Goal: Transaction & Acquisition: Purchase product/service

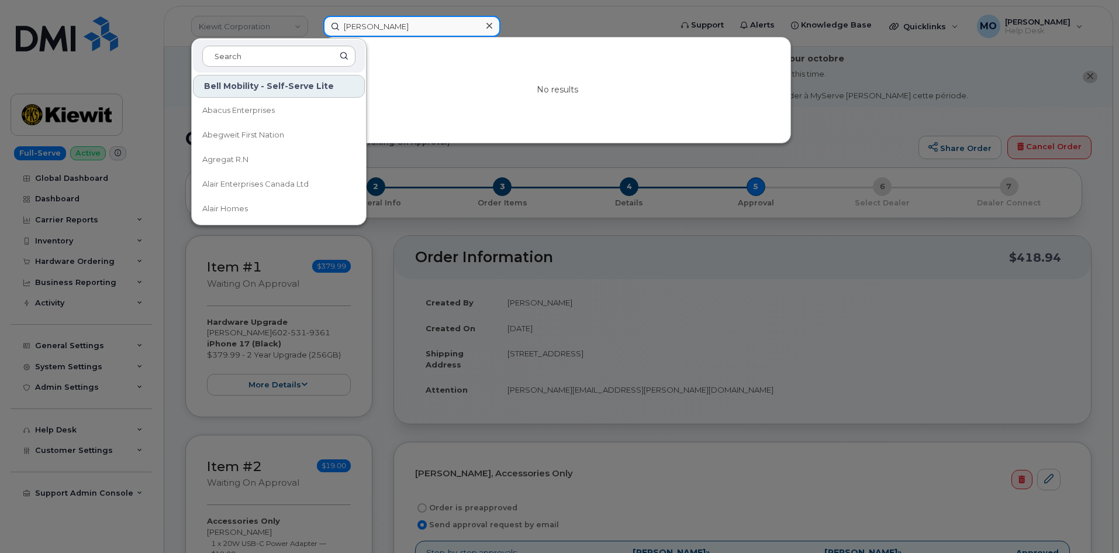
click at [453, 30] on input "[PERSON_NAME]" at bounding box center [411, 26] width 177 height 21
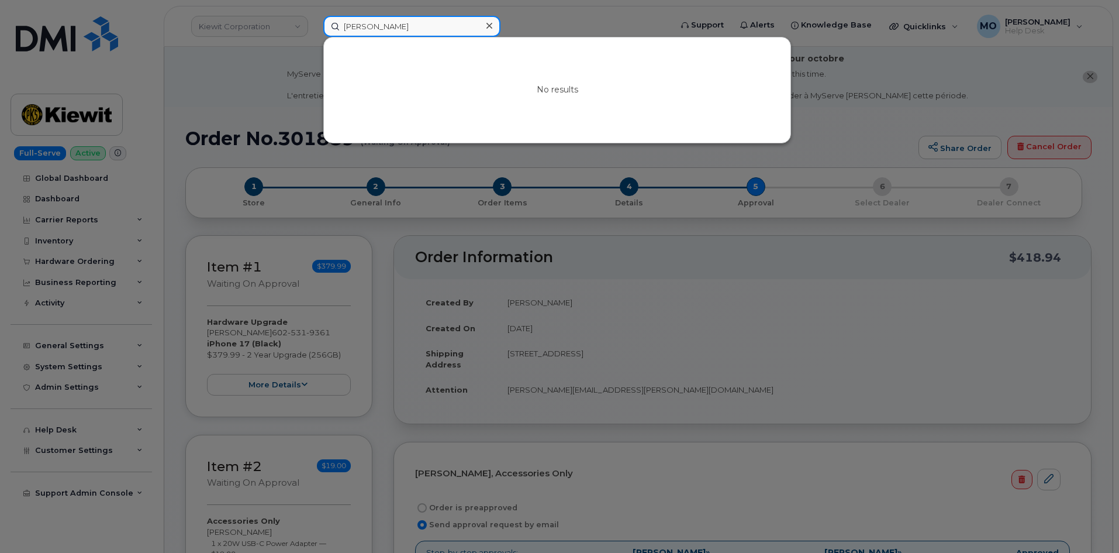
drag, startPoint x: 450, startPoint y: 30, endPoint x: 167, endPoint y: 64, distance: 285.1
click at [314, 37] on div "[PERSON_NAME] No results" at bounding box center [493, 26] width 359 height 21
paste input "[PERSON_NAME]"
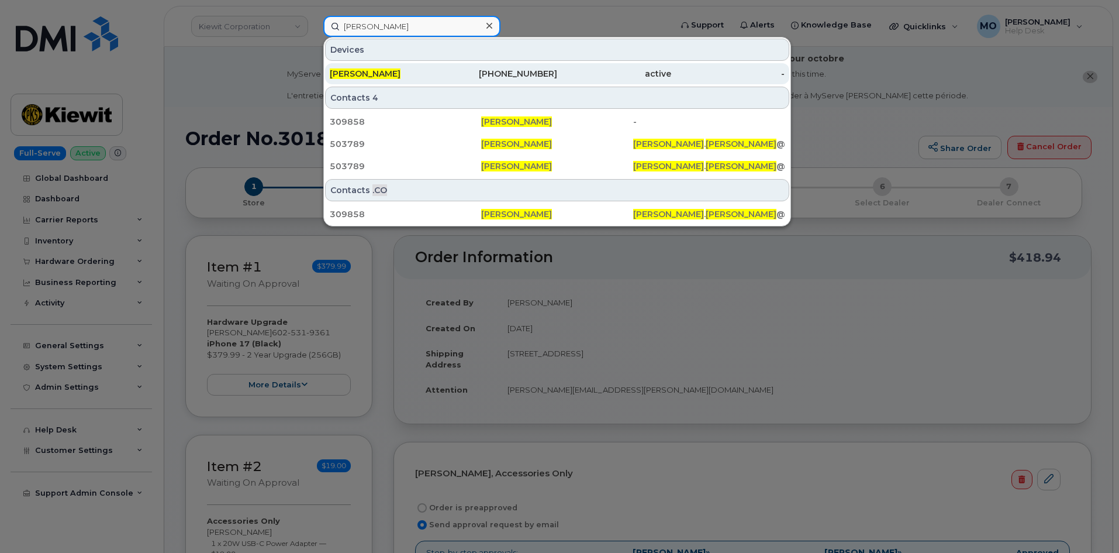
type input "[PERSON_NAME]"
click at [495, 74] on div "[PHONE_NUMBER]" at bounding box center [501, 74] width 114 height 12
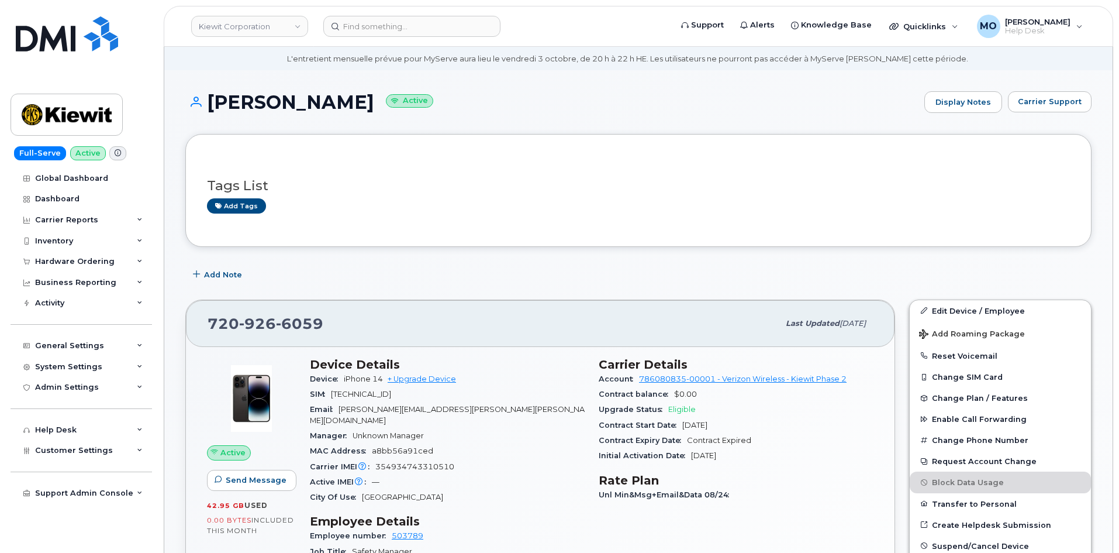
scroll to position [292, 0]
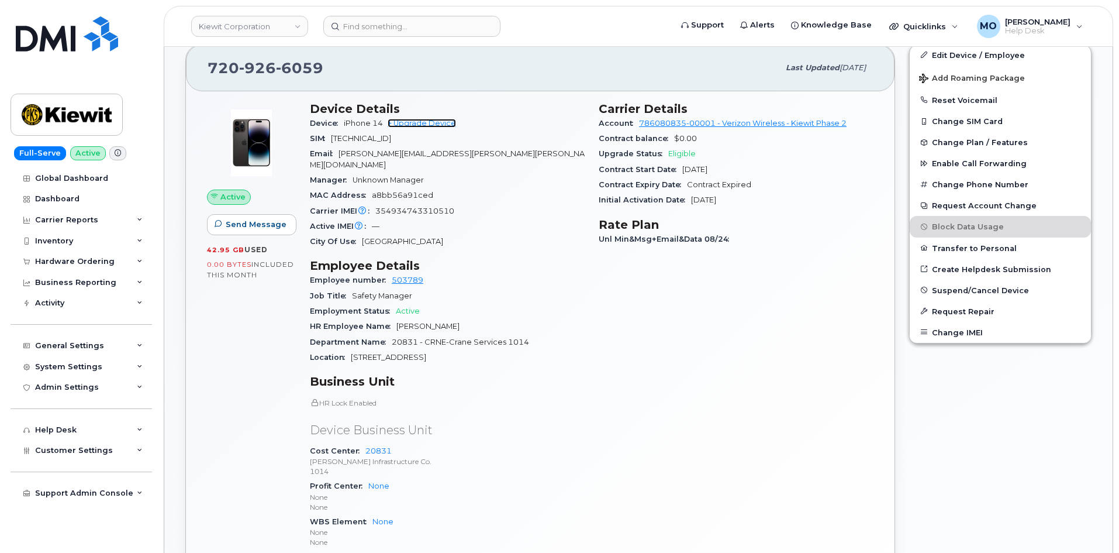
click at [407, 123] on link "+ Upgrade Device" at bounding box center [422, 123] width 68 height 9
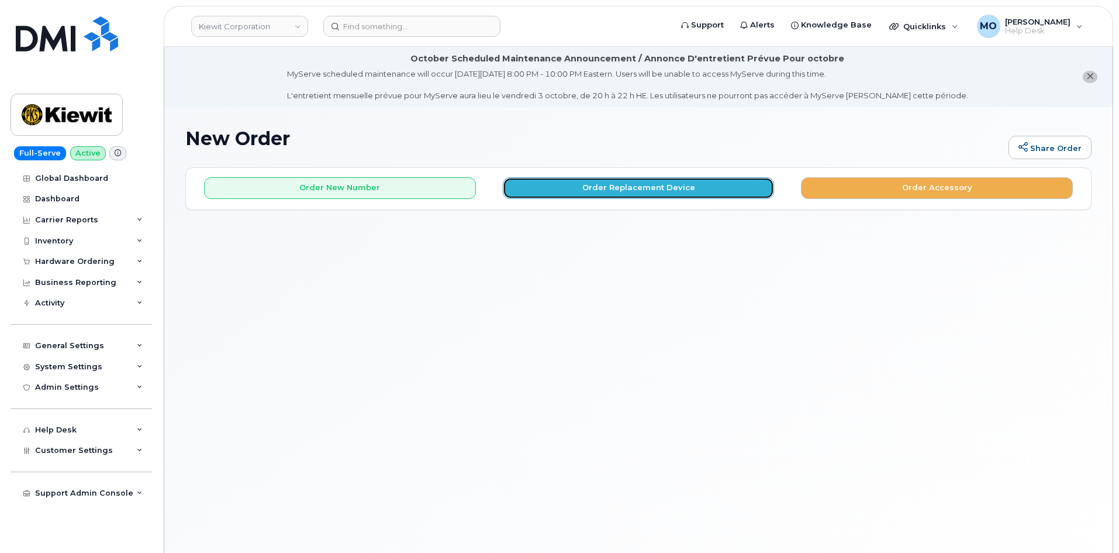
click at [594, 194] on button "Order Replacement Device" at bounding box center [639, 188] width 272 height 22
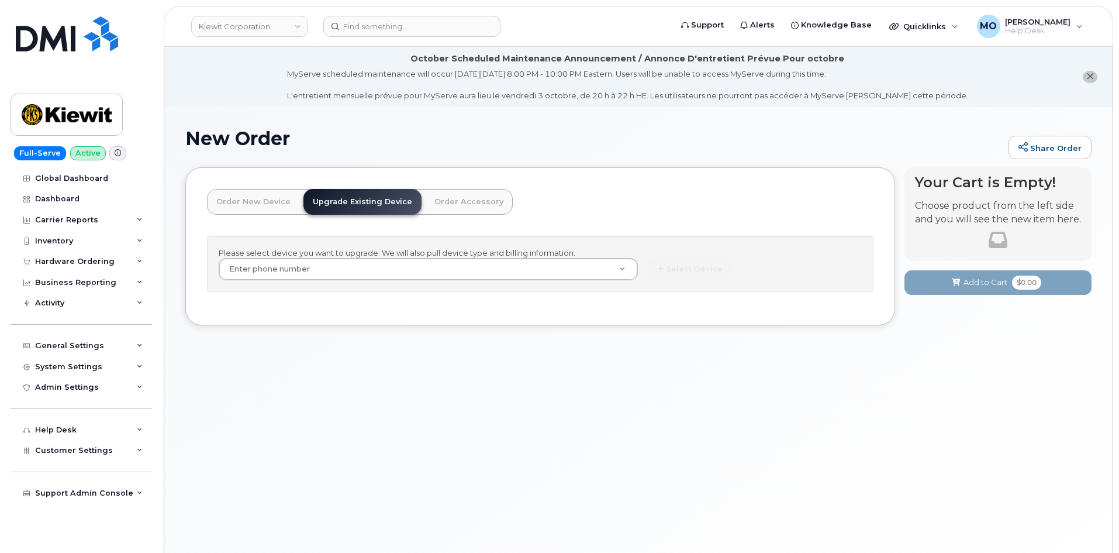
click at [253, 199] on link "Order New Device" at bounding box center [253, 202] width 93 height 26
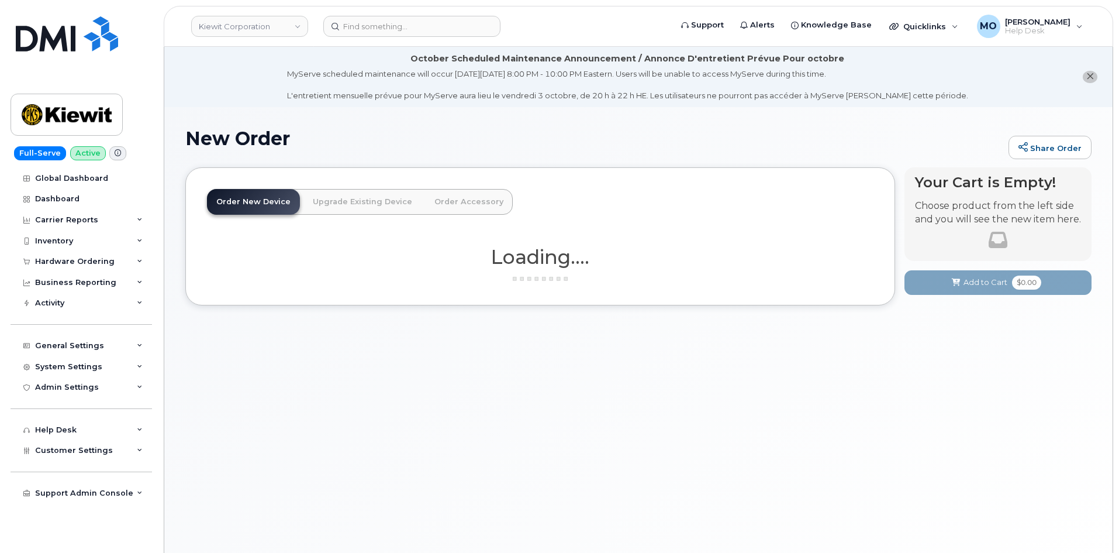
click at [360, 198] on link "Upgrade Existing Device" at bounding box center [363, 202] width 118 height 26
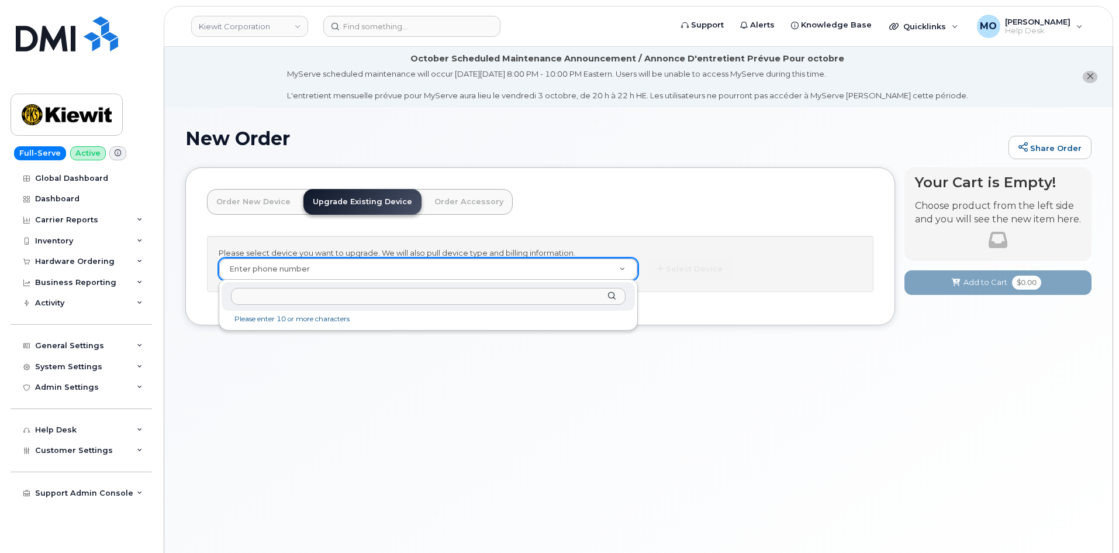
click at [465, 295] on input "text" at bounding box center [428, 296] width 395 height 17
paste input "7209266059"
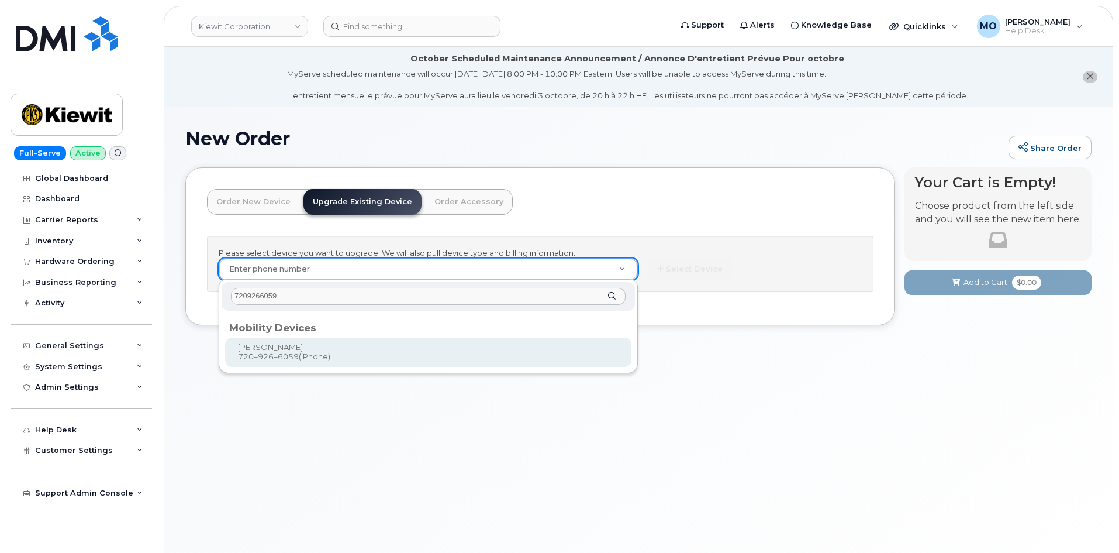
type input "7209266059"
drag, startPoint x: 465, startPoint y: 295, endPoint x: 281, endPoint y: 365, distance: 197.7
type input "1171781"
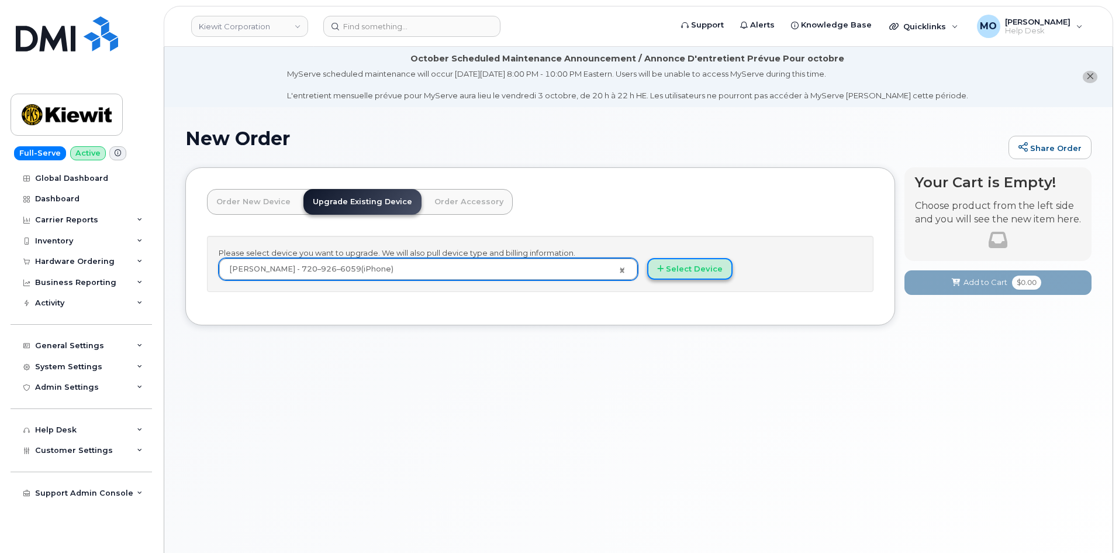
click at [660, 265] on icon "button" at bounding box center [660, 269] width 6 height 8
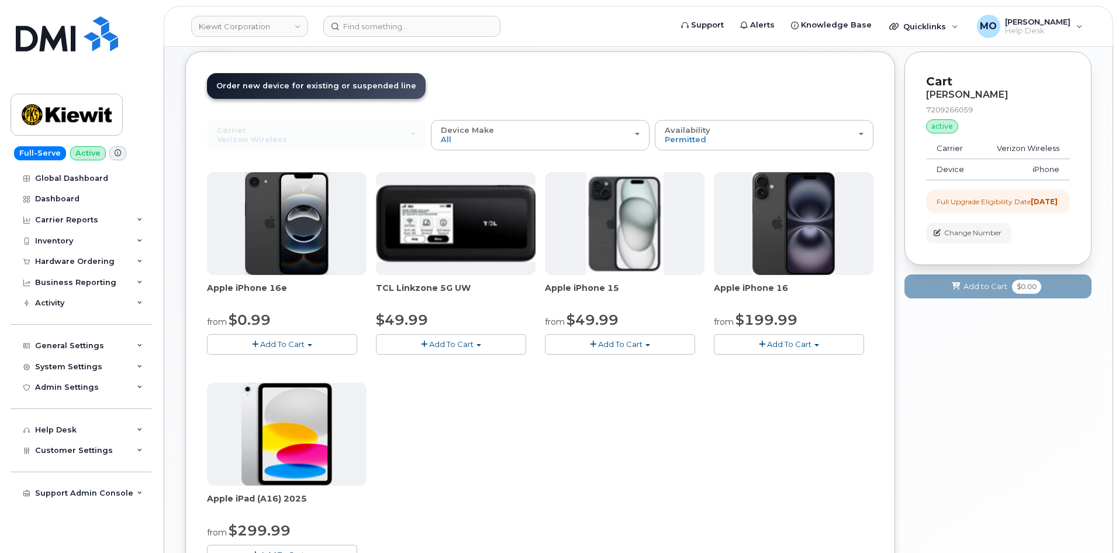
scroll to position [117, 0]
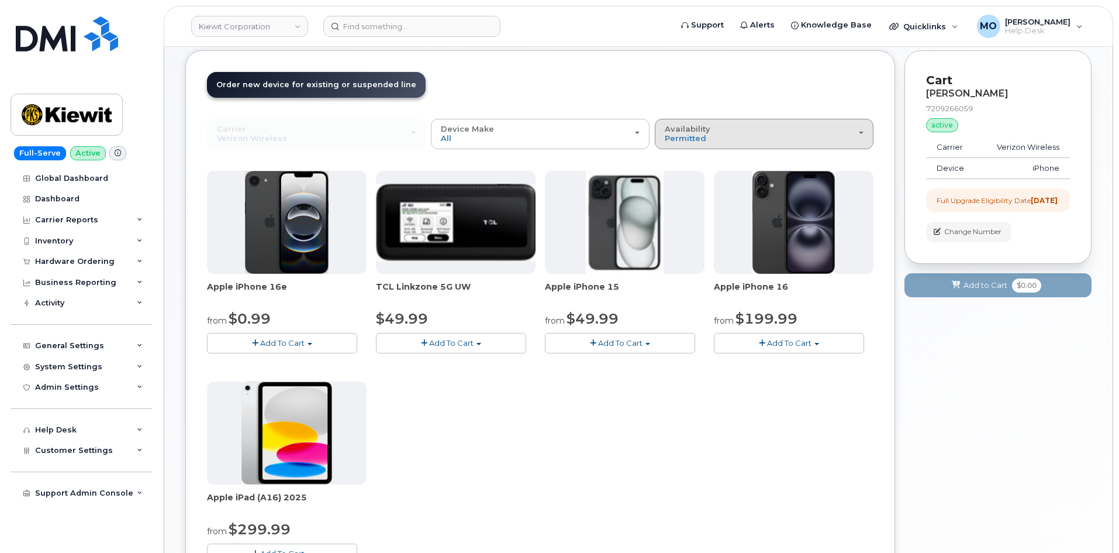
click at [699, 127] on span "Availability" at bounding box center [688, 128] width 46 height 9
click at [678, 177] on label "All" at bounding box center [670, 180] width 25 height 14
click at [0, 0] on input "All" at bounding box center [0, 0] width 0 height 0
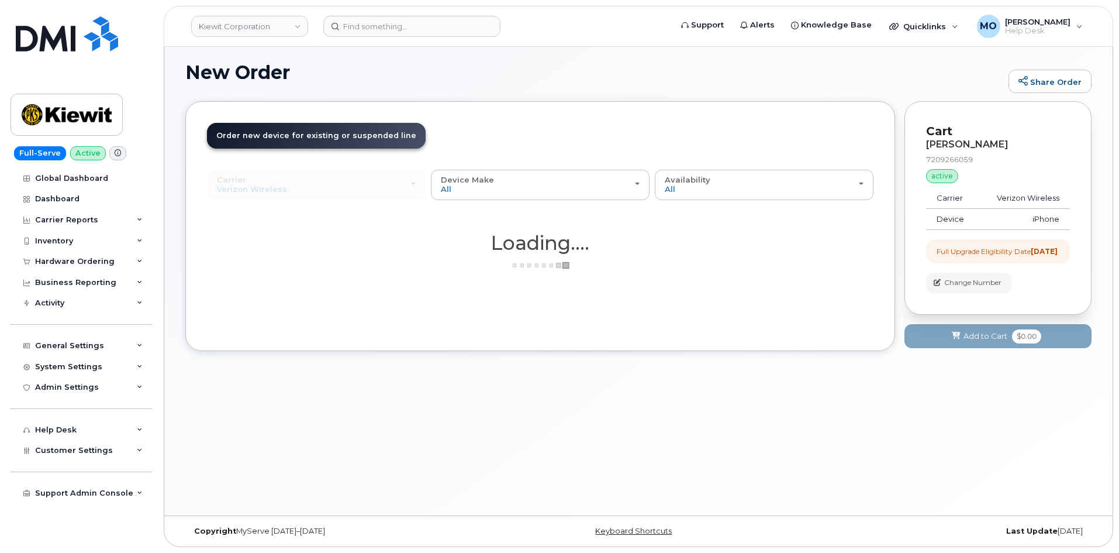
scroll to position [66, 0]
click at [557, 176] on div "Device Make All iPhone Modem Tablet" at bounding box center [540, 184] width 199 height 18
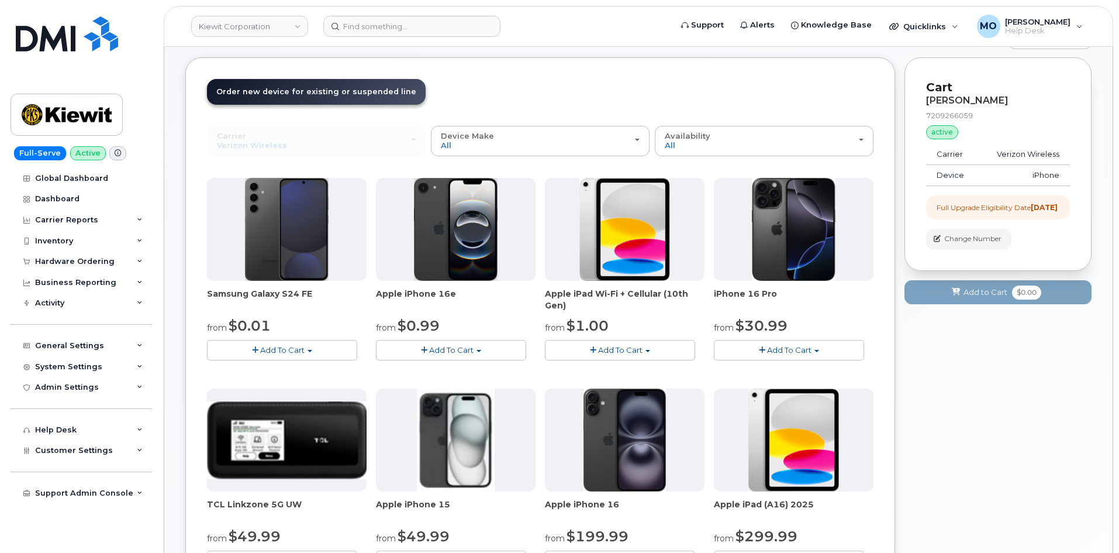
scroll to position [183, 0]
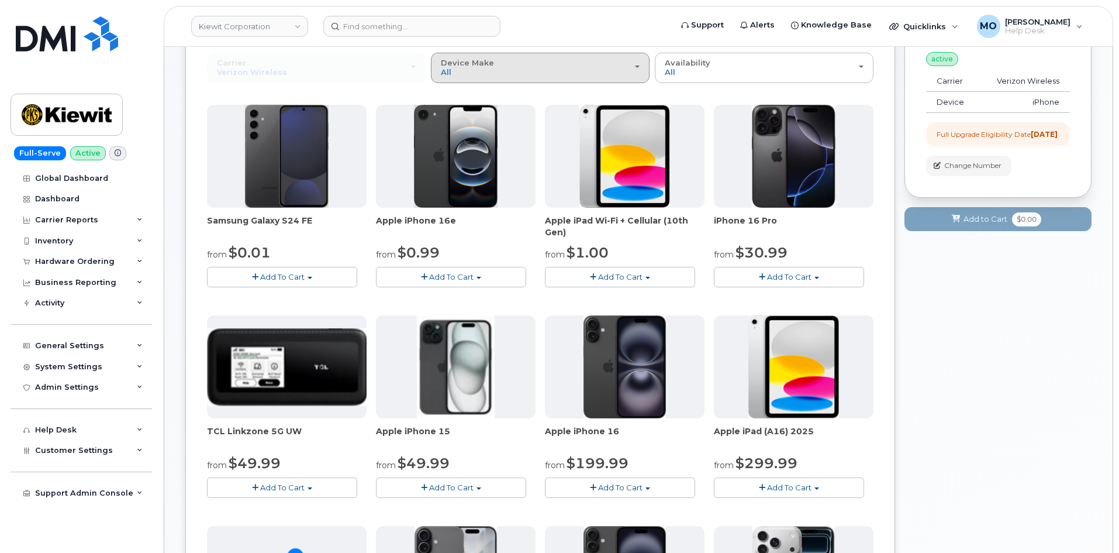
click at [580, 63] on div "Device Make All Android iPhone Modem Tablet" at bounding box center [540, 67] width 199 height 18
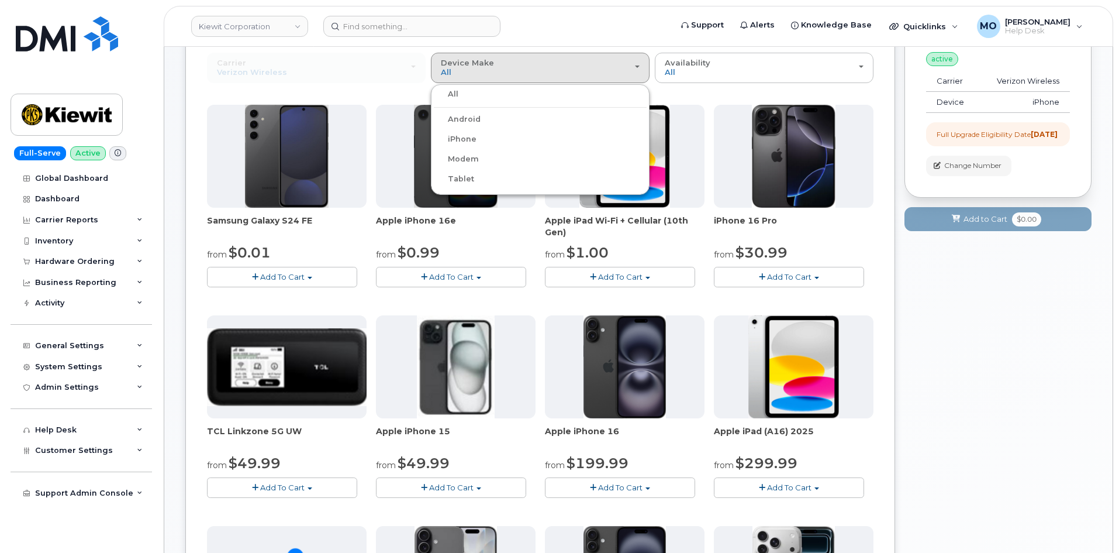
click at [462, 139] on label "iPhone" at bounding box center [455, 139] width 43 height 14
click at [0, 0] on input "iPhone" at bounding box center [0, 0] width 0 height 0
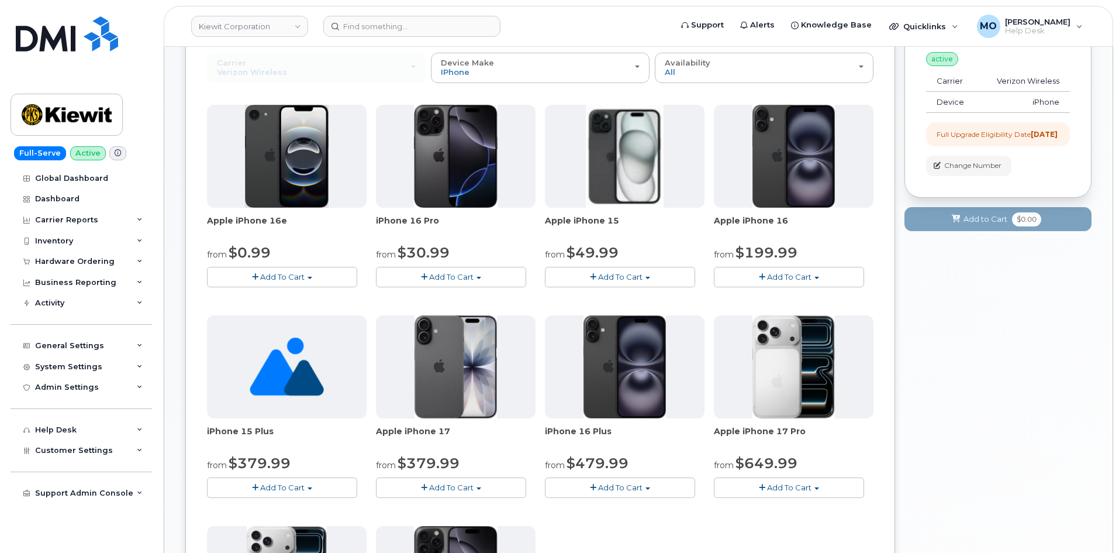
click at [950, 304] on div "Your Cart is Empty! Choose product from the left side and you will see the new …" at bounding box center [998, 451] width 187 height 934
click at [547, 69] on div "Device Make All Android iPhone Modem Tablet" at bounding box center [540, 67] width 199 height 18
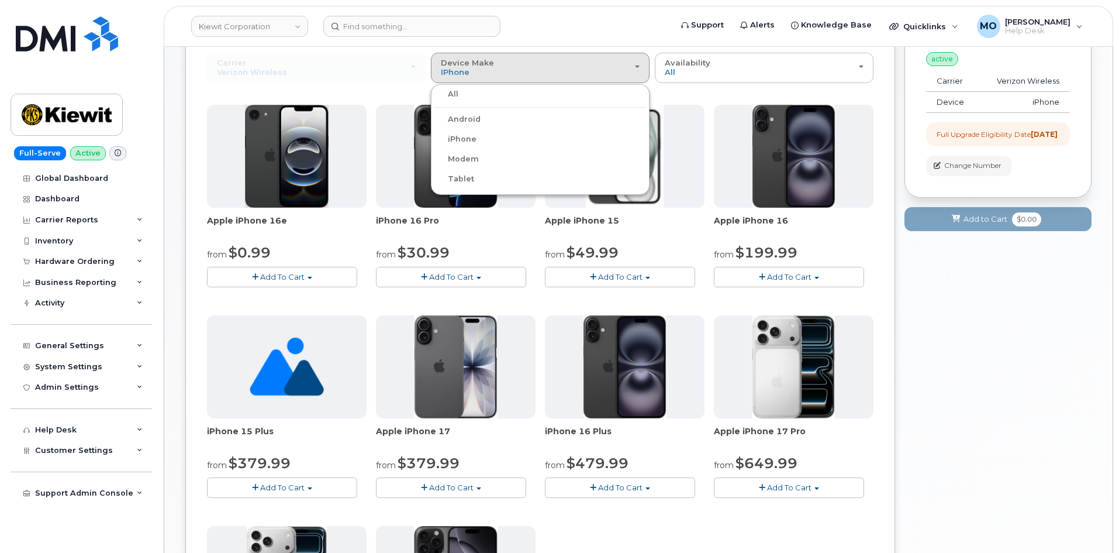
click at [464, 116] on label "Android" at bounding box center [457, 119] width 47 height 14
click at [0, 0] on input "Android" at bounding box center [0, 0] width 0 height 0
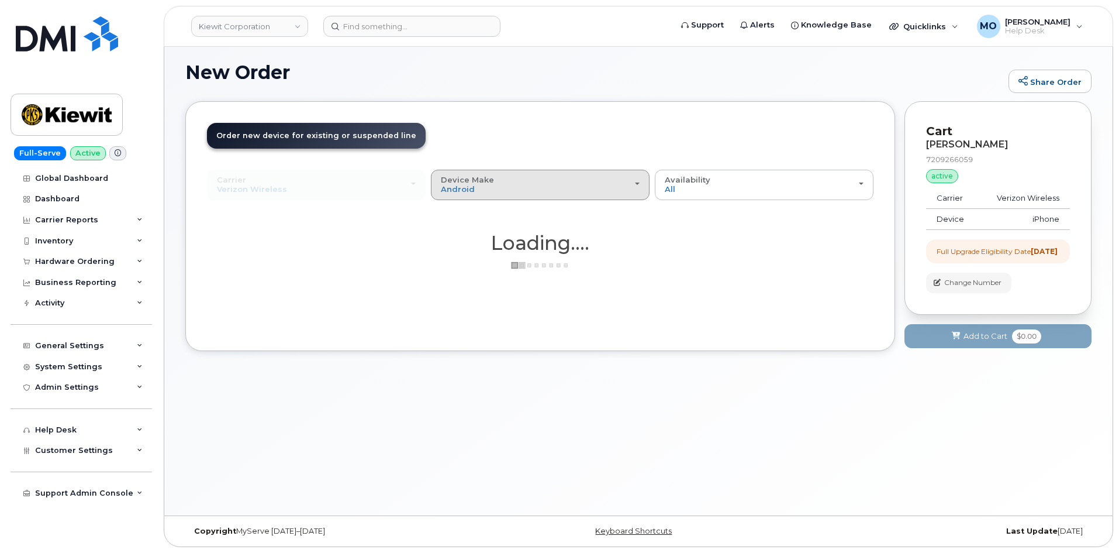
click at [573, 187] on div "Device Make All Android iPhone Modem Tablet" at bounding box center [540, 184] width 199 height 18
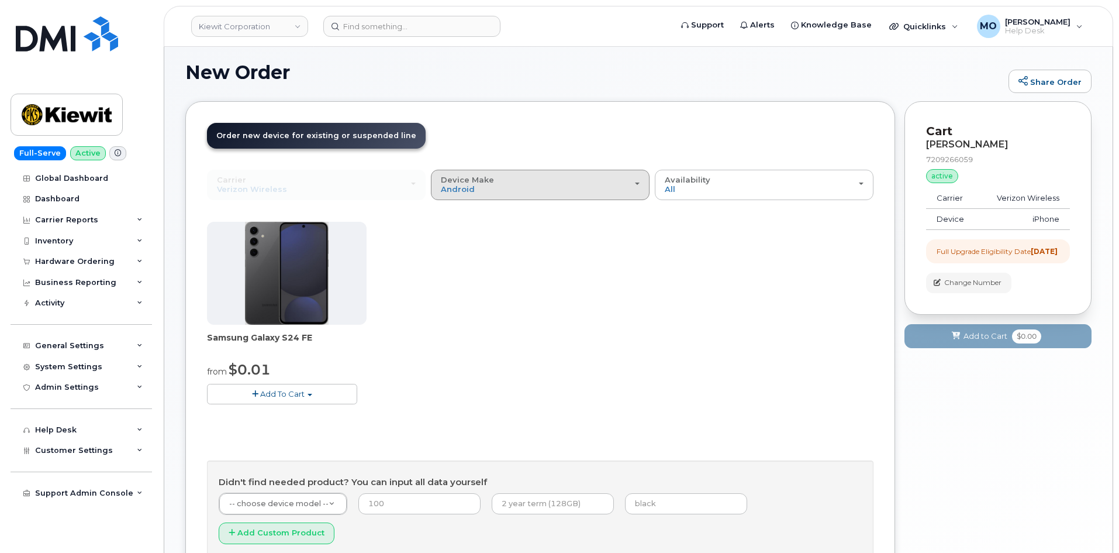
click at [574, 181] on div "Device Make All Android iPhone Modem Tablet" at bounding box center [540, 184] width 199 height 18
click at [464, 251] on label "iPhone" at bounding box center [455, 256] width 43 height 14
click at [0, 0] on input "iPhone" at bounding box center [0, 0] width 0 height 0
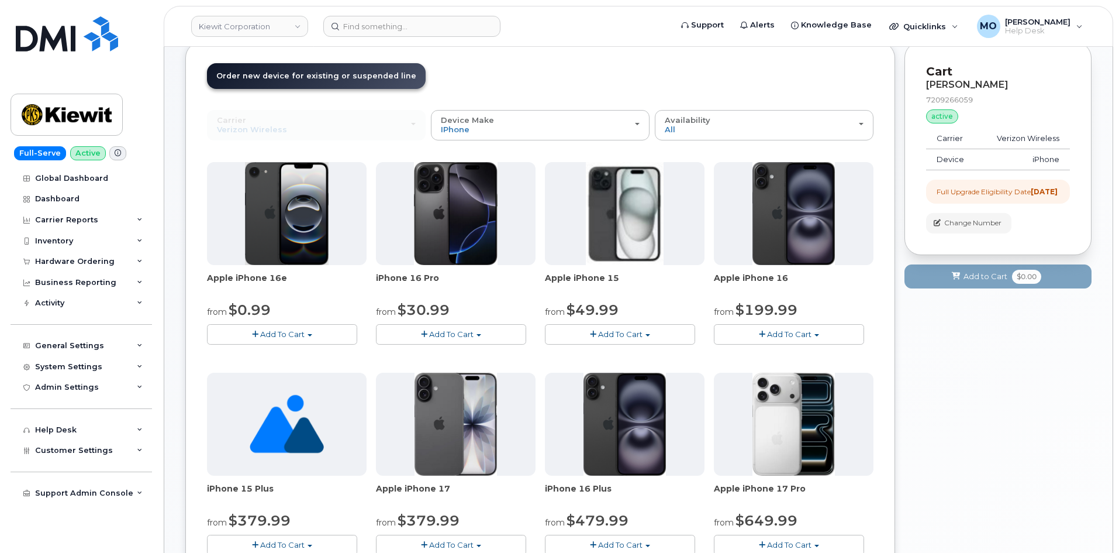
scroll to position [125, 0]
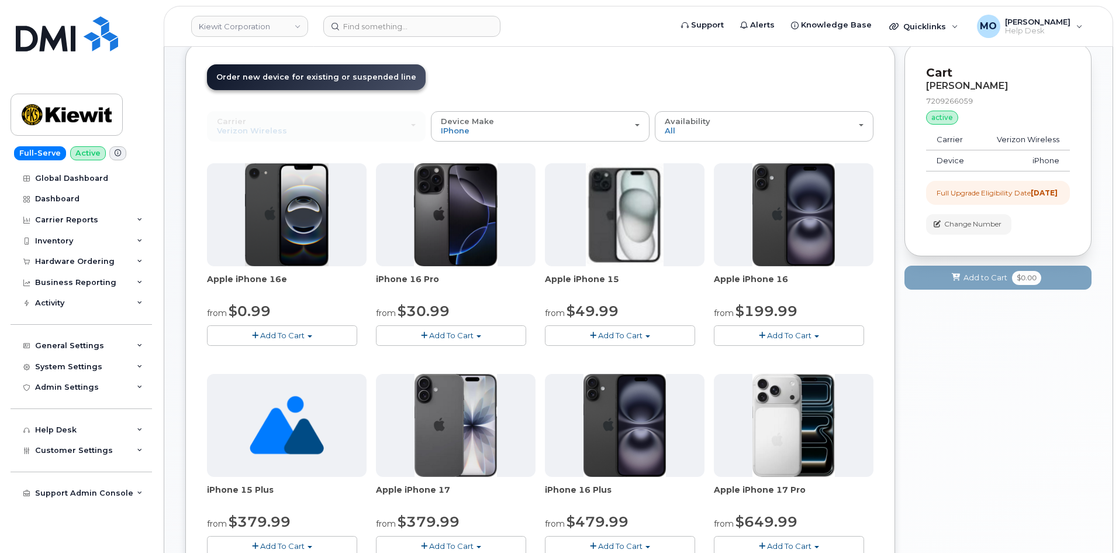
click at [460, 324] on div "iPhone 16 Pro from $30.99 Add To Cart $30.99 - 2 year $999.99 - Full Price (128…" at bounding box center [456, 254] width 160 height 182
click at [460, 332] on span "Add To Cart" at bounding box center [451, 334] width 44 height 9
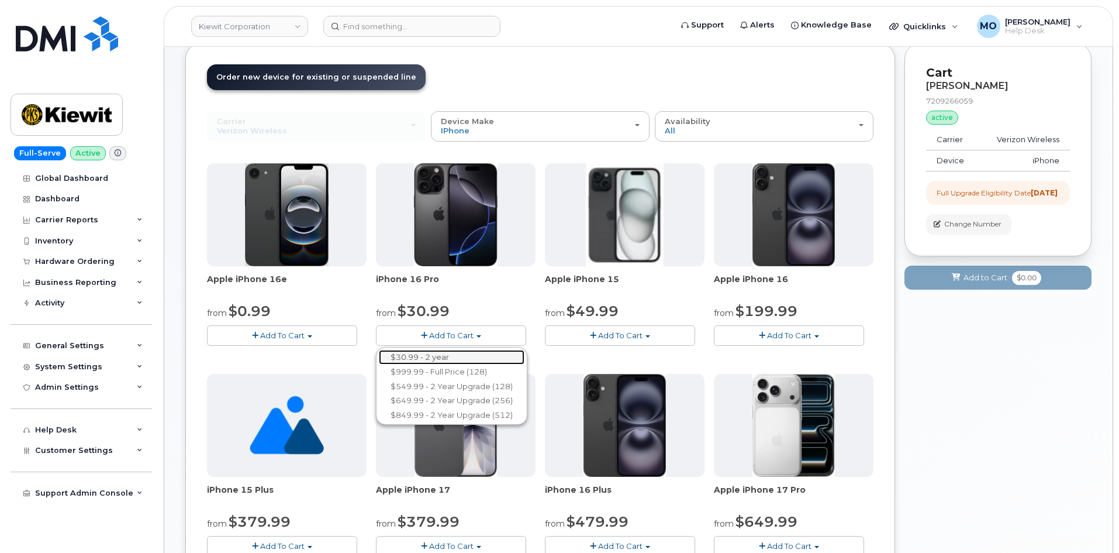
click at [426, 357] on link "$30.99 - 2 year" at bounding box center [452, 357] width 146 height 15
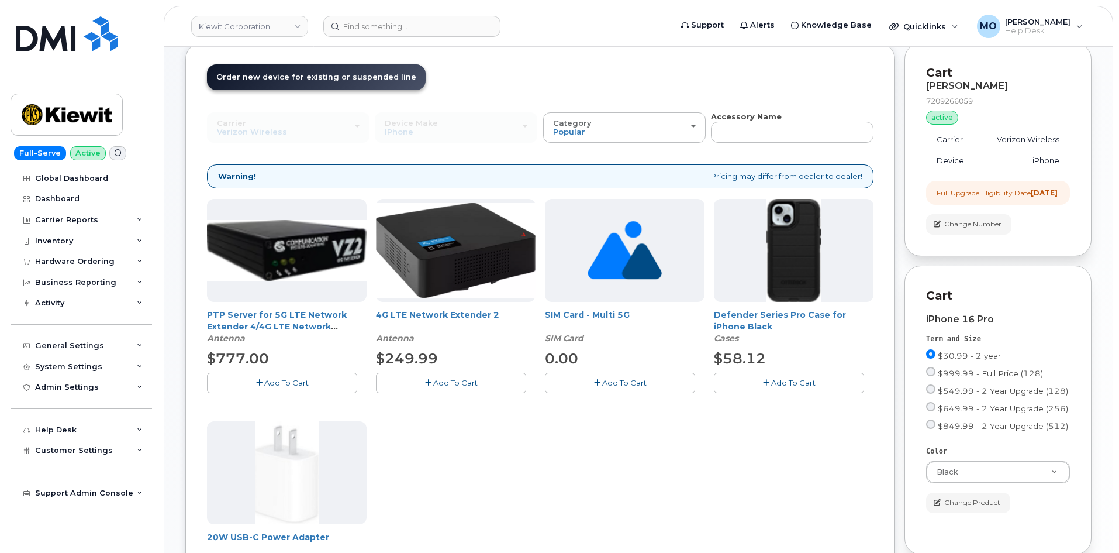
scroll to position [242, 0]
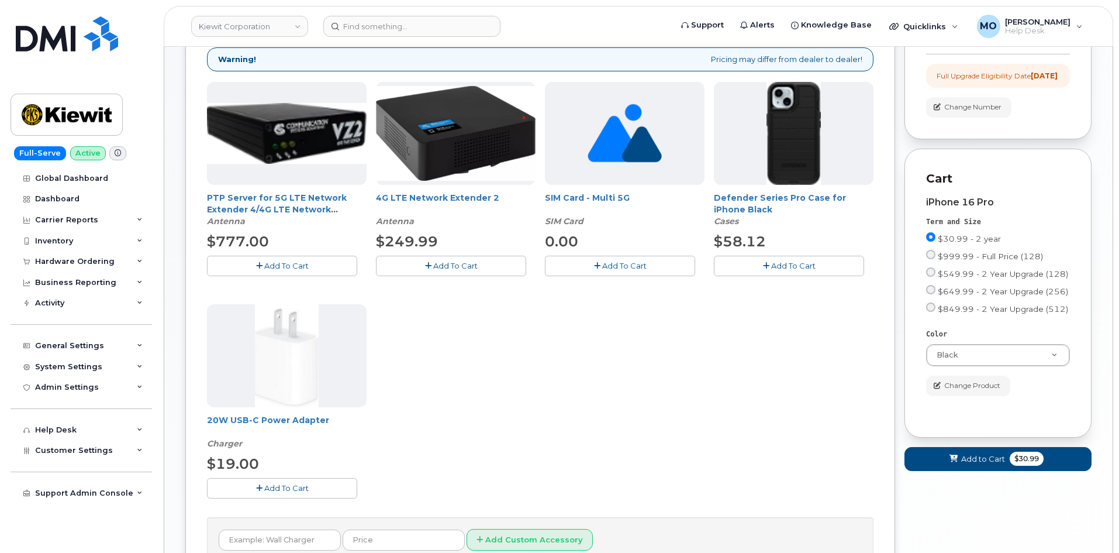
click at [794, 266] on span "Add To Cart" at bounding box center [793, 265] width 44 height 9
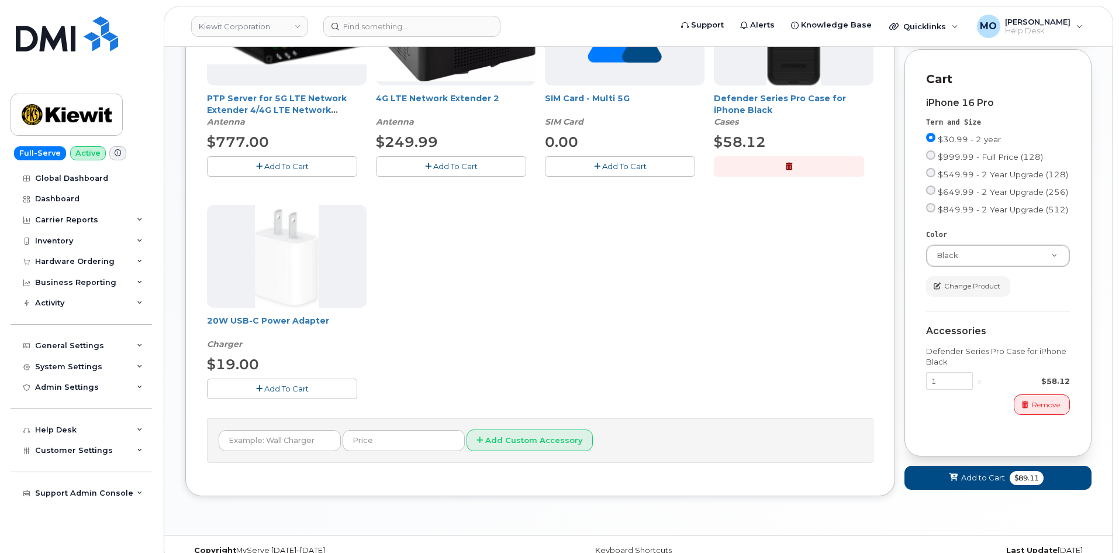
scroll to position [367, 0]
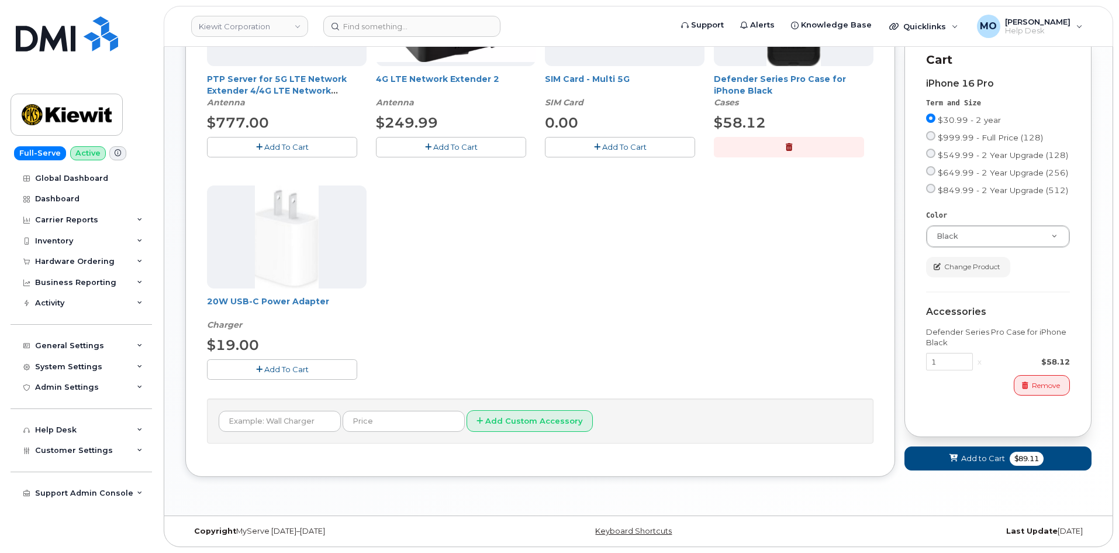
click at [303, 364] on span "Add To Cart" at bounding box center [286, 368] width 44 height 9
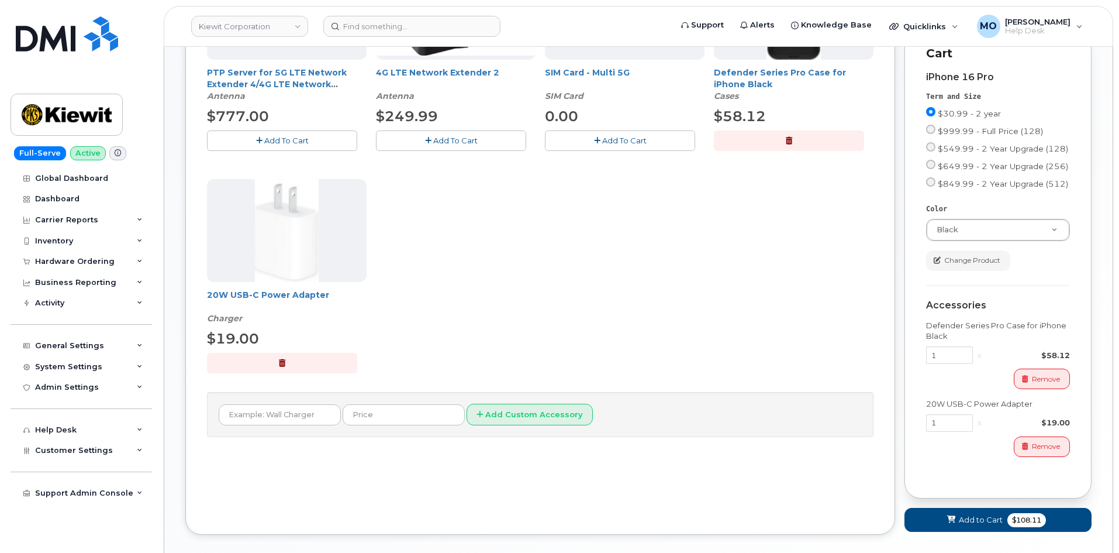
click at [270, 361] on button "button" at bounding box center [282, 363] width 150 height 20
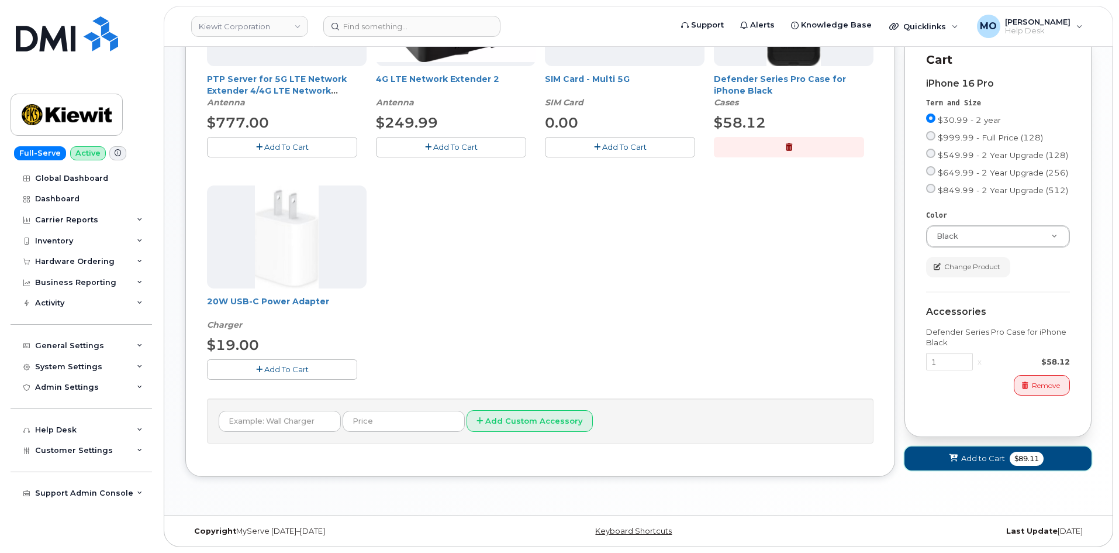
click at [976, 460] on span "Add to Cart" at bounding box center [983, 458] width 44 height 11
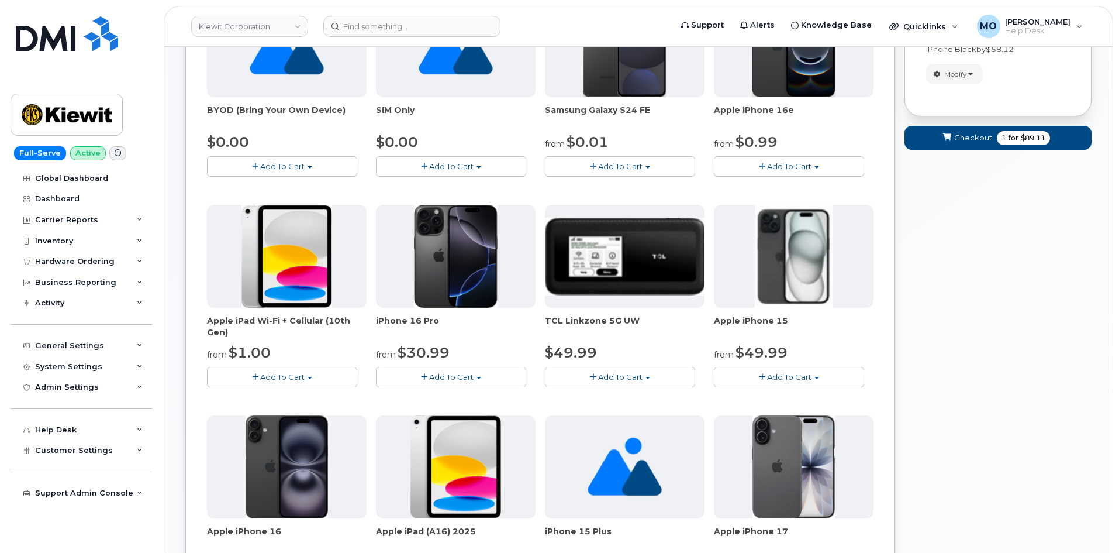
scroll to position [204, 0]
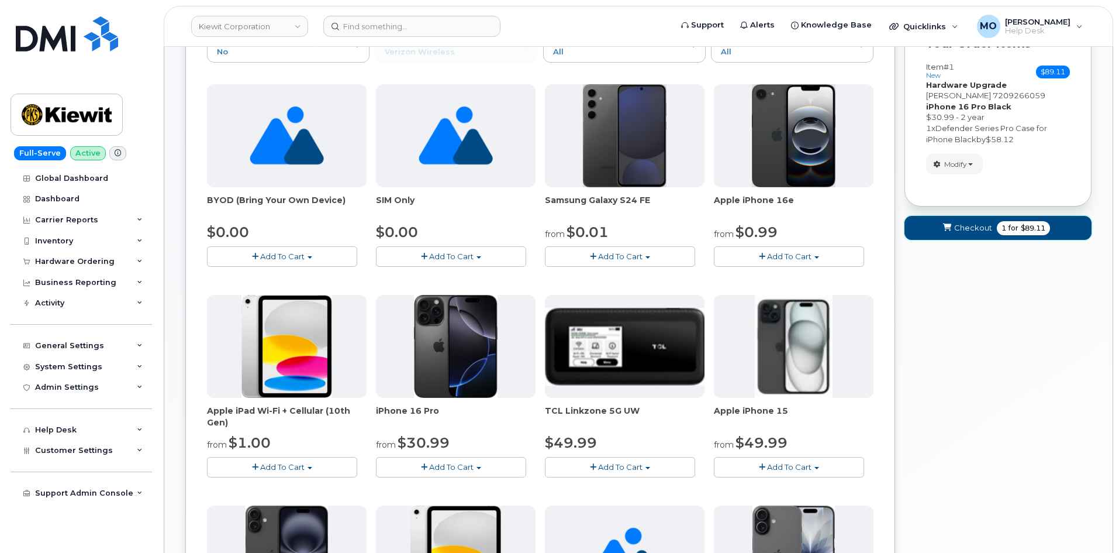
click at [1007, 235] on button "Checkout 1 for $89.11" at bounding box center [998, 228] width 187 height 24
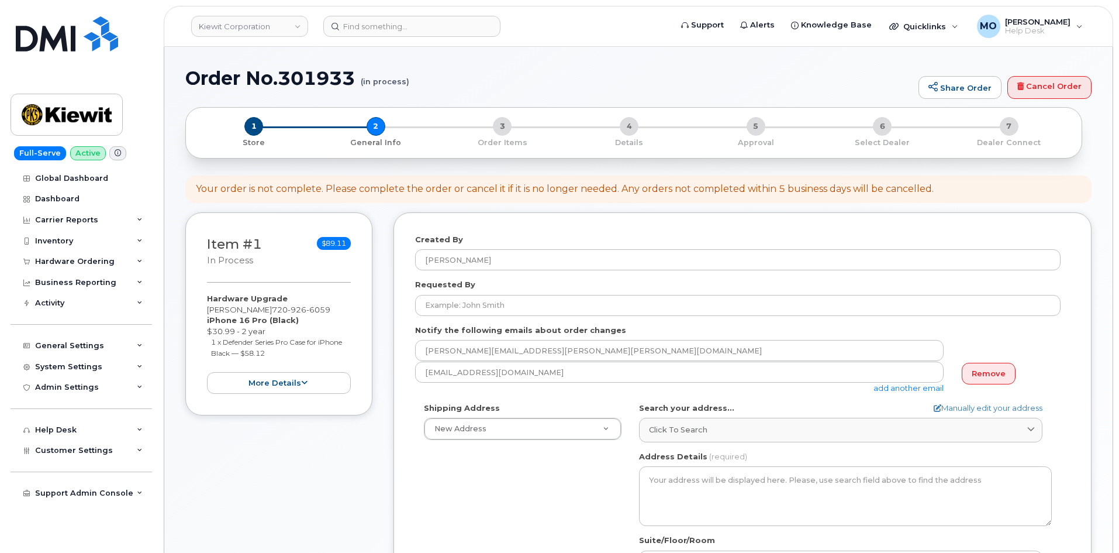
select select
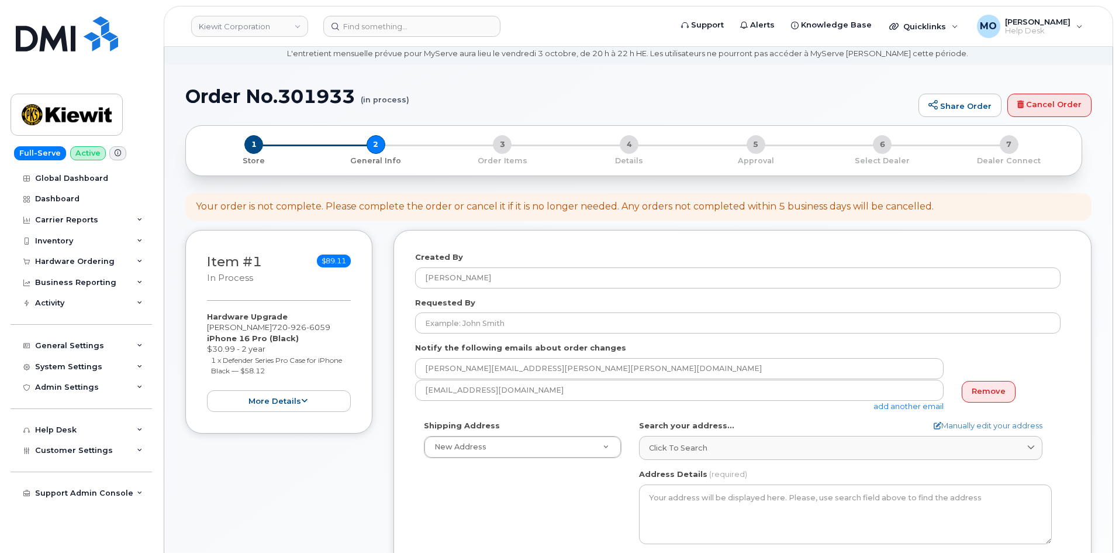
scroll to position [175, 0]
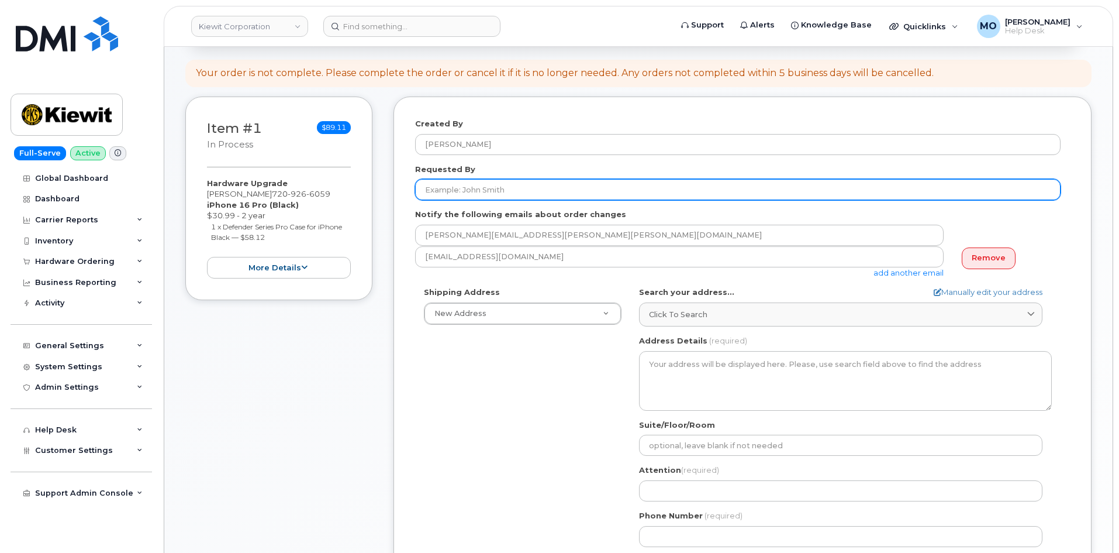
click at [591, 192] on input "Requested By" at bounding box center [738, 189] width 646 height 21
type input "[PERSON_NAME]"
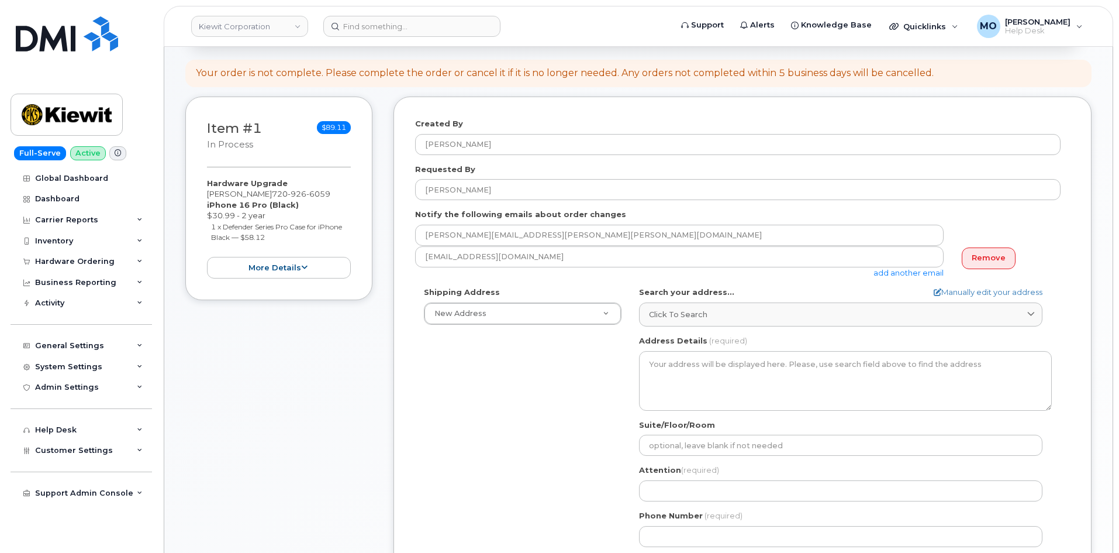
click at [694, 218] on div "Notify the following emails about order changes SCOTT.REDDITT@KIEWIT.COM moyeku…" at bounding box center [742, 243] width 655 height 69
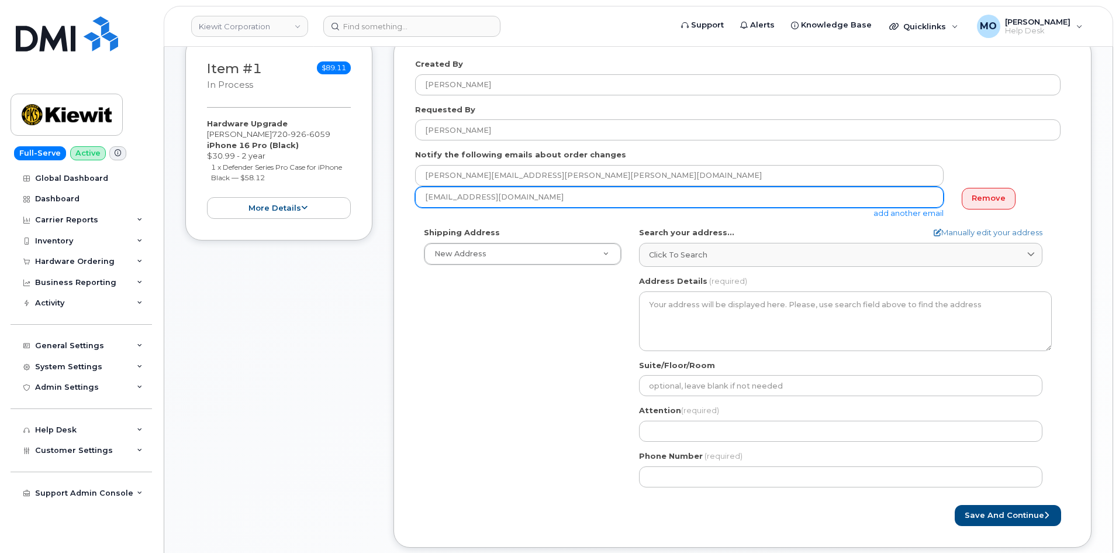
scroll to position [292, 0]
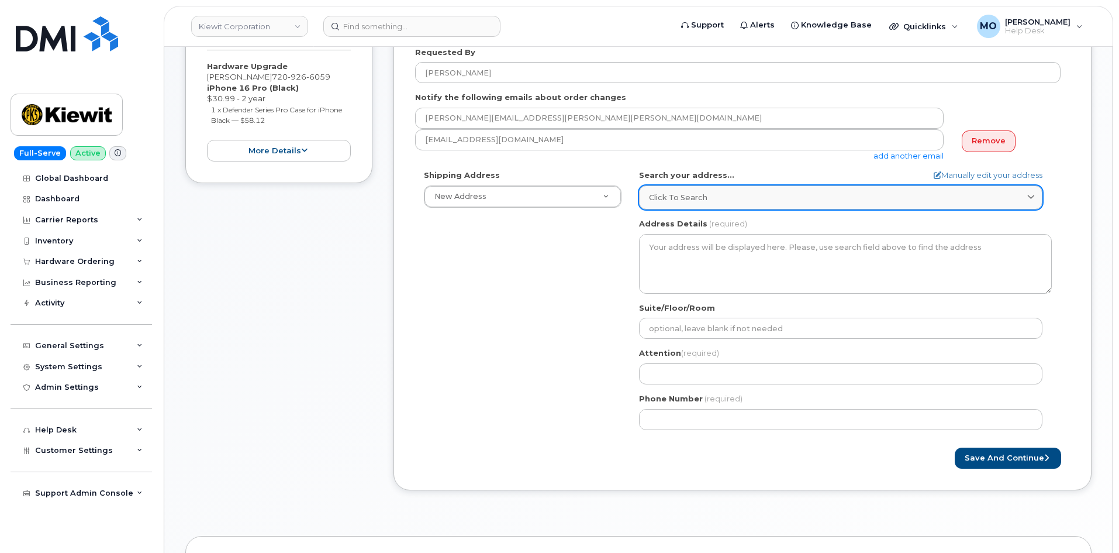
click at [780, 205] on link "Click to search" at bounding box center [841, 197] width 404 height 24
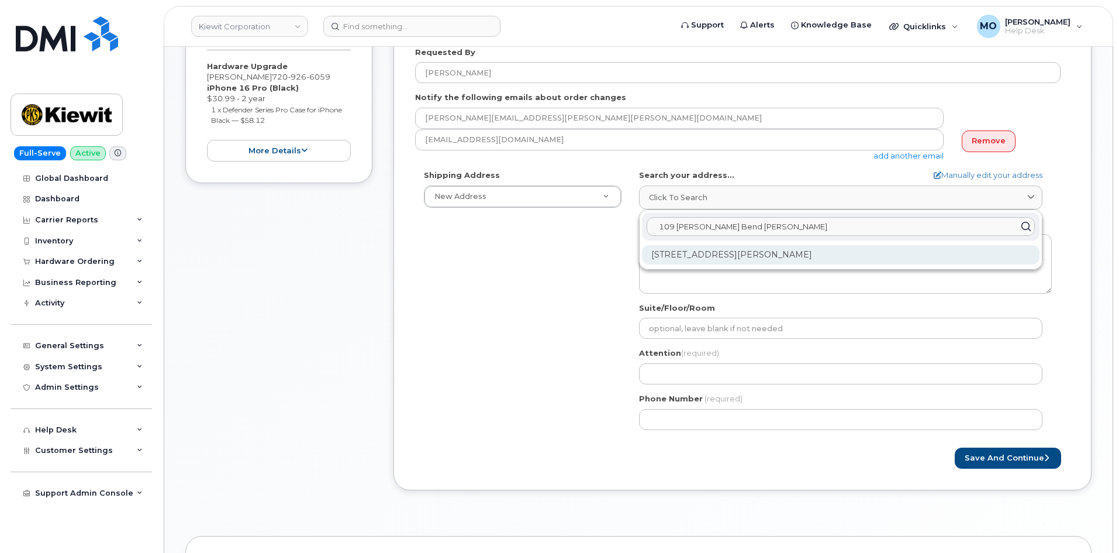
type input "109 Stafford Bend Gillette"
click at [786, 256] on div "109 Stafford Bnd Gillette WY 82718-5470" at bounding box center [841, 254] width 398 height 19
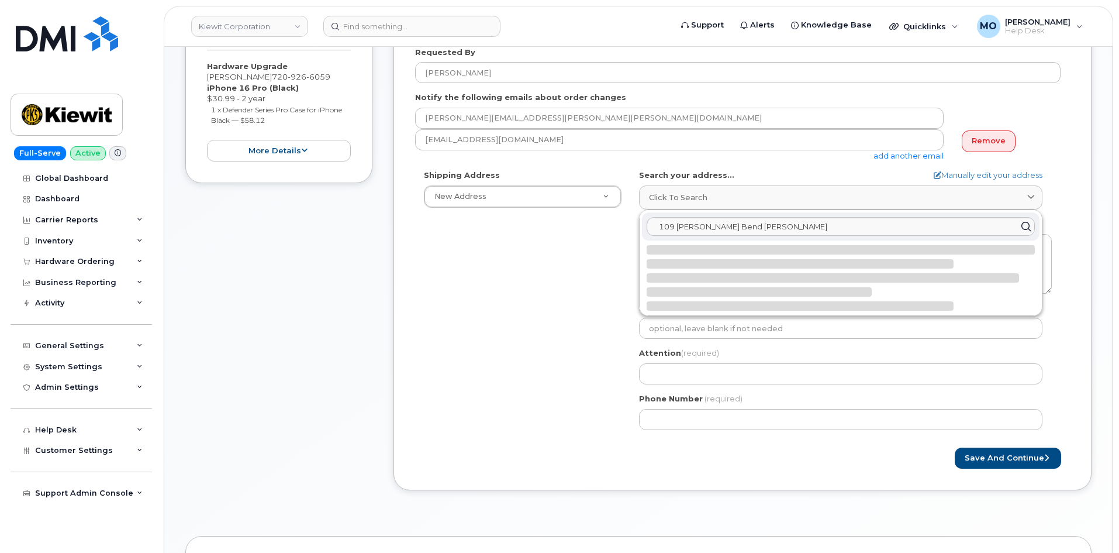
select select
type textarea "109 Stafford Bnd GILLETTE WY 82718-5470 UNITED STATES"
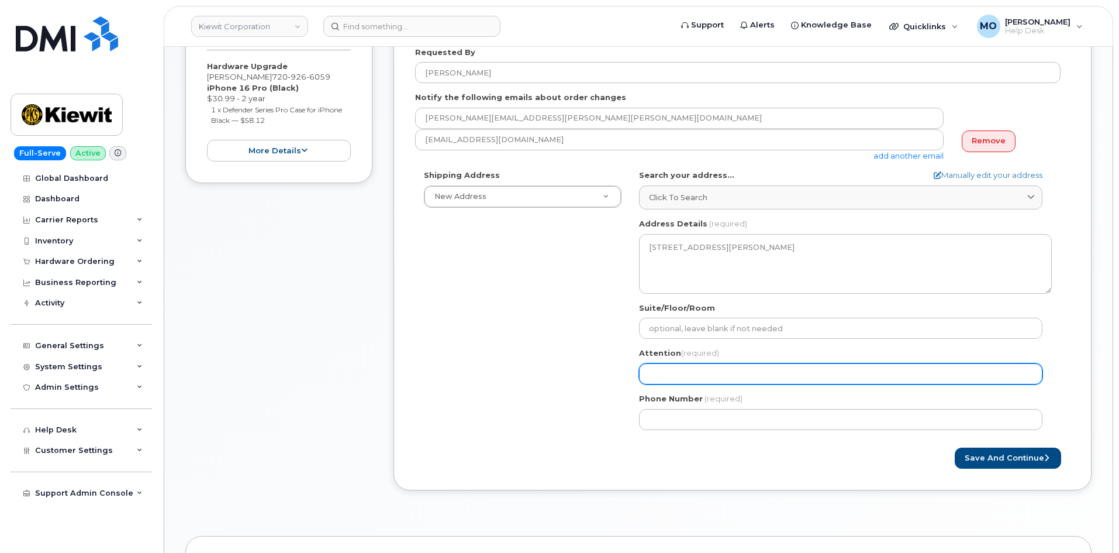
drag, startPoint x: 685, startPoint y: 367, endPoint x: 697, endPoint y: 361, distance: 13.6
click at [685, 367] on input "Attention (required)" at bounding box center [841, 373] width 404 height 21
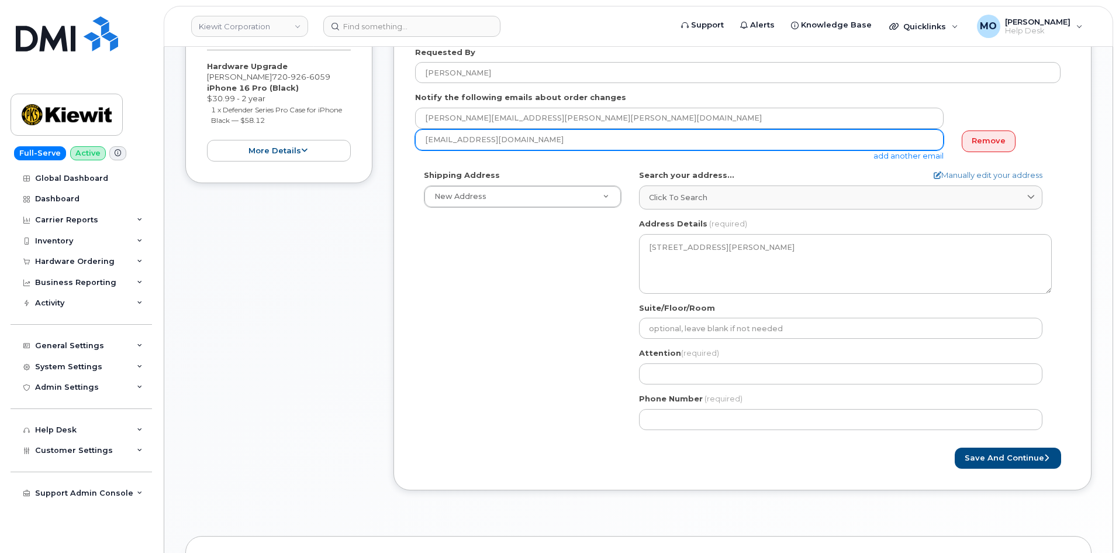
drag, startPoint x: 588, startPoint y: 129, endPoint x: 373, endPoint y: 133, distance: 214.7
click at [373, 133] on div "Item #1 in process $89.11 Hardware Upgrade SCOTT REDDITT 720 926 6059 iPhone 16…" at bounding box center [638, 244] width 906 height 528
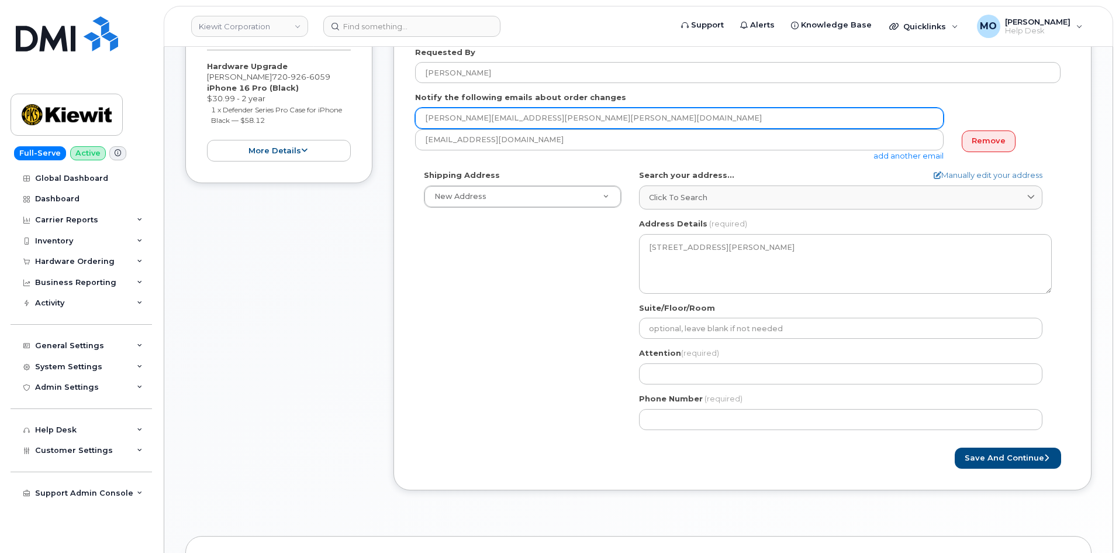
drag, startPoint x: 557, startPoint y: 122, endPoint x: 406, endPoint y: 149, distance: 153.2
click at [406, 149] on div "Created By Mark Oyekunie Requested By Scott Redditt Notify the following emails…" at bounding box center [743, 235] width 698 height 511
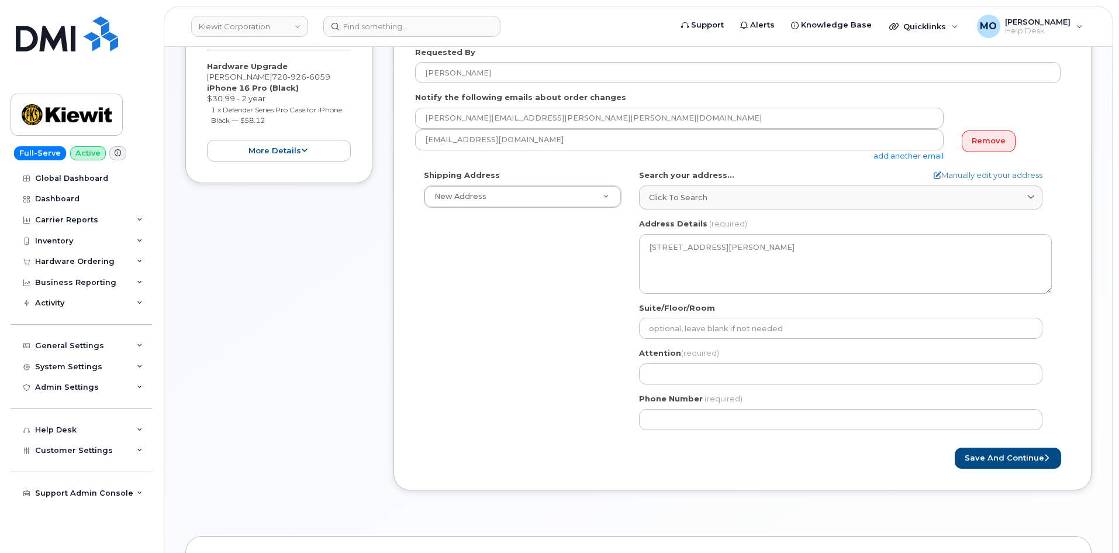
click at [725, 357] on div "Attention (required)" at bounding box center [845, 365] width 413 height 37
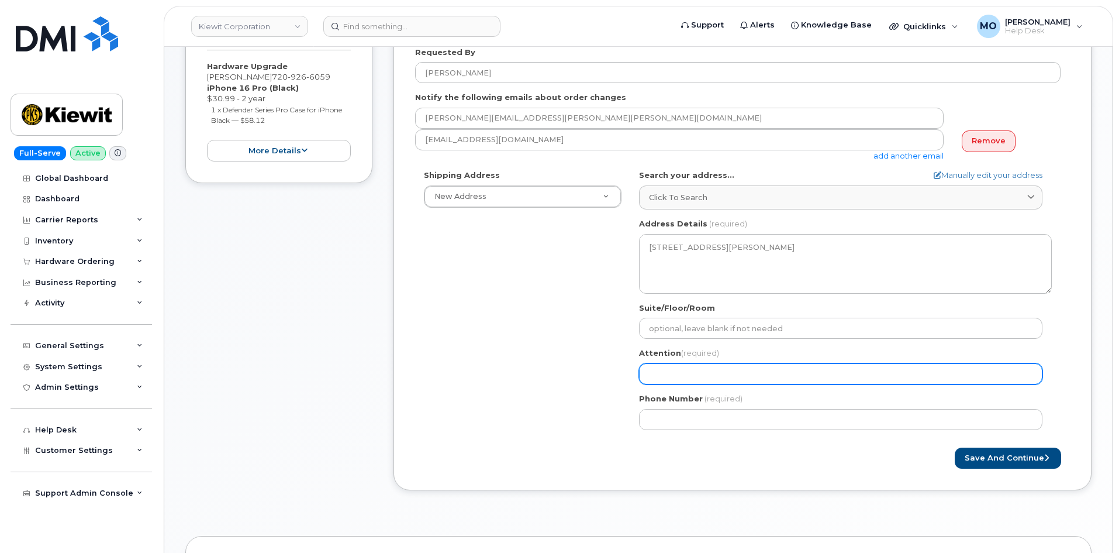
click at [723, 365] on input "Attention (required)" at bounding box center [841, 373] width 404 height 21
paste input "SCOTT.REDDITT@KIEWIT.COM"
select select
type input "SCOTT.REDDITT@KIEWIT.COM"
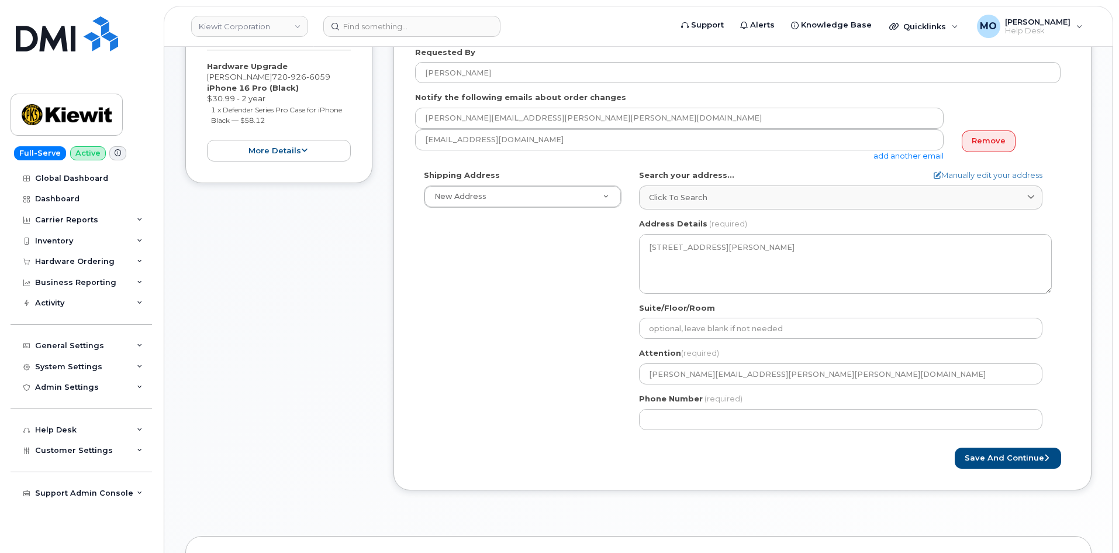
click at [577, 332] on div "Shipping Address New Address New Address 3150 W Prospect Rd Ste 350 11 Pearrow …" at bounding box center [738, 304] width 646 height 268
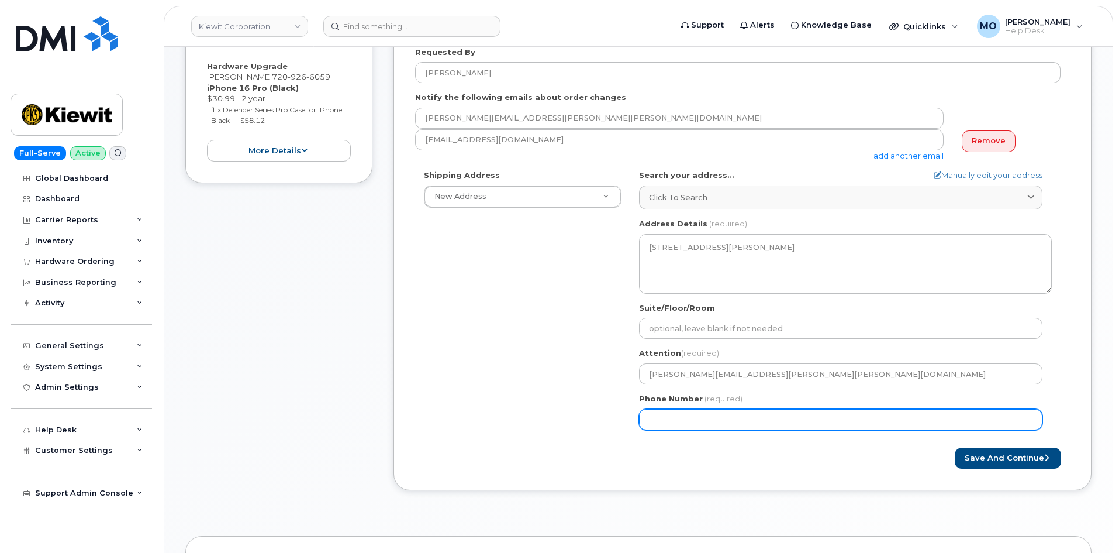
click at [798, 419] on input "Phone Number" at bounding box center [841, 419] width 404 height 21
paste input "7209266059"
select select
type input "7209266059"
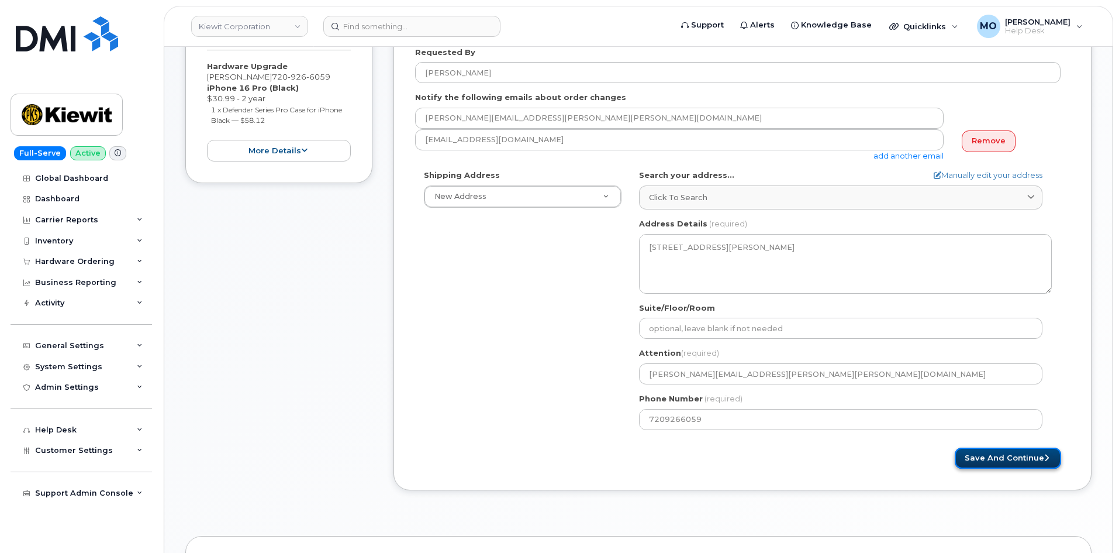
click at [970, 453] on button "Save and Continue" at bounding box center [1008, 458] width 106 height 22
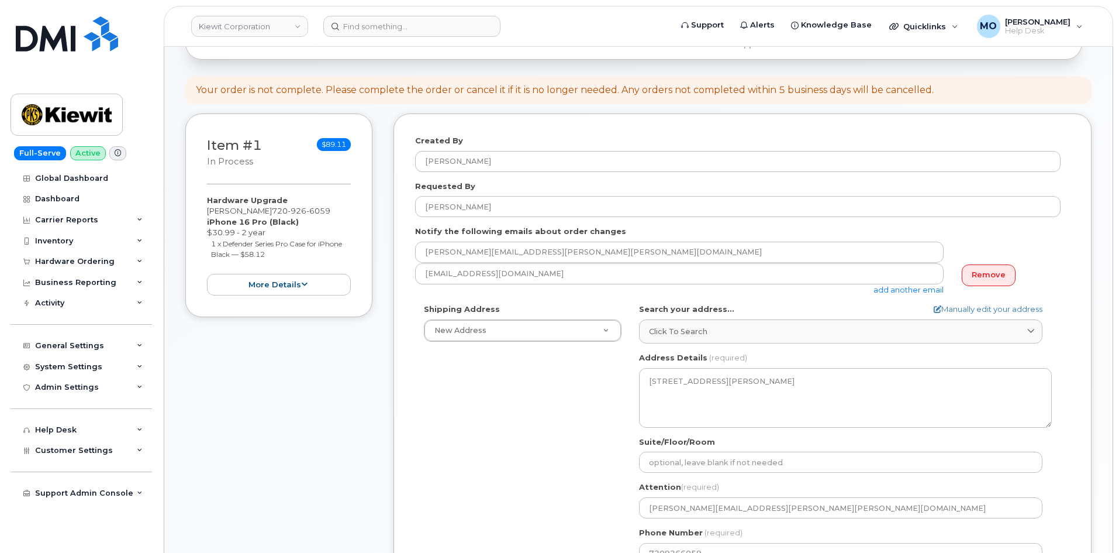
scroll to position [117, 0]
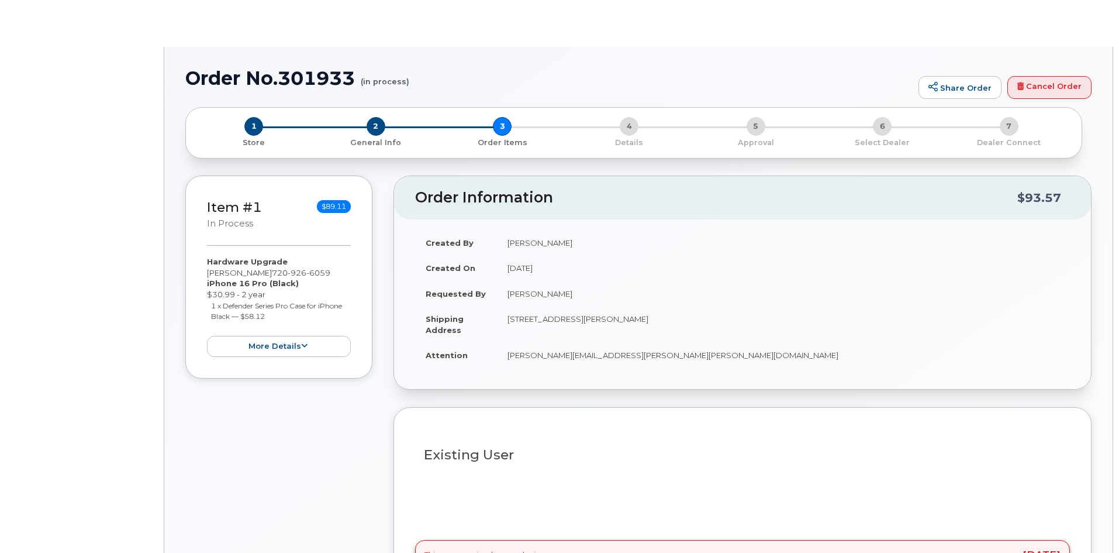
type input "[PERSON_NAME]"
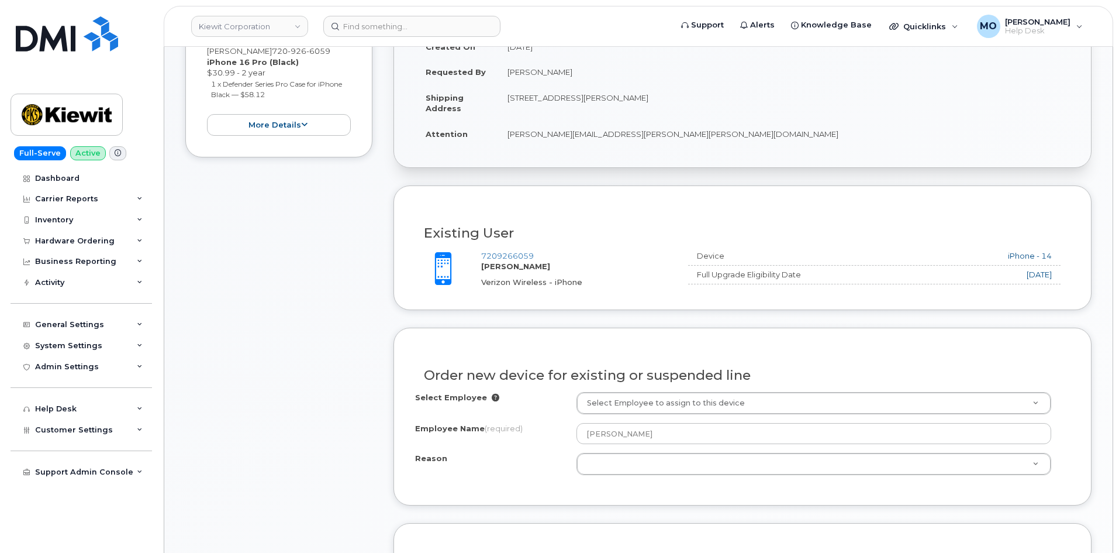
scroll to position [409, 0]
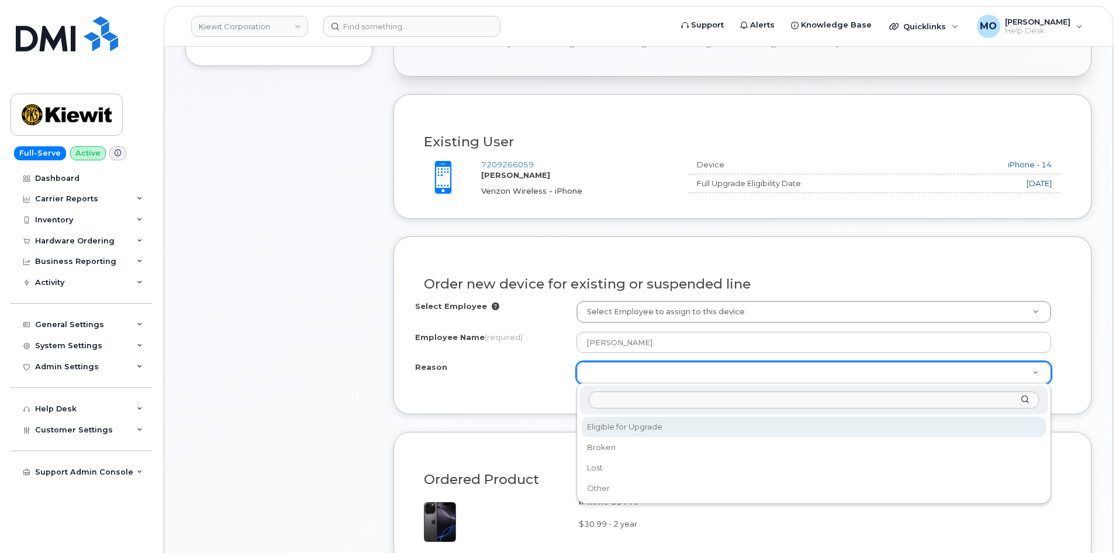
select select "eligible_for_upgrade"
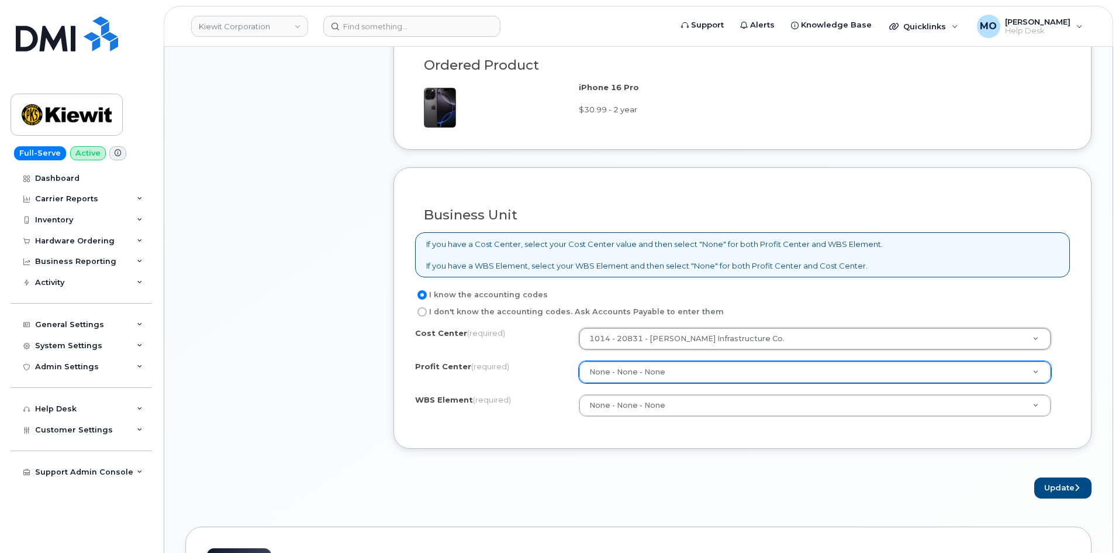
scroll to position [936, 0]
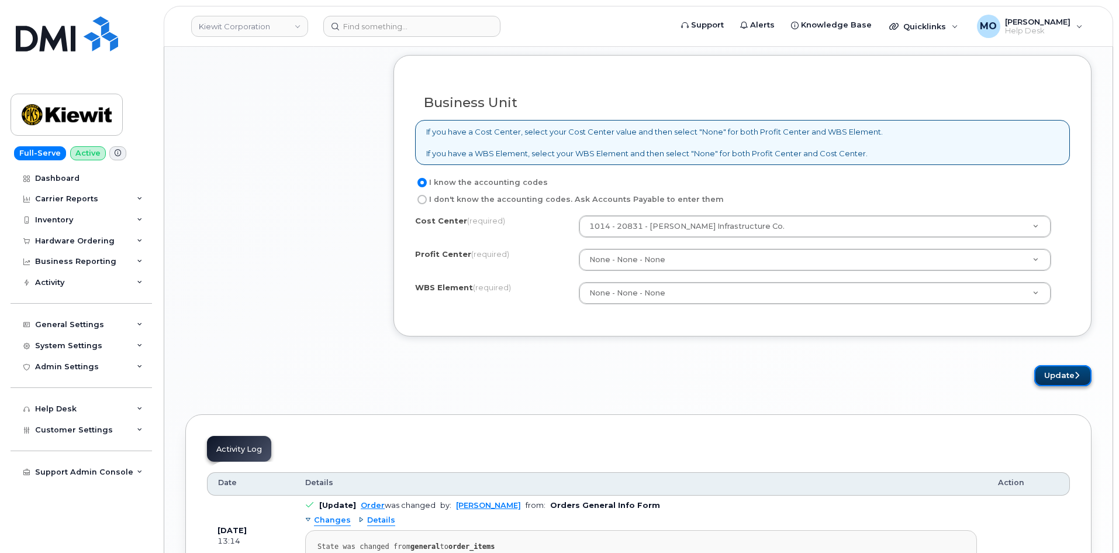
click at [1074, 377] on button "Update" at bounding box center [1062, 376] width 57 height 22
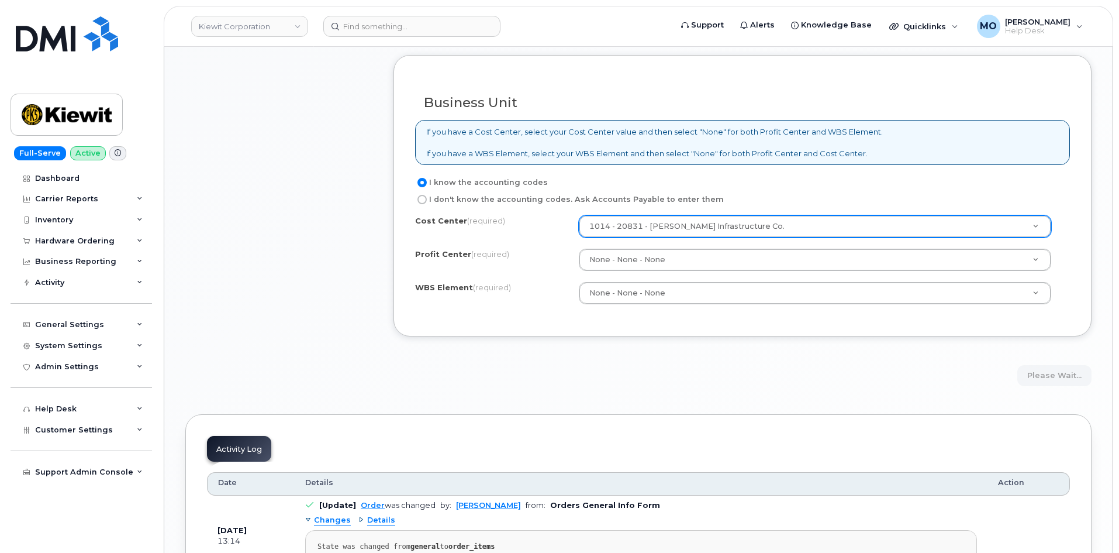
drag, startPoint x: 577, startPoint y: 228, endPoint x: 651, endPoint y: 220, distance: 74.7
click at [648, 223] on div "Cost Center (required) 1014 - 20831 - Kiewit Infrastructure Co. 20831" at bounding box center [742, 226] width 655 height 22
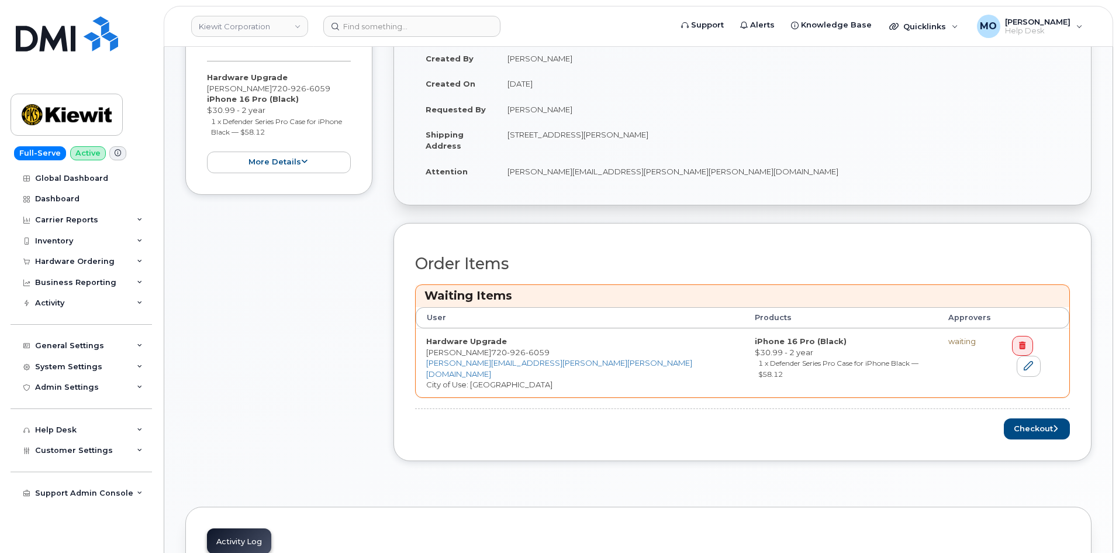
scroll to position [351, 0]
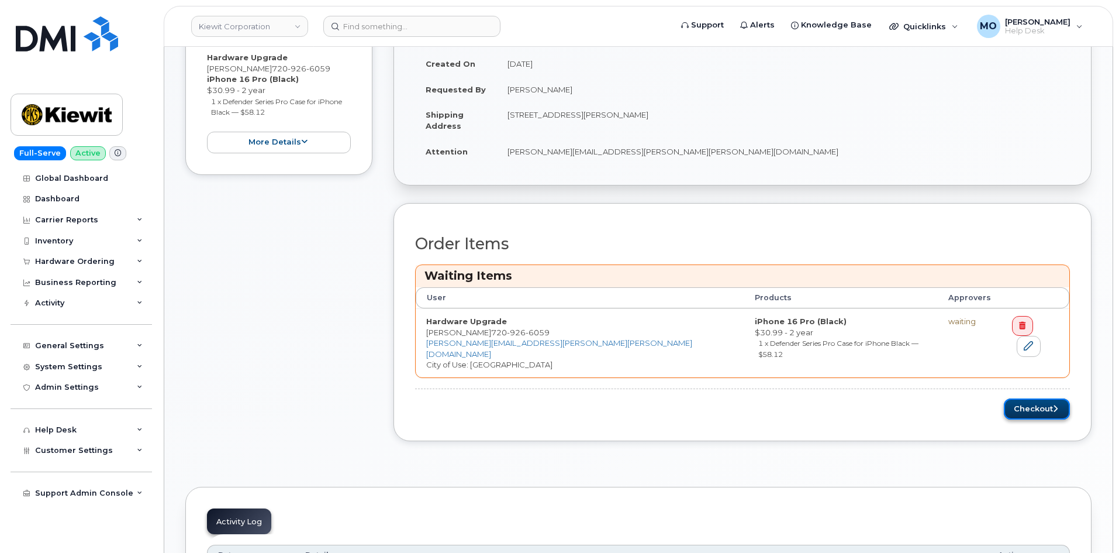
click at [1039, 398] on button "Checkout" at bounding box center [1037, 409] width 66 height 22
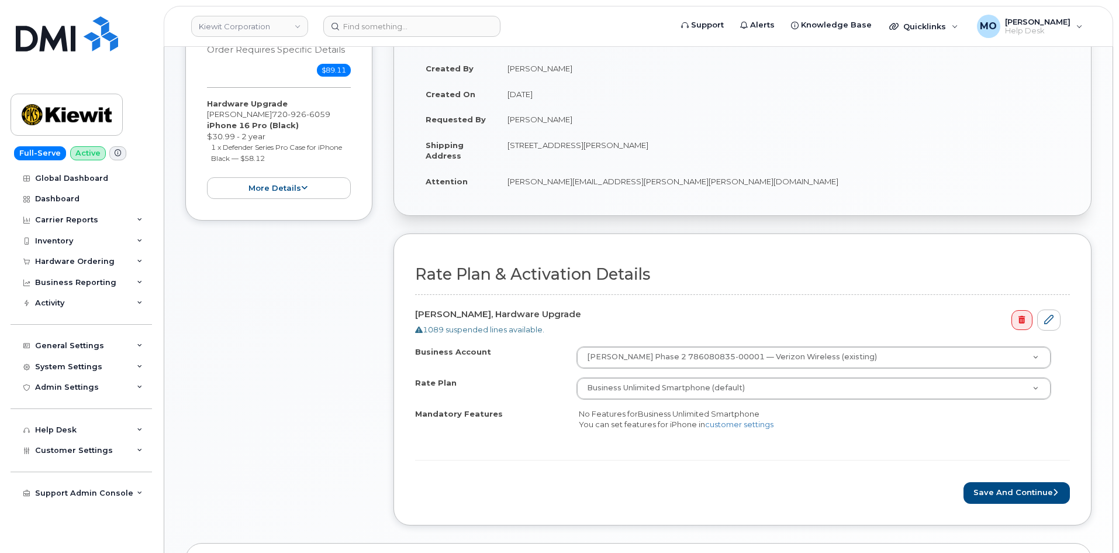
scroll to position [294, 0]
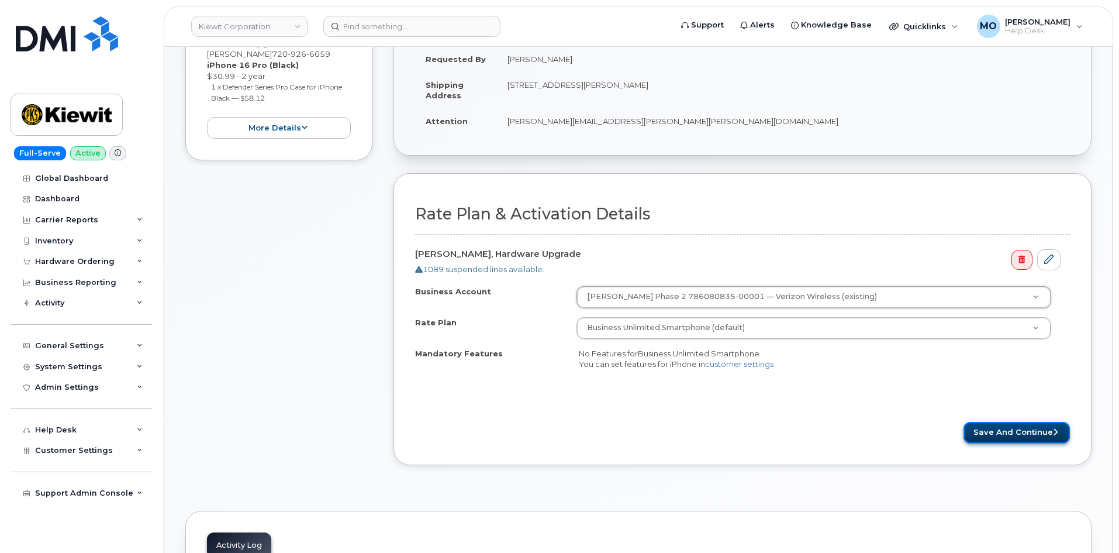
click at [1037, 432] on button "Save and Continue" at bounding box center [1017, 433] width 106 height 22
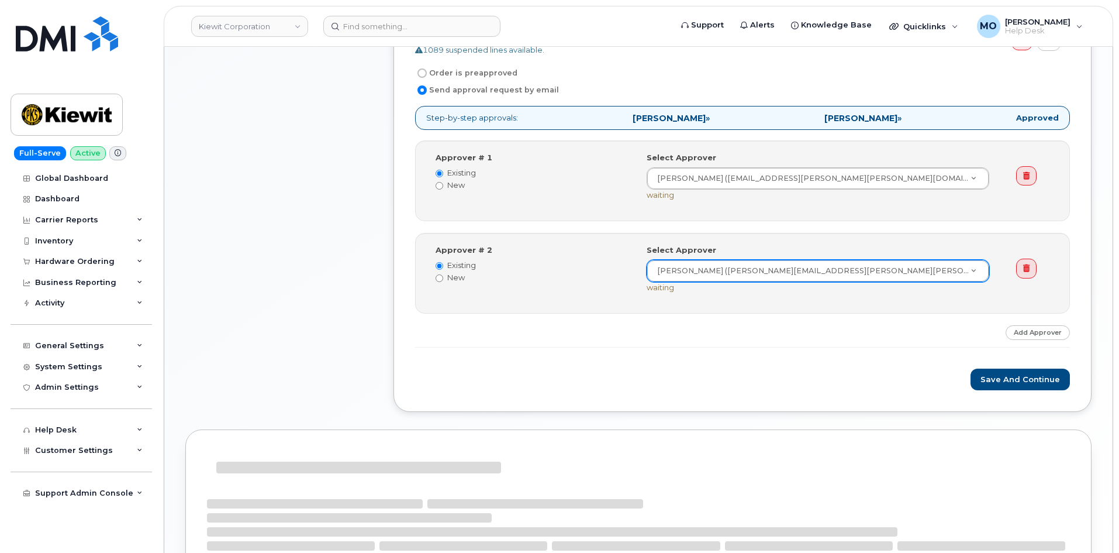
scroll to position [470, 0]
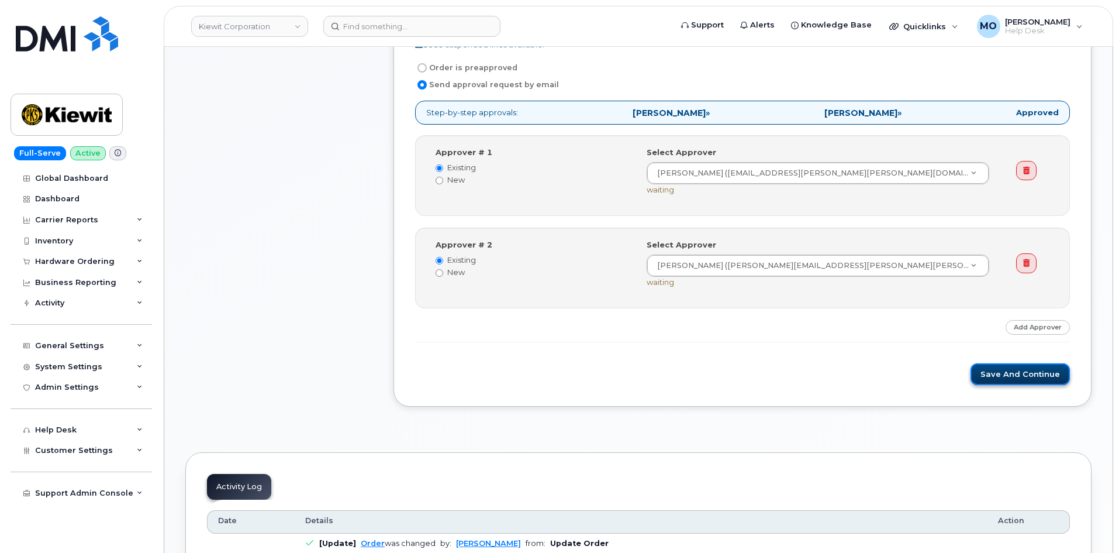
click at [1000, 374] on button "Save and Continue" at bounding box center [1020, 374] width 99 height 22
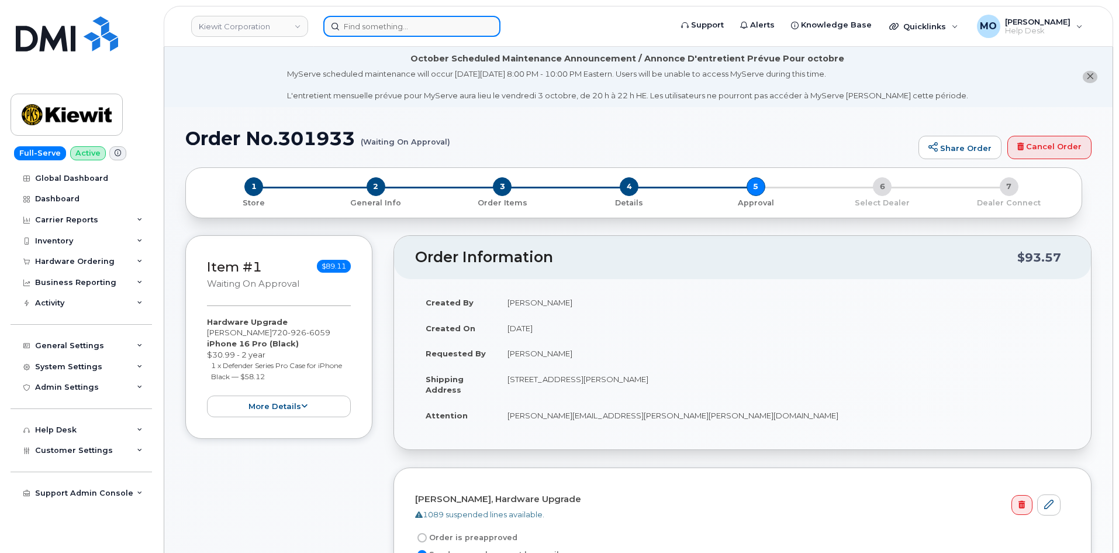
click at [375, 23] on input at bounding box center [411, 26] width 177 height 21
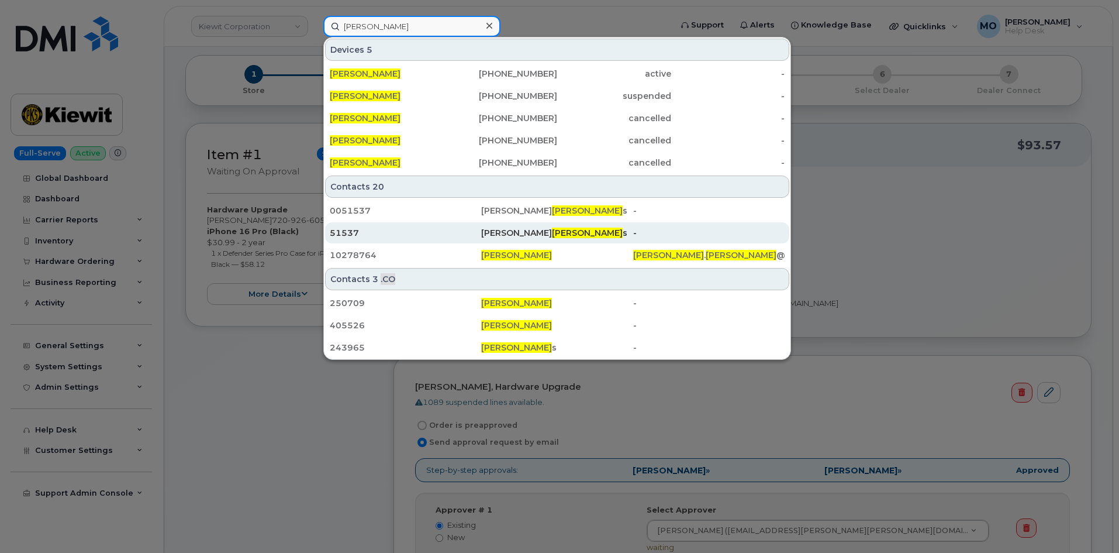
scroll to position [117, 0]
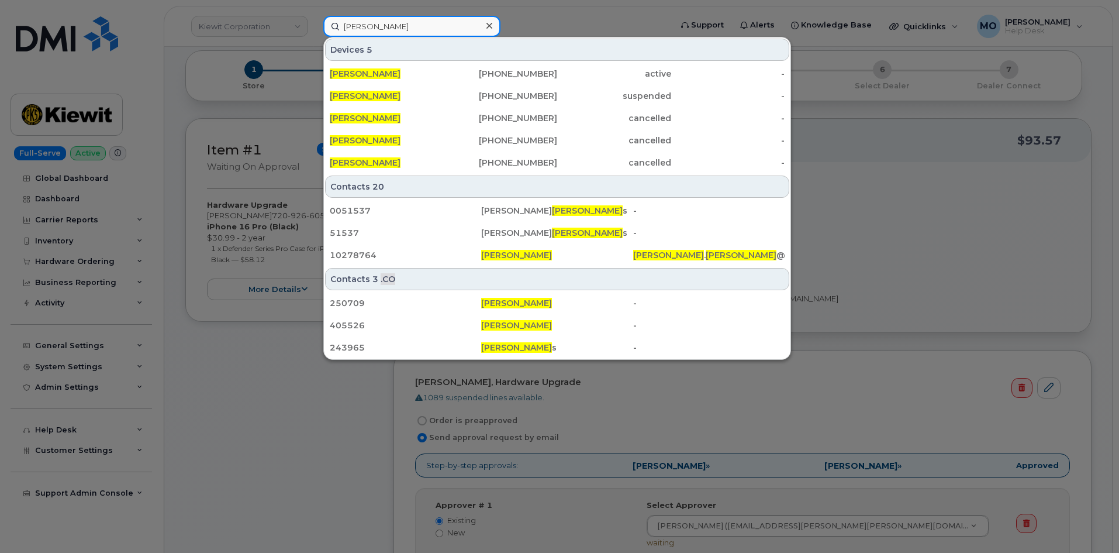
type input "Matthew Moore"
click at [132, 29] on div at bounding box center [559, 276] width 1119 height 553
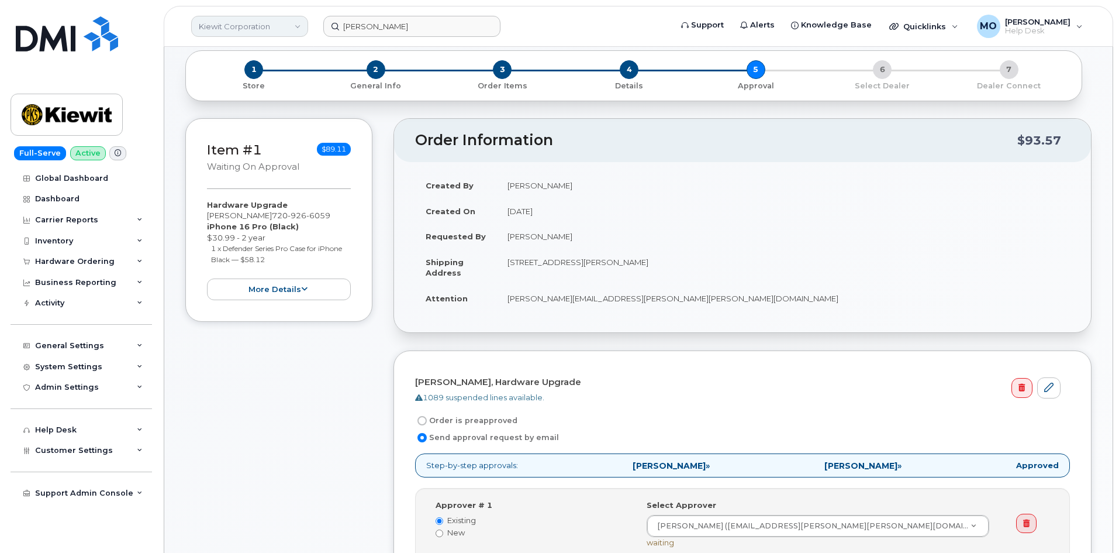
click at [210, 23] on link "Kiewit Corporation" at bounding box center [249, 26] width 117 height 21
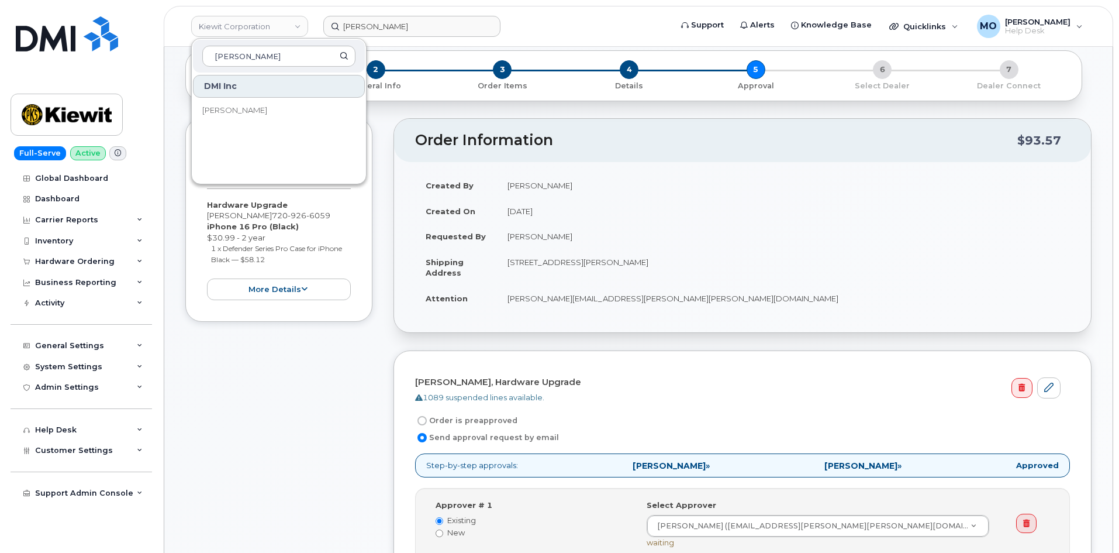
type input "rollins"
click at [312, 106] on link "[PERSON_NAME]" at bounding box center [279, 110] width 172 height 23
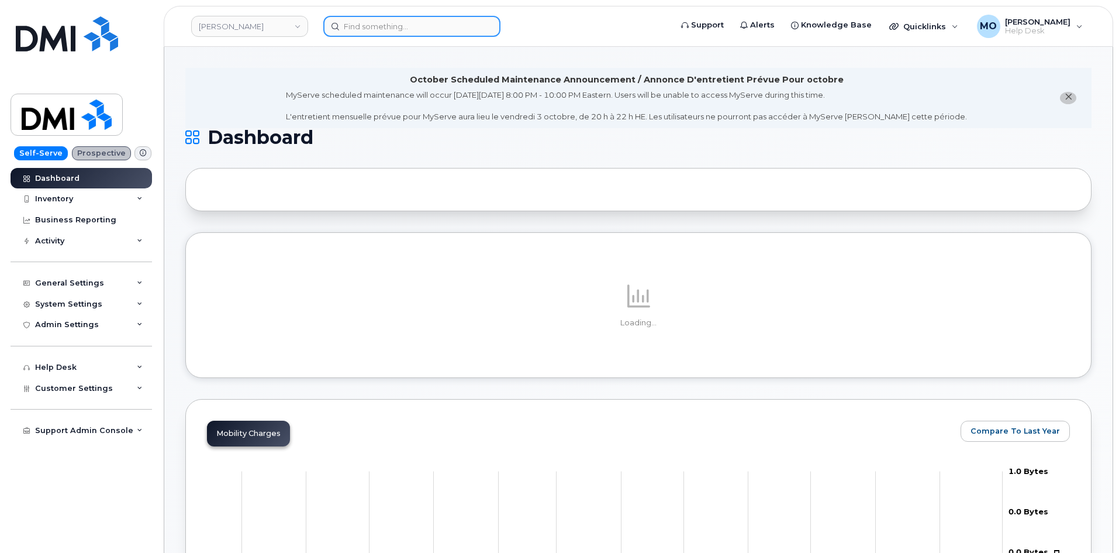
click at [438, 20] on input at bounding box center [411, 26] width 177 height 21
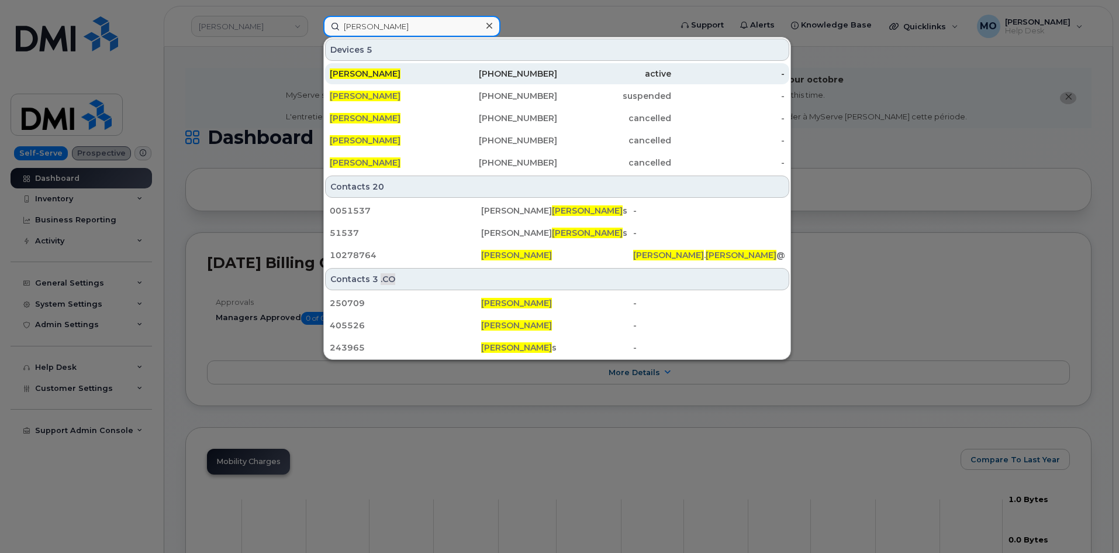
type input "[PERSON_NAME]"
click at [442, 71] on div "[PERSON_NAME]" at bounding box center [387, 74] width 114 height 12
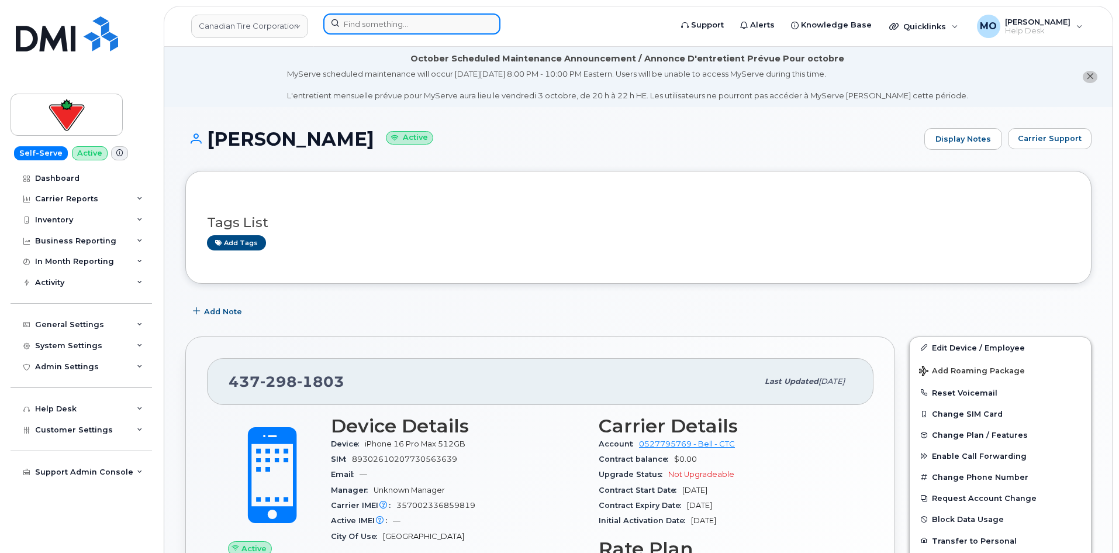
click at [449, 21] on input at bounding box center [411, 23] width 177 height 21
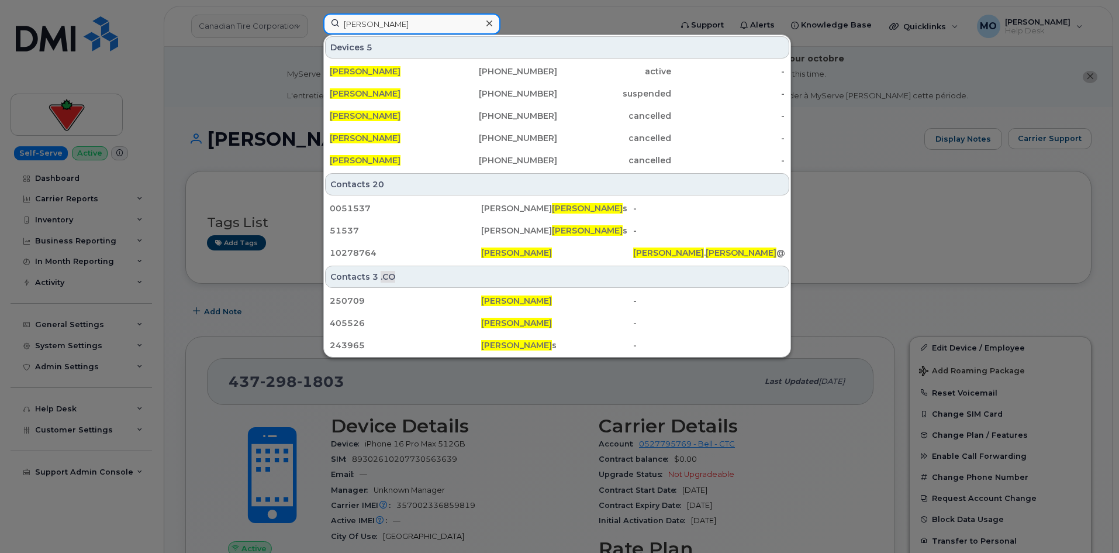
type input "[PERSON_NAME]"
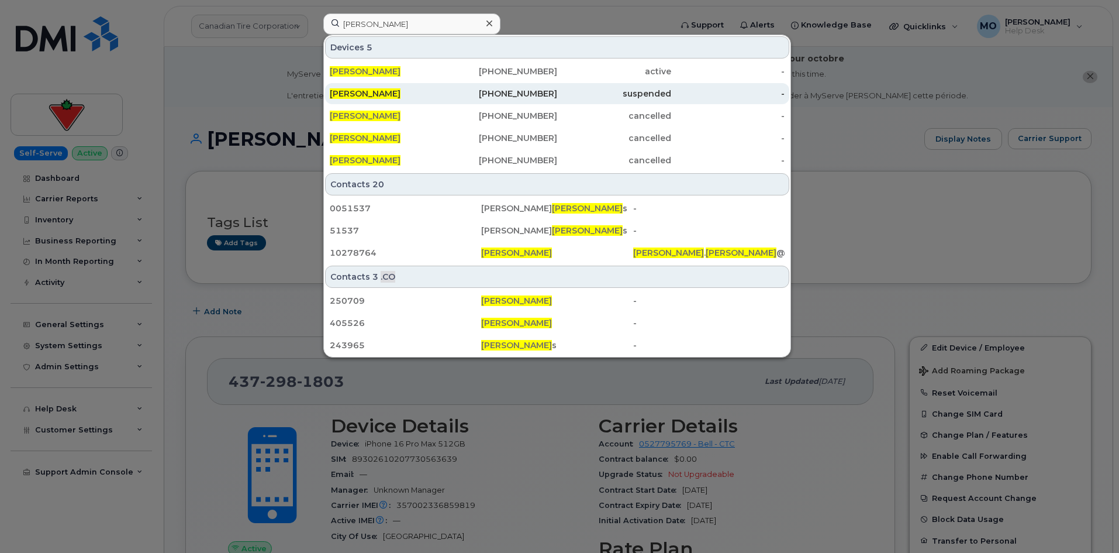
click at [487, 98] on div "724-448-3954" at bounding box center [501, 94] width 114 height 12
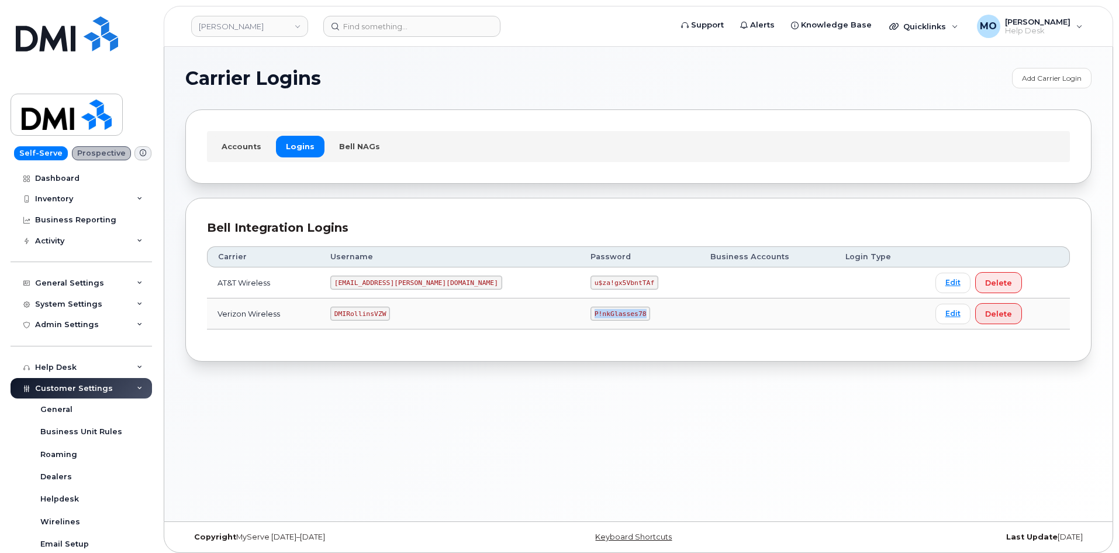
drag, startPoint x: 503, startPoint y: 307, endPoint x: 584, endPoint y: 304, distance: 80.8
click at [584, 304] on tr "Verizon Wireless DMIRollinsVZW P!nkGlasses78 Edit Delete" at bounding box center [638, 313] width 863 height 31
copy tr "P!nkGlasses78"
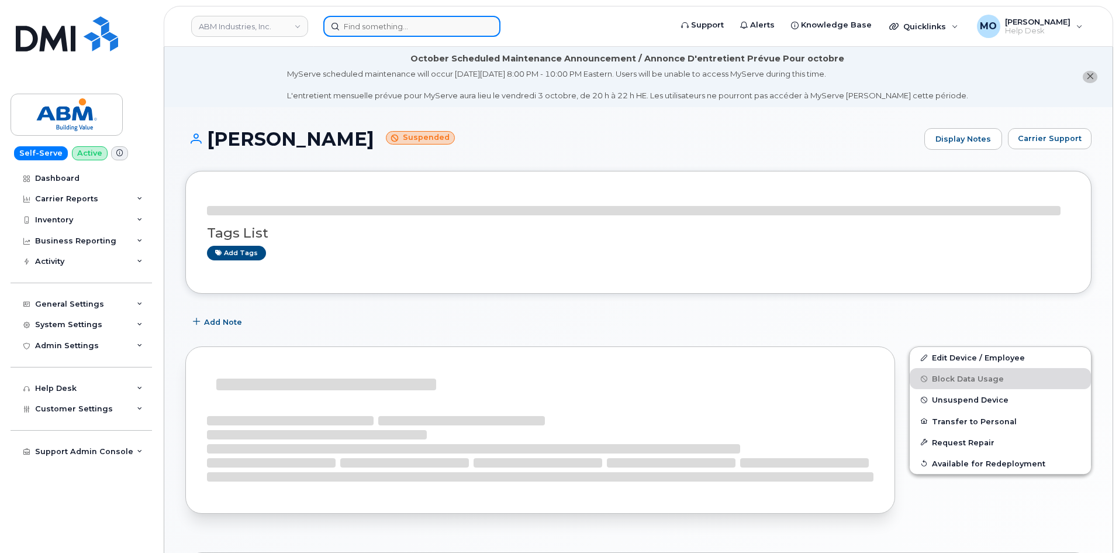
click at [450, 30] on input at bounding box center [411, 26] width 177 height 21
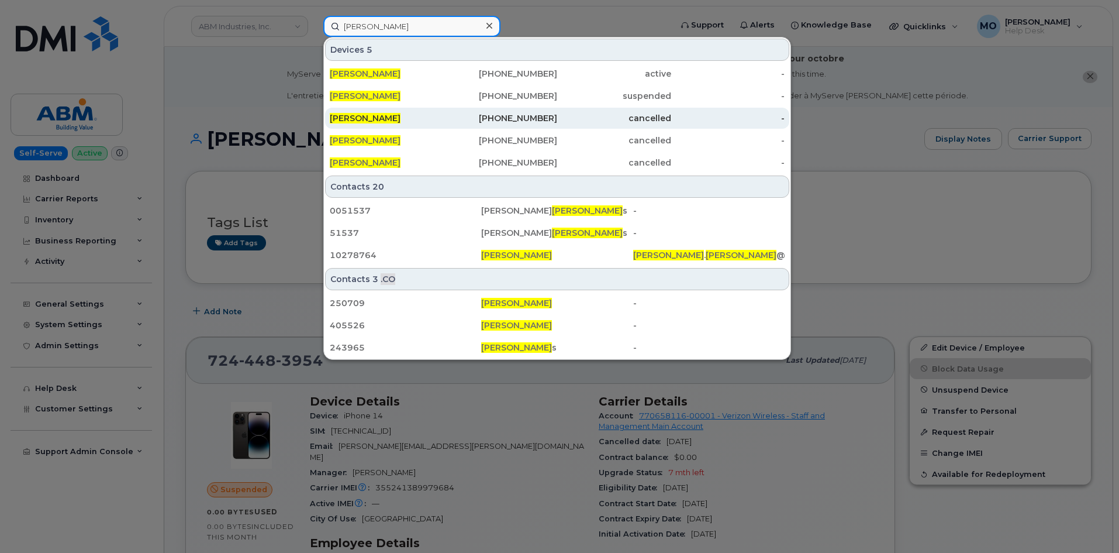
type input "matthew moore"
click at [390, 121] on span "[PERSON_NAME]" at bounding box center [365, 118] width 71 height 11
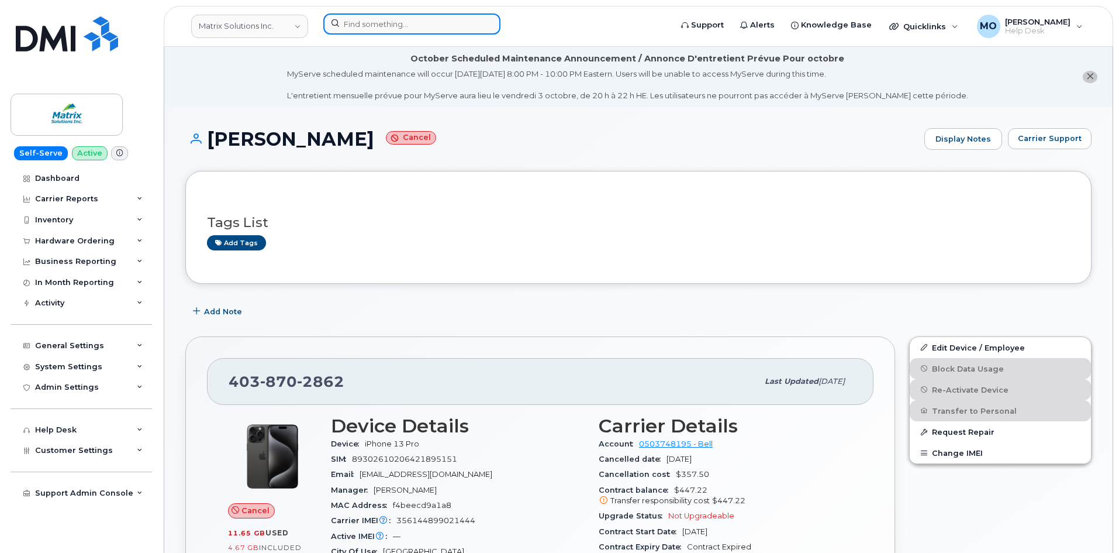
click at [449, 21] on input at bounding box center [411, 23] width 177 height 21
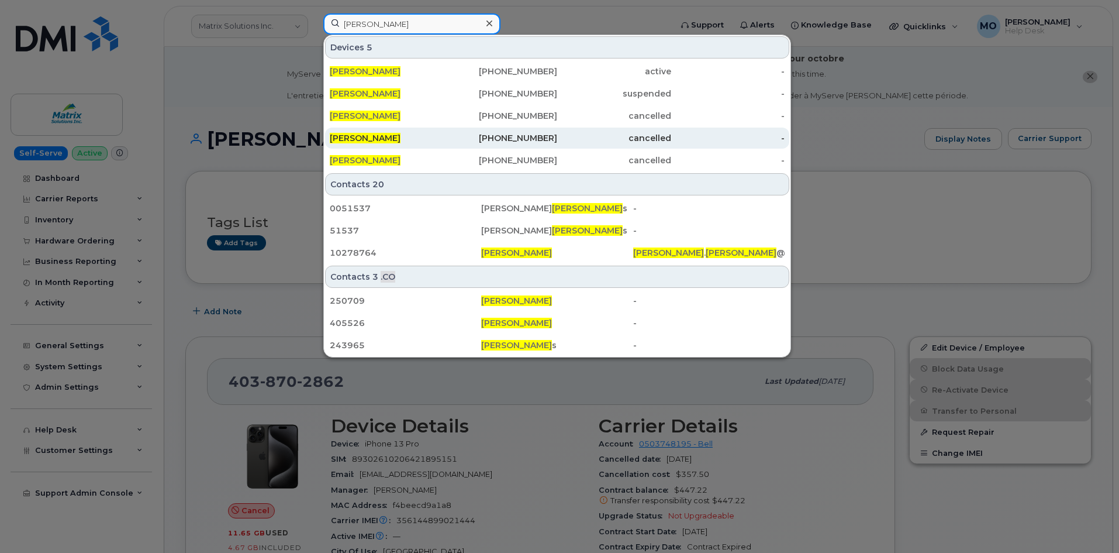
type input "[PERSON_NAME]"
click at [584, 142] on div "cancelled" at bounding box center [614, 138] width 114 height 12
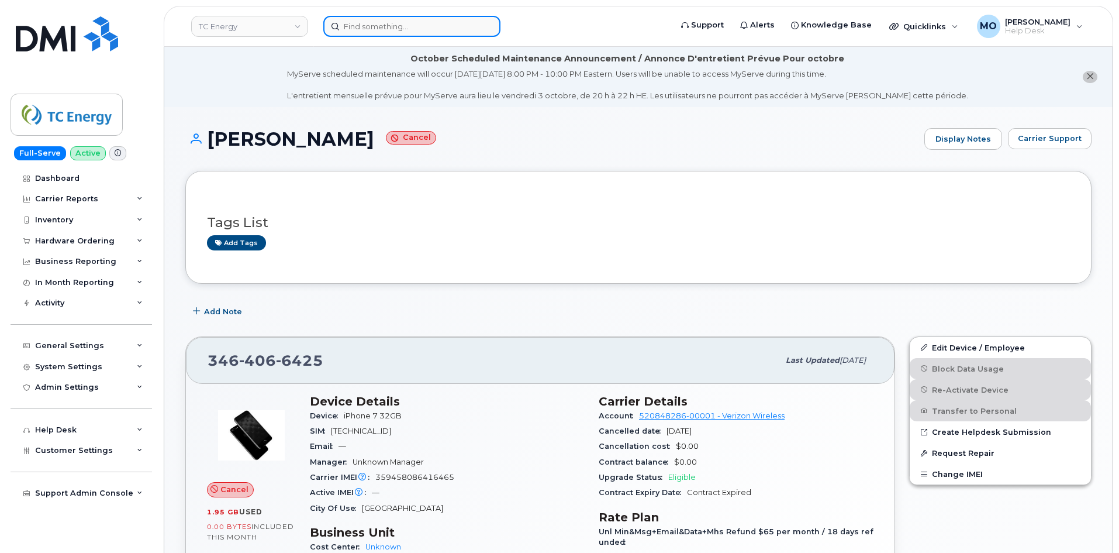
click at [450, 33] on input at bounding box center [411, 26] width 177 height 21
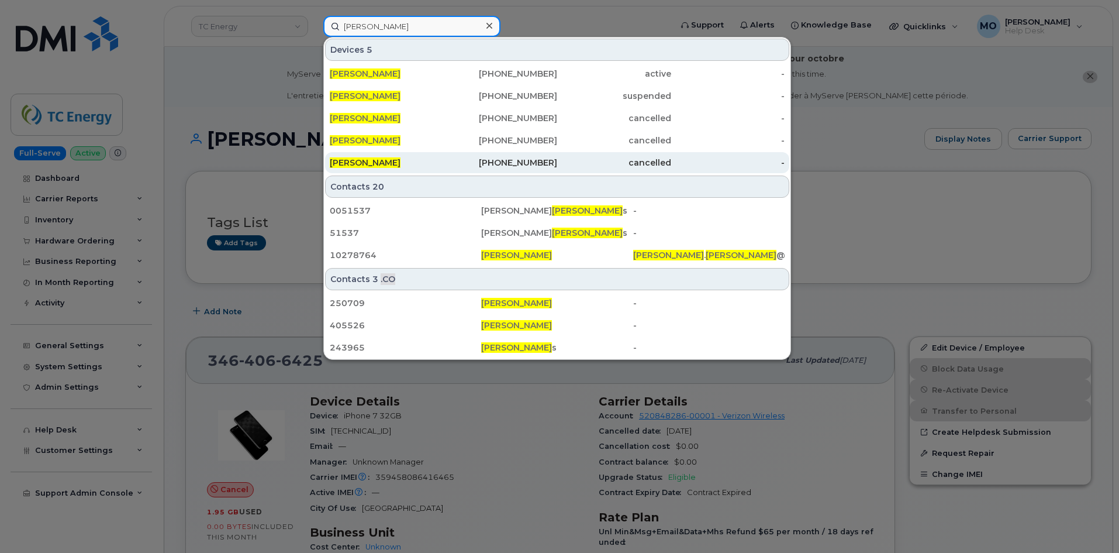
type input "matthew moore"
click at [430, 158] on div "Matthew Moore" at bounding box center [387, 163] width 114 height 12
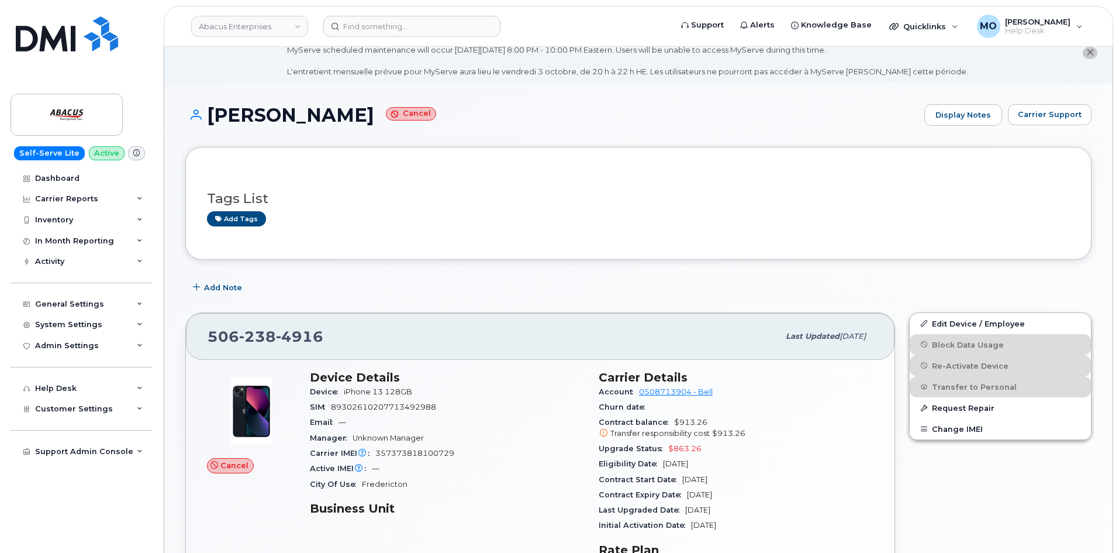
scroll to position [292, 0]
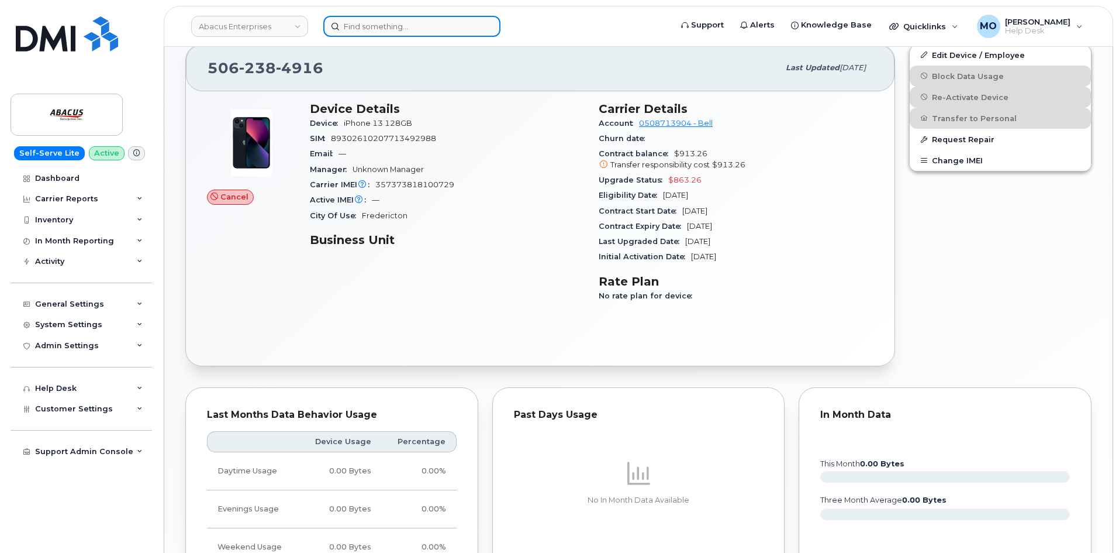
click at [377, 22] on input at bounding box center [411, 26] width 177 height 21
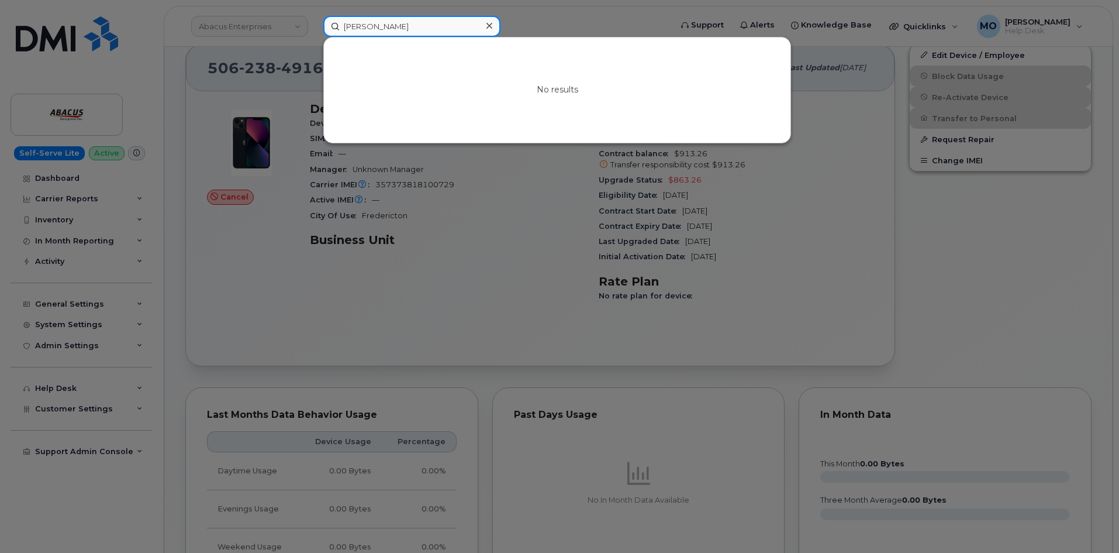
click at [399, 25] on input "riley doer" at bounding box center [411, 26] width 177 height 21
drag, startPoint x: 457, startPoint y: 20, endPoint x: 239, endPoint y: 26, distance: 218.2
click at [314, 26] on div "riley doerr No results" at bounding box center [493, 26] width 359 height 21
paste input "Riley D"
type input "Riley Doerr"
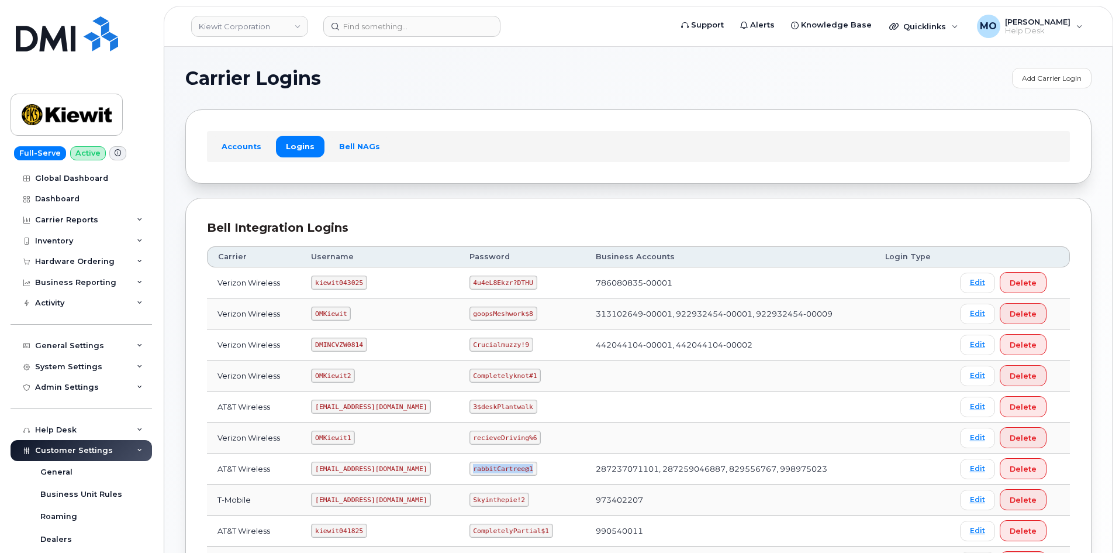
drag, startPoint x: 471, startPoint y: 466, endPoint x: 546, endPoint y: 466, distance: 74.9
click at [546, 466] on td "rabbitCartree@1" at bounding box center [522, 468] width 126 height 31
copy code "rabbitCartree@1"
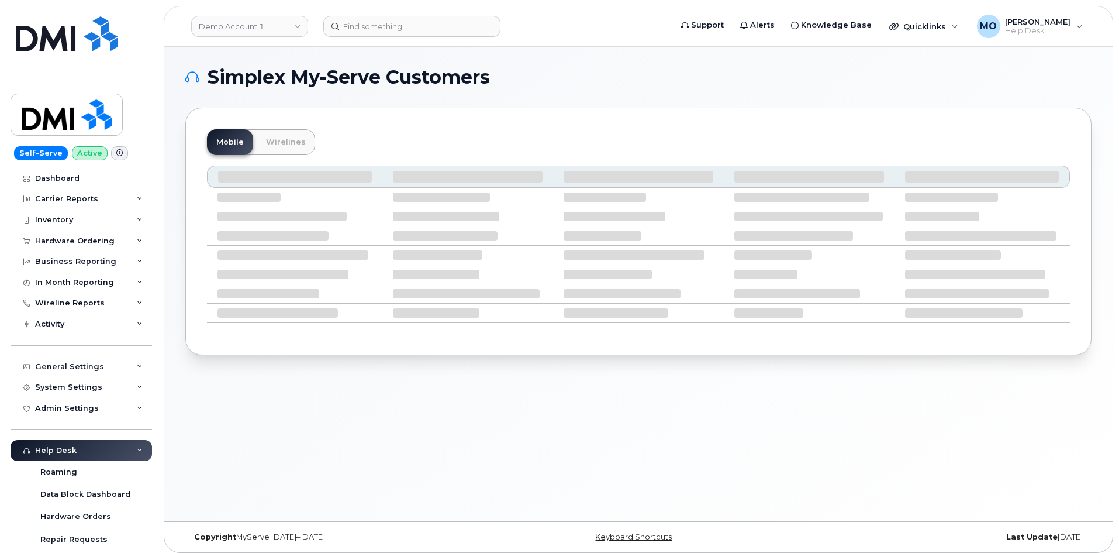
click at [413, 39] on header "Demo Account 1 Support Alerts Knowledge Base Quicklinks Suspend / Cancel Device…" at bounding box center [639, 26] width 950 height 41
click at [413, 33] on input at bounding box center [411, 26] width 177 height 21
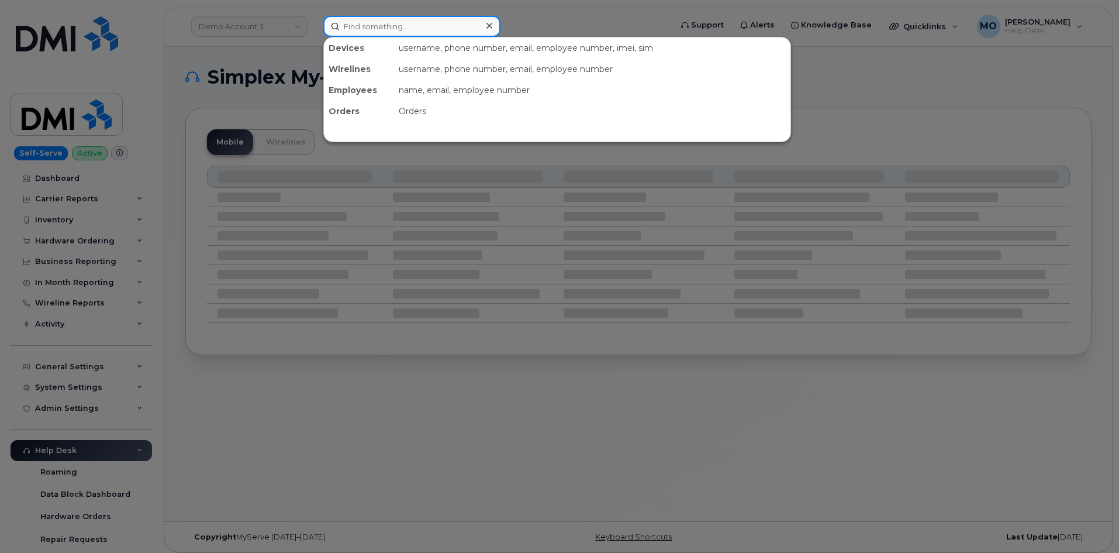
paste input "4024828231"
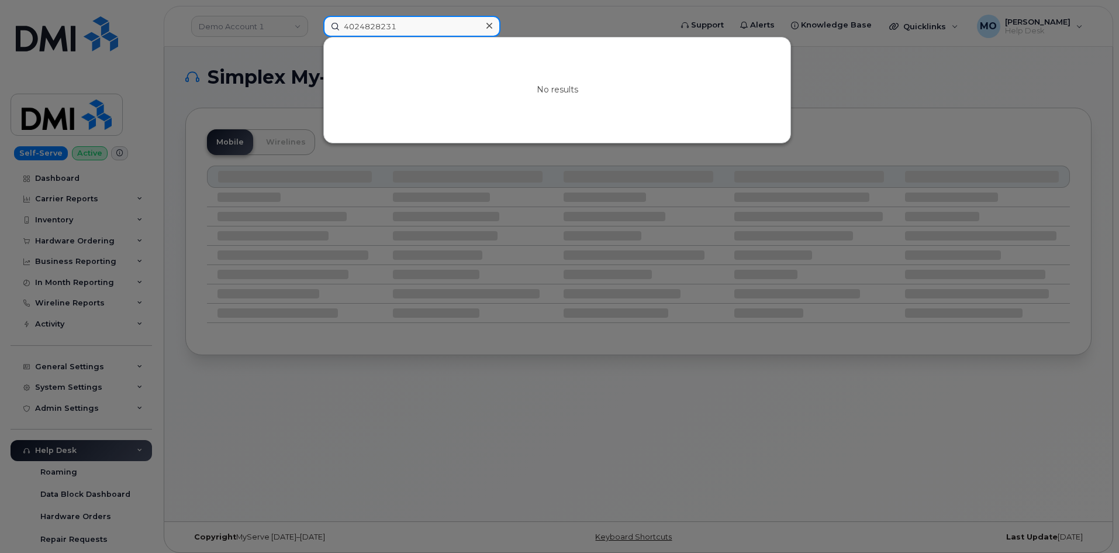
click at [480, 26] on input "4024828231" at bounding box center [411, 26] width 177 height 21
type input "4024828231"
click at [485, 27] on div at bounding box center [489, 26] width 17 height 17
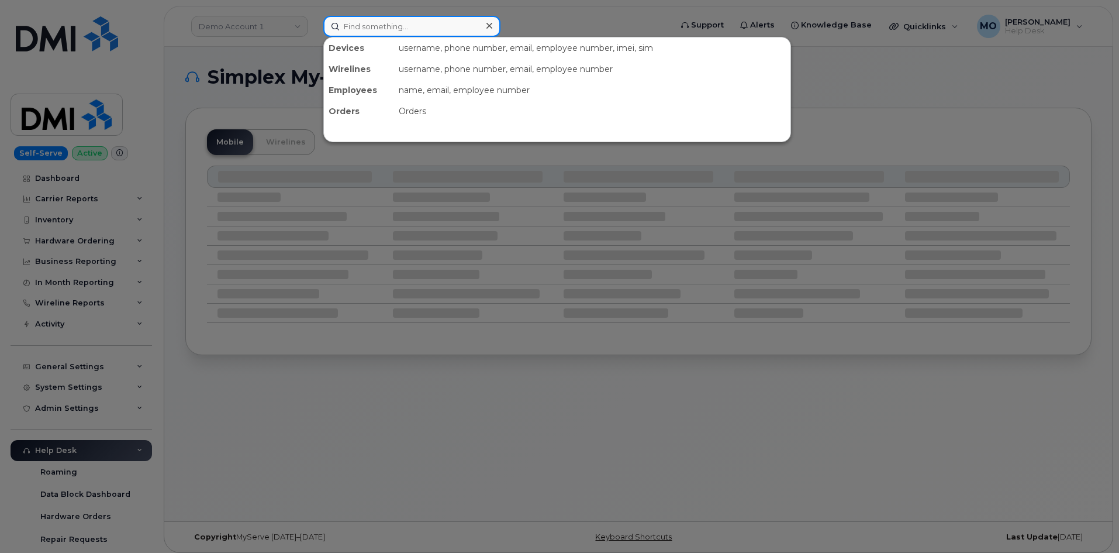
click at [486, 27] on div at bounding box center [411, 26] width 177 height 21
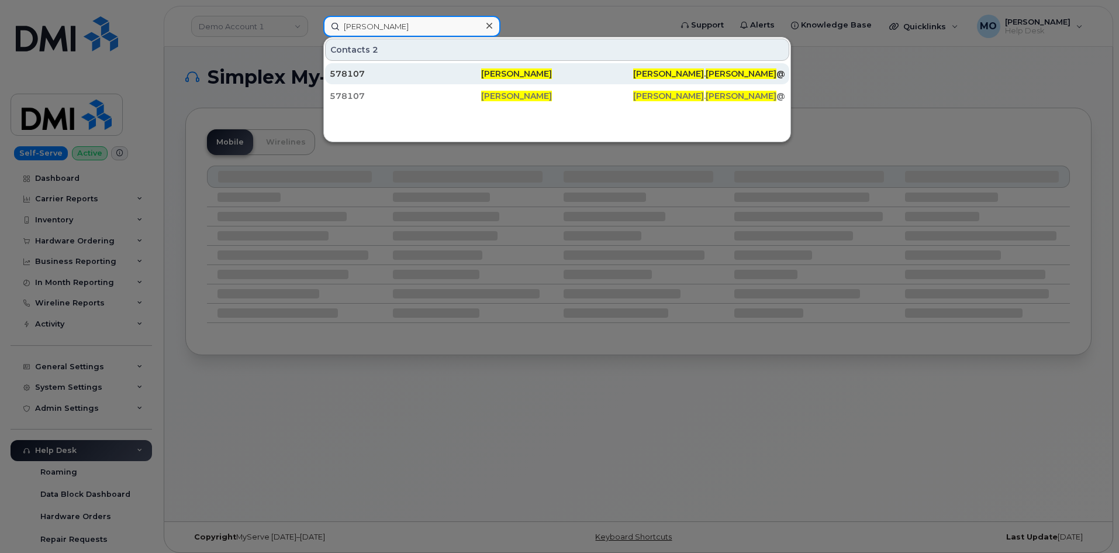
type input "paxton longwell"
click at [426, 72] on div "578107" at bounding box center [405, 74] width 151 height 12
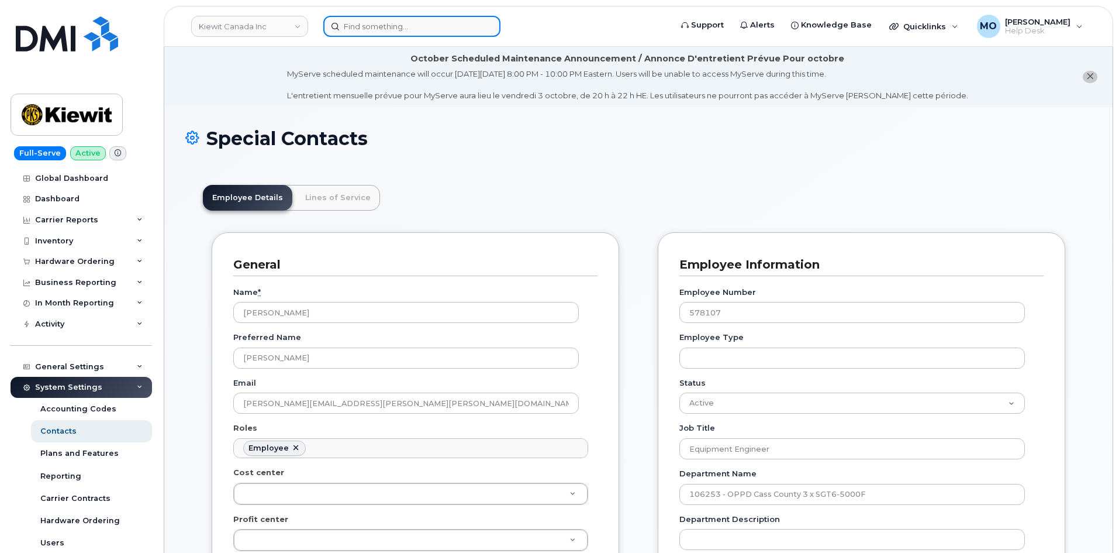
click at [409, 25] on input at bounding box center [411, 26] width 177 height 21
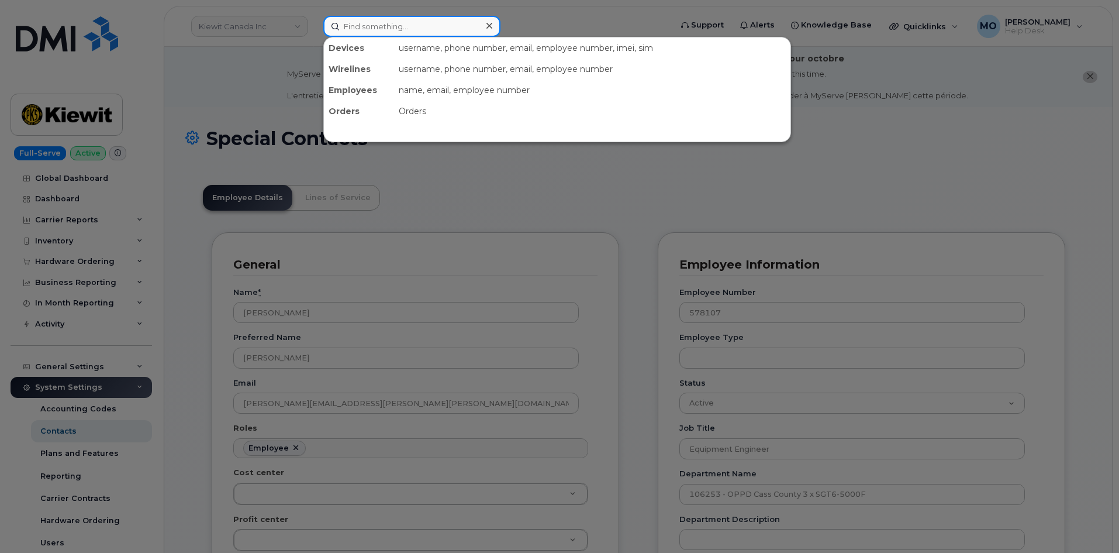
paste input "4024828231"
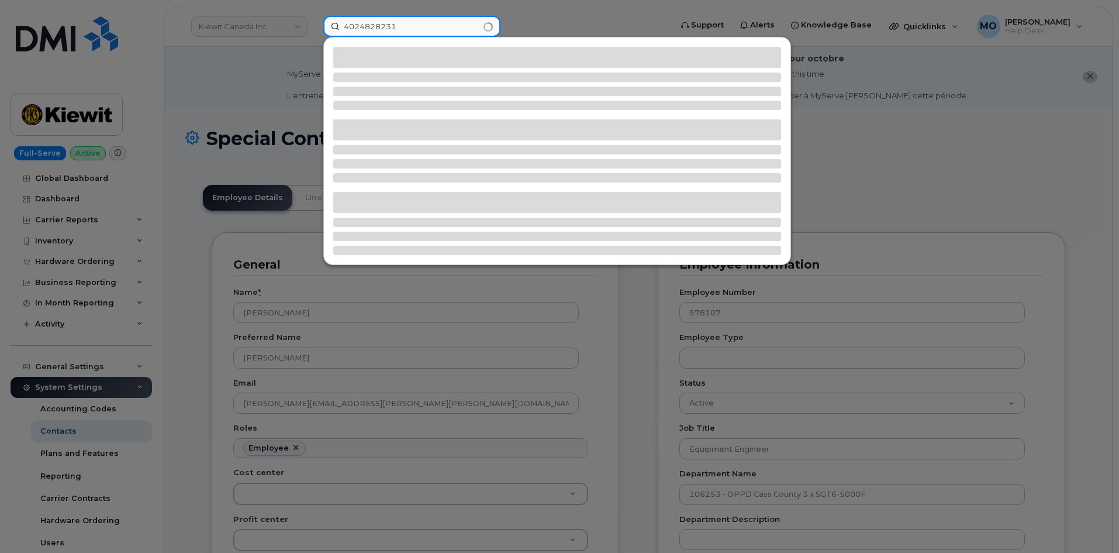
click at [458, 26] on input "4024828231" at bounding box center [411, 26] width 177 height 21
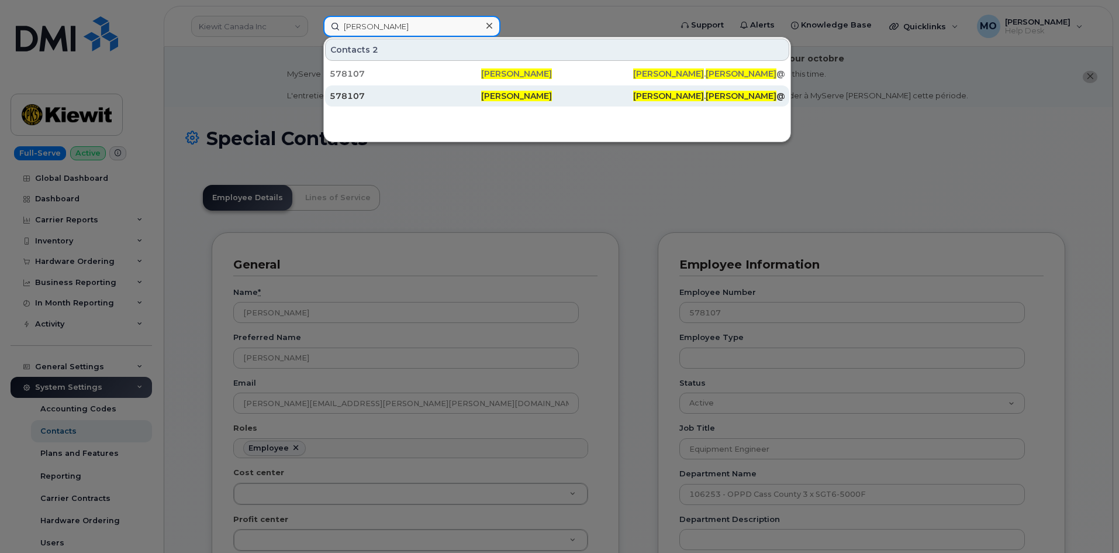
type input "paxton longwell"
click at [489, 99] on span "[PERSON_NAME]" at bounding box center [516, 96] width 71 height 11
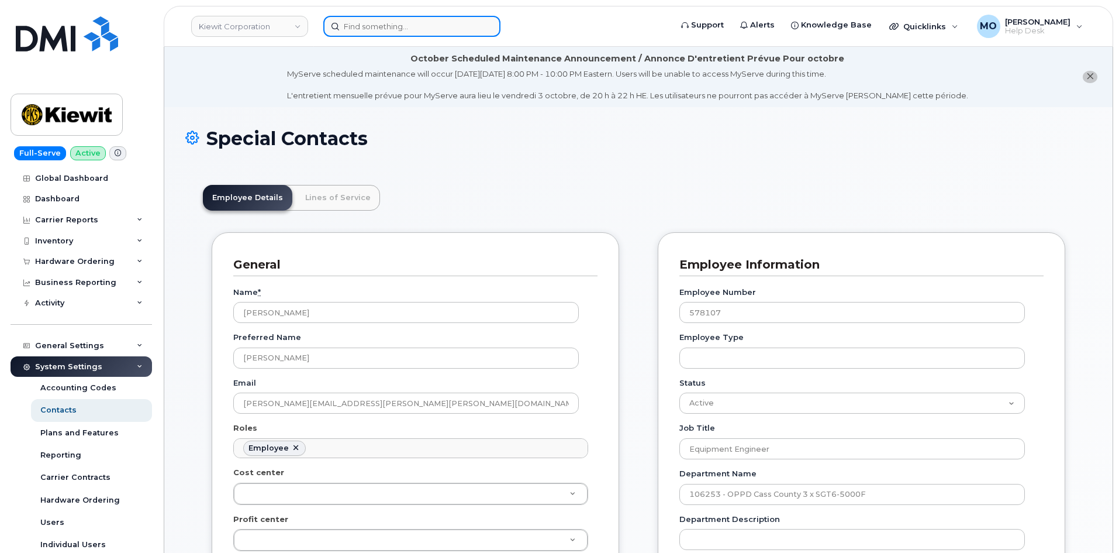
click at [426, 31] on input at bounding box center [411, 26] width 177 height 21
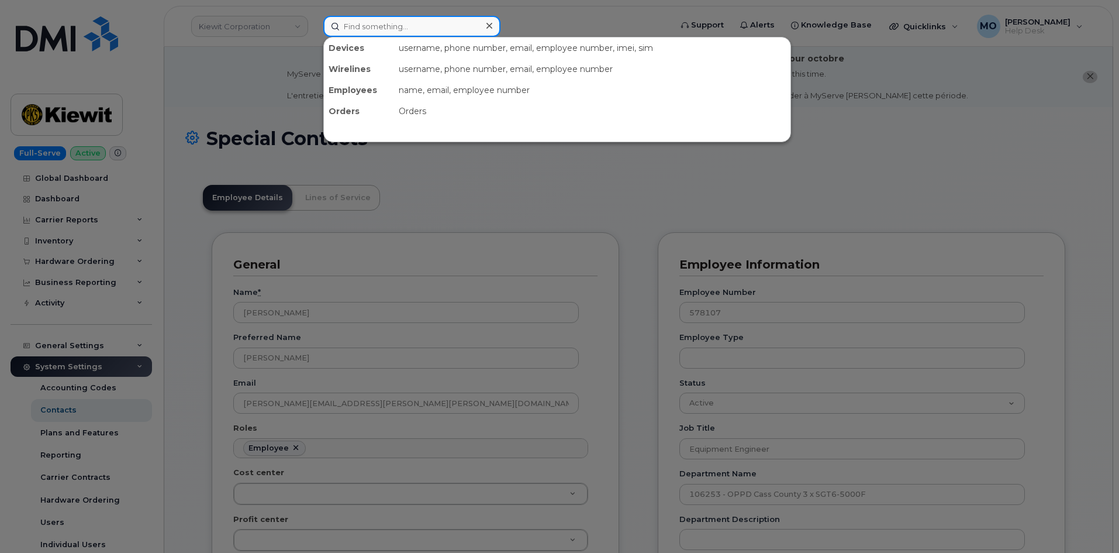
paste input "4024828231"
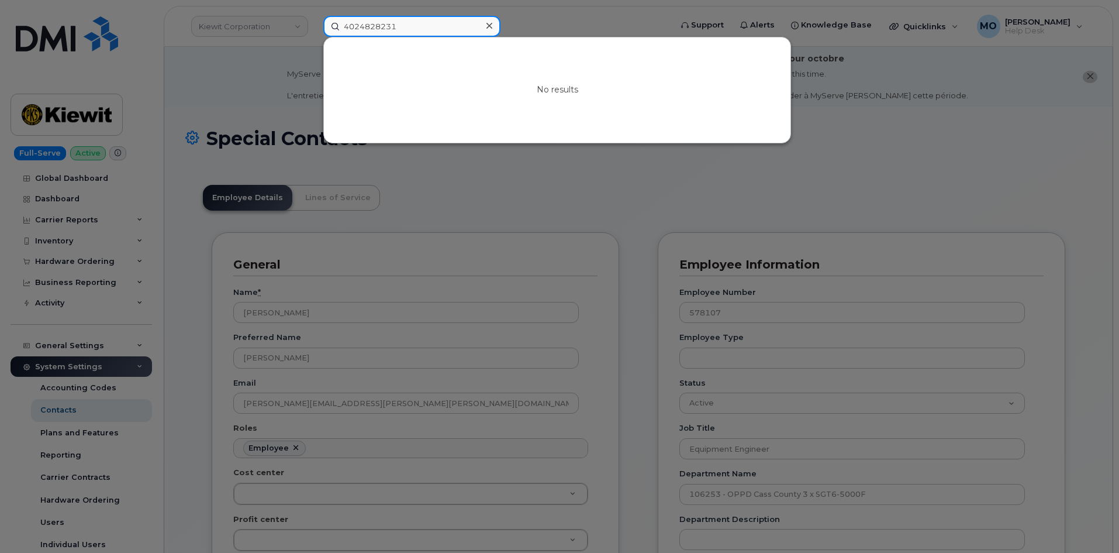
type input "4024828231"
click at [477, 214] on div at bounding box center [559, 276] width 1119 height 553
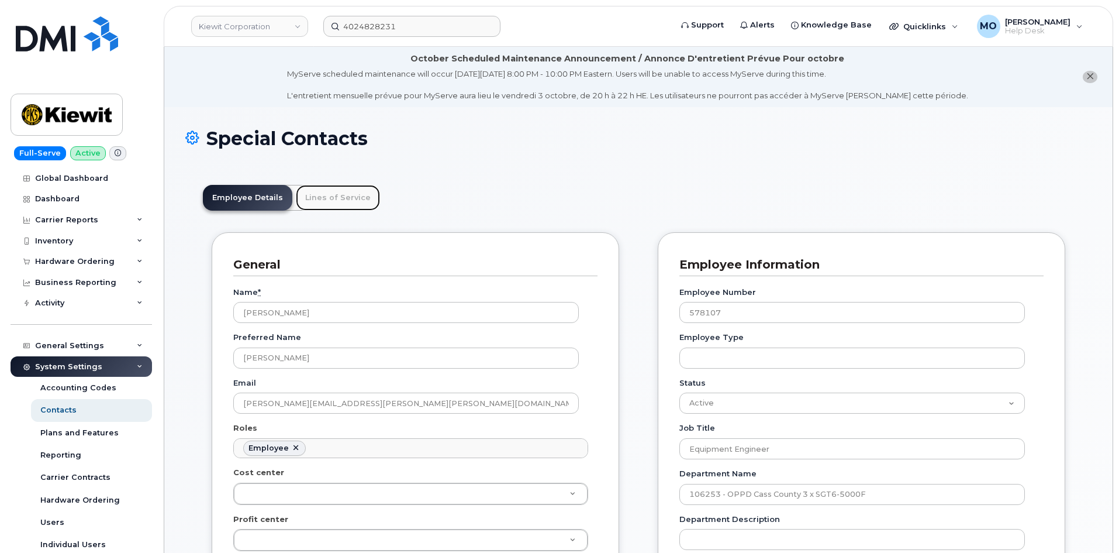
click at [336, 192] on link "Lines of Service" at bounding box center [338, 198] width 84 height 26
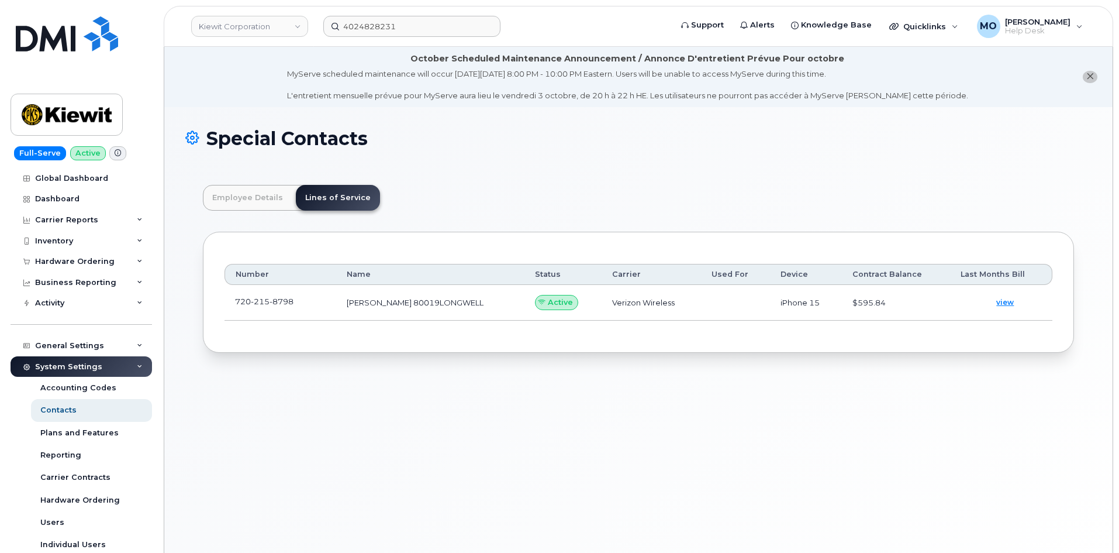
click at [396, 138] on h1 "Special Contacts" at bounding box center [638, 138] width 906 height 20
click at [259, 35] on link "Kiewit Corporation" at bounding box center [249, 26] width 117 height 21
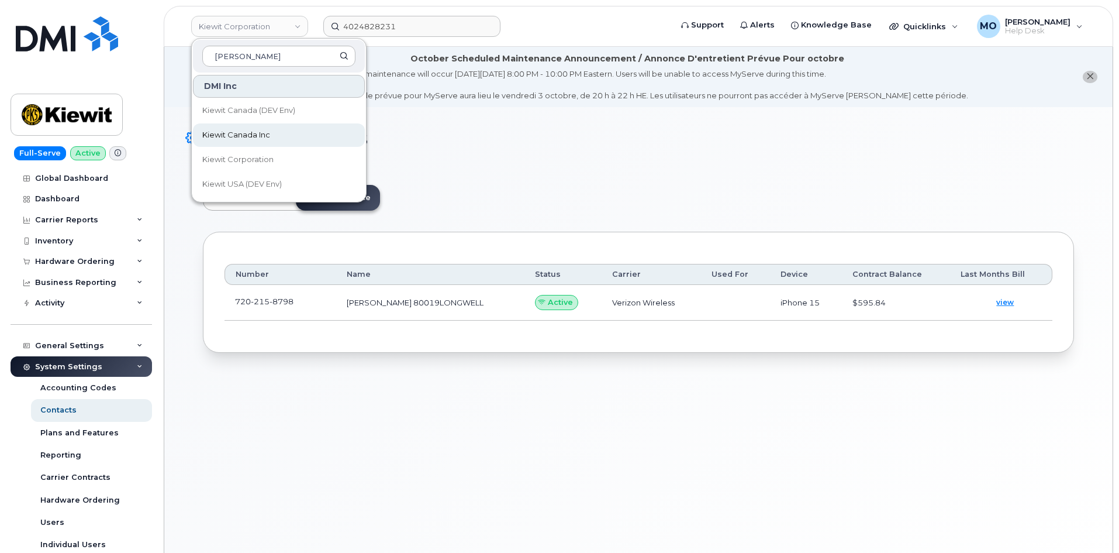
type input "kiewit"
click at [288, 126] on link "Kiewit Canada Inc" at bounding box center [279, 134] width 172 height 23
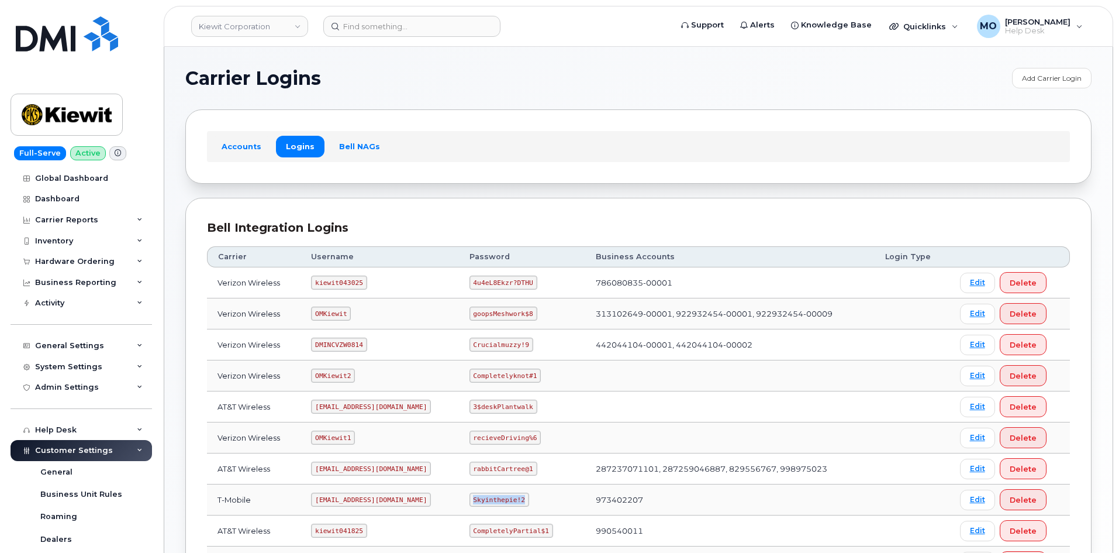
drag, startPoint x: 495, startPoint y: 497, endPoint x: 526, endPoint y: 498, distance: 31.0
click at [526, 498] on td "Skyinthepie!2" at bounding box center [522, 499] width 126 height 31
copy code "Skyinthepie!2"
drag, startPoint x: 632, startPoint y: 496, endPoint x: 587, endPoint y: 494, distance: 45.1
click at [587, 494] on td "973402207" at bounding box center [729, 499] width 289 height 31
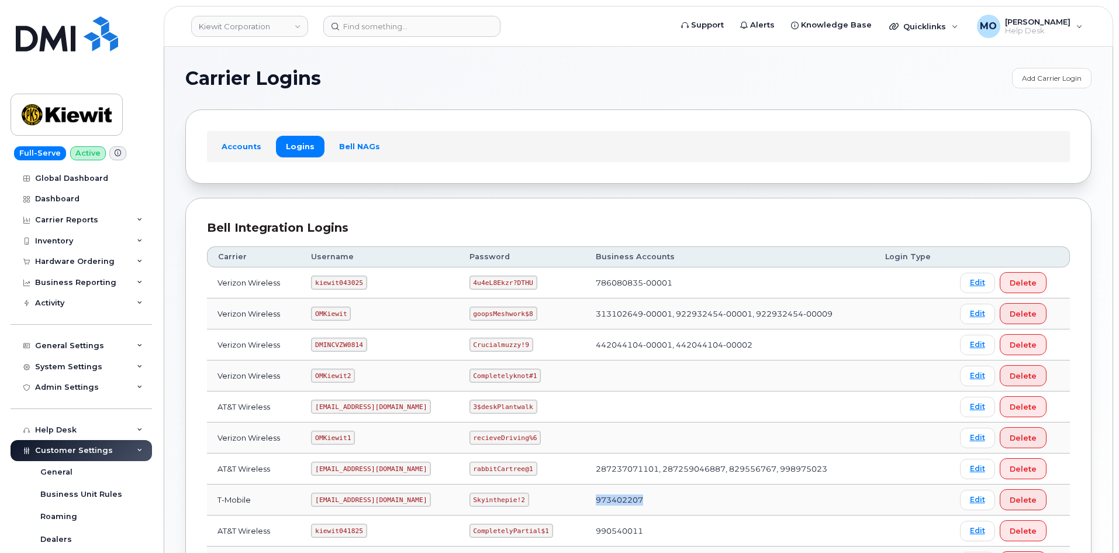
copy td "973402207"
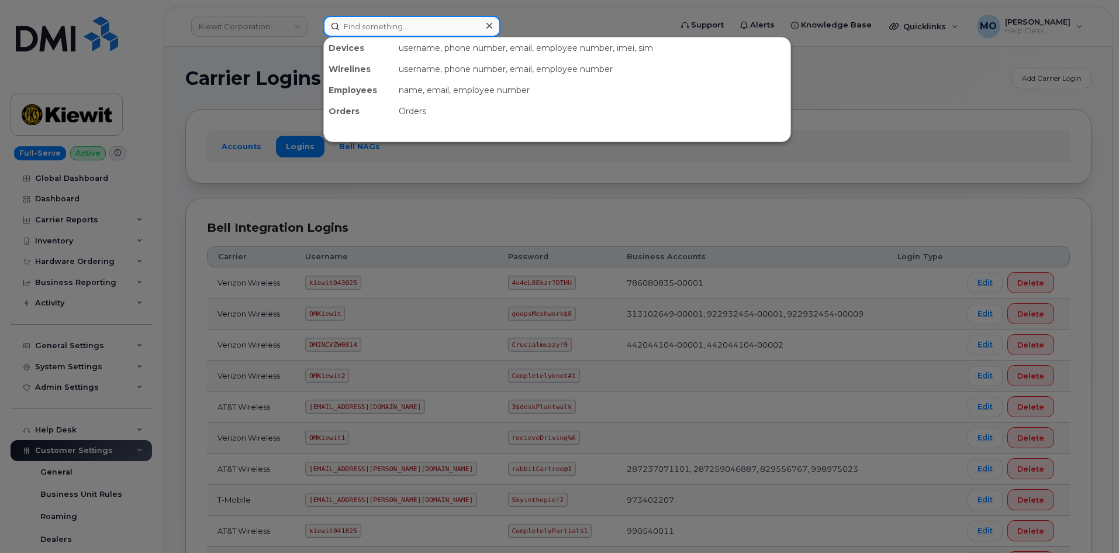
click at [471, 30] on input at bounding box center [411, 26] width 177 height 21
paste input "[PERSON_NAME]"
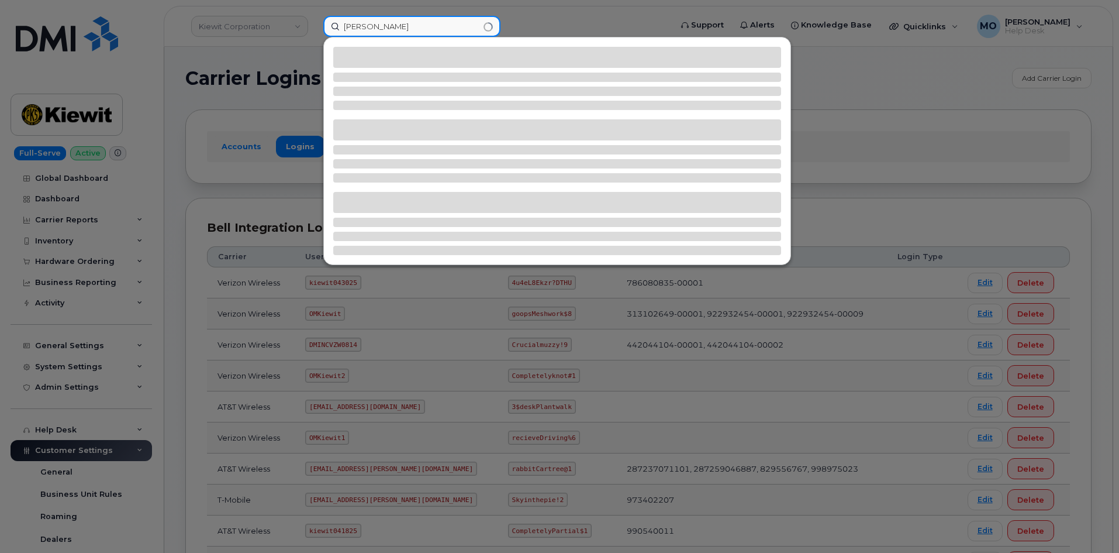
type input "[PERSON_NAME]"
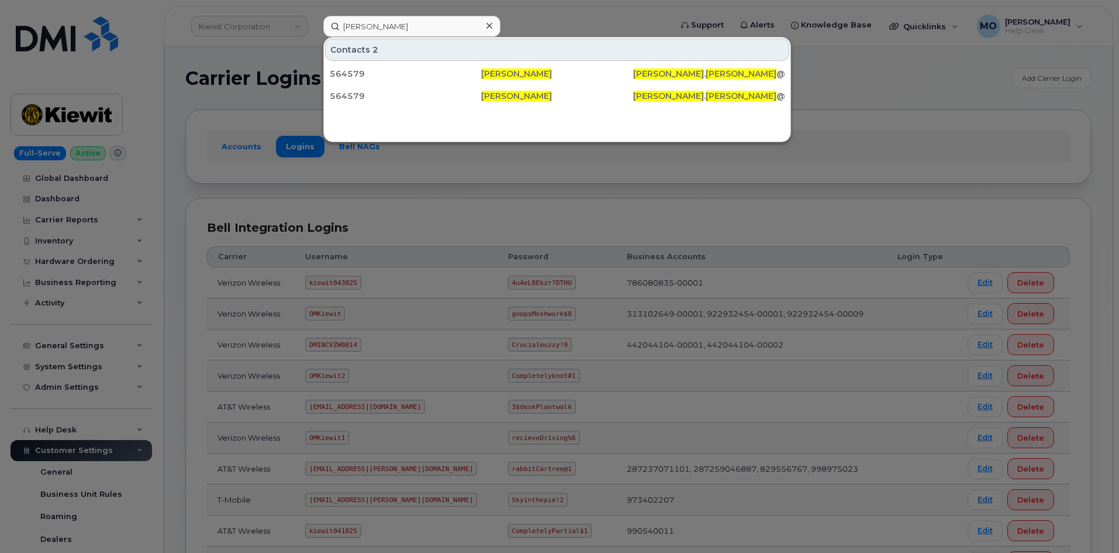
click at [433, 184] on div at bounding box center [559, 276] width 1119 height 553
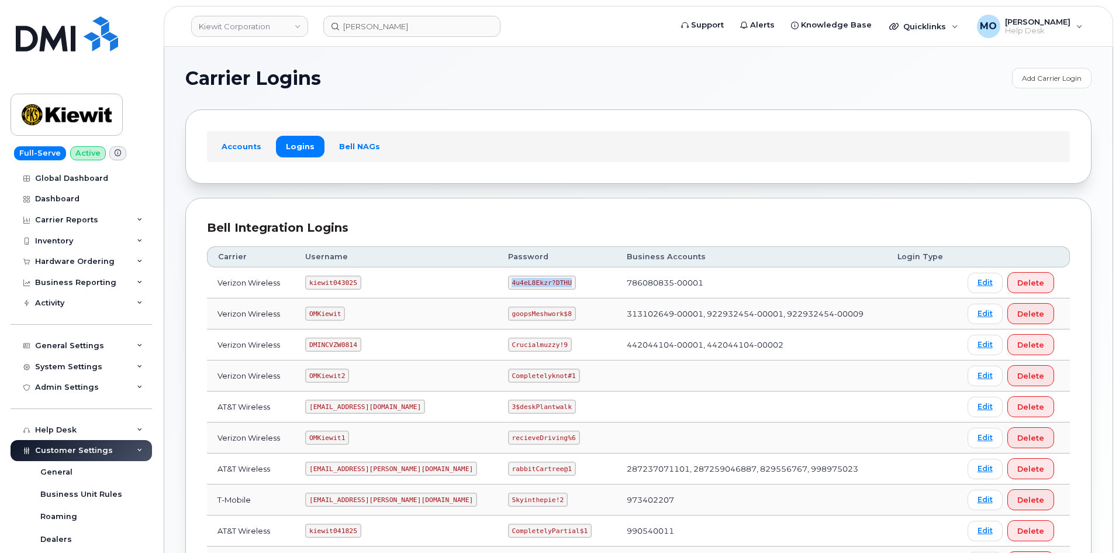
drag, startPoint x: 444, startPoint y: 277, endPoint x: 563, endPoint y: 288, distance: 119.8
click at [563, 288] on tr "Verizon Wireless kiewit043025 4u4eL8Ekzr?DTHU 786080835-00001 Edit Delete" at bounding box center [638, 282] width 863 height 31
copy tr "4u4eL8Ekzr?DTHU"
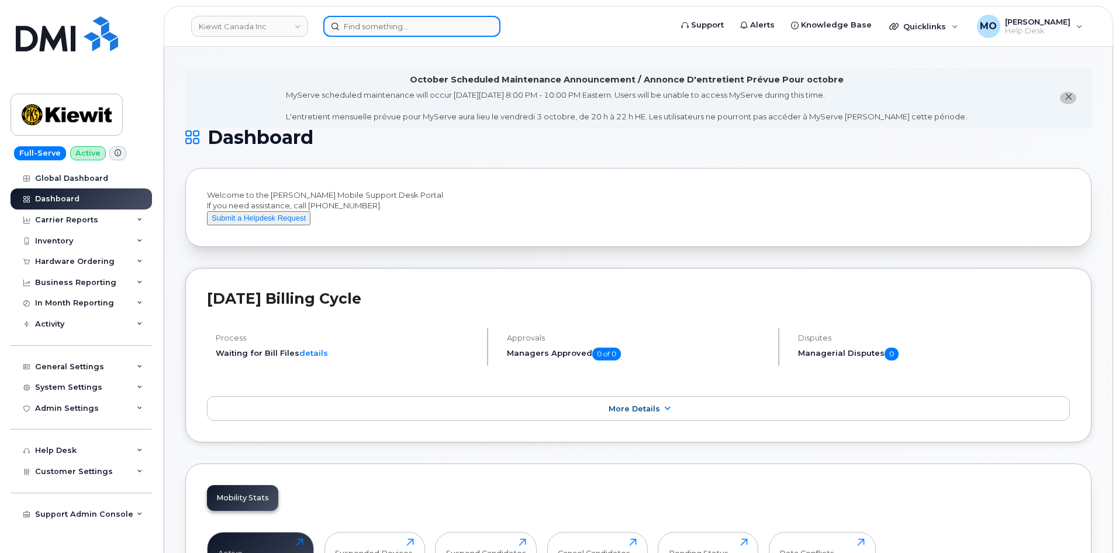
click at [462, 34] on input at bounding box center [411, 26] width 177 height 21
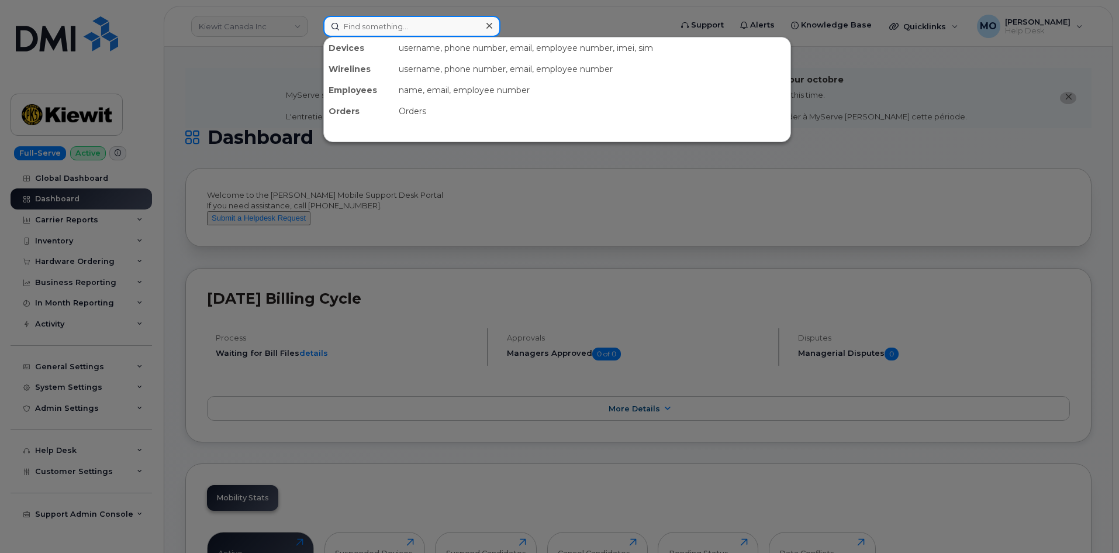
paste input "4024828231"
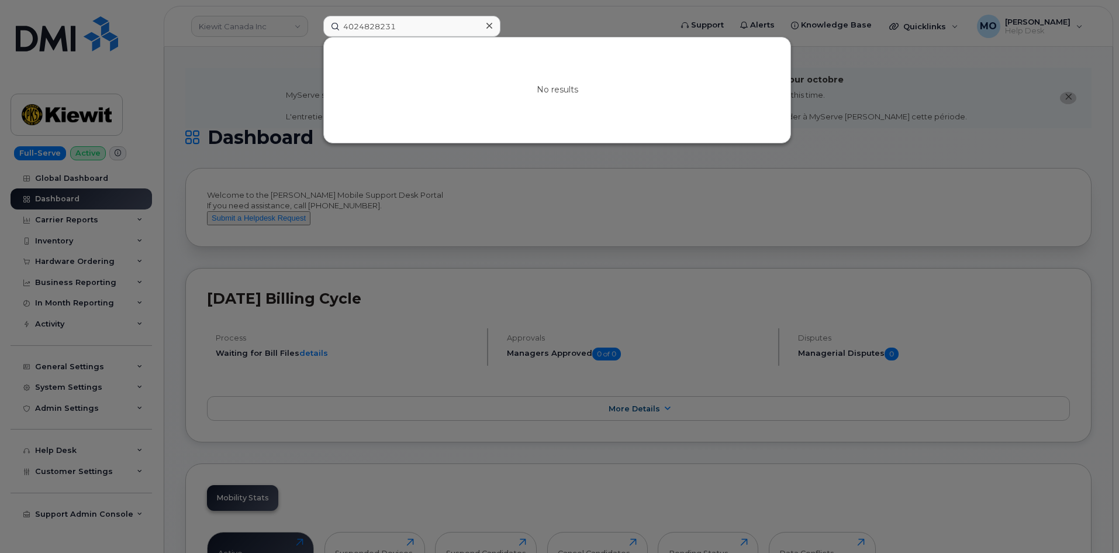
click at [860, 181] on div at bounding box center [559, 276] width 1119 height 553
drag, startPoint x: 428, startPoint y: 25, endPoint x: 316, endPoint y: 30, distance: 111.8
click at [317, 30] on div "4024828231 No results" at bounding box center [493, 26] width 359 height 21
paste input "35520556273188"
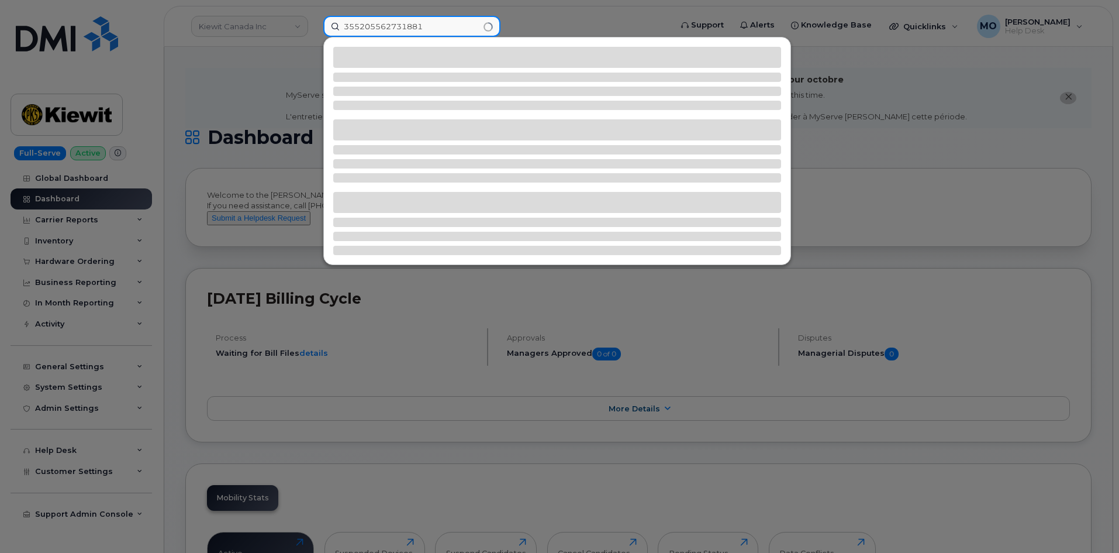
type input "355205562731881"
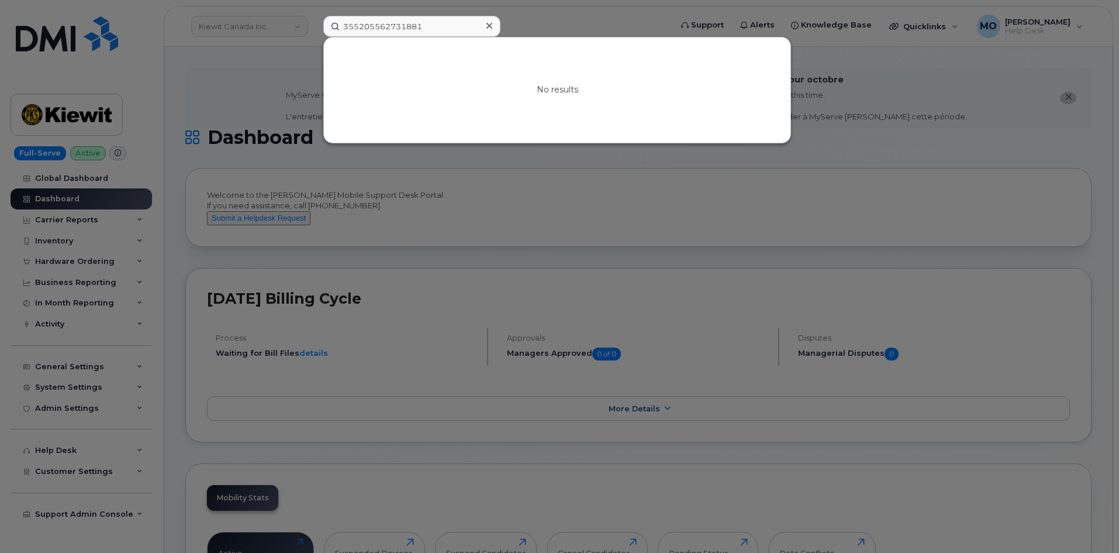
click at [485, 27] on div at bounding box center [489, 26] width 17 height 17
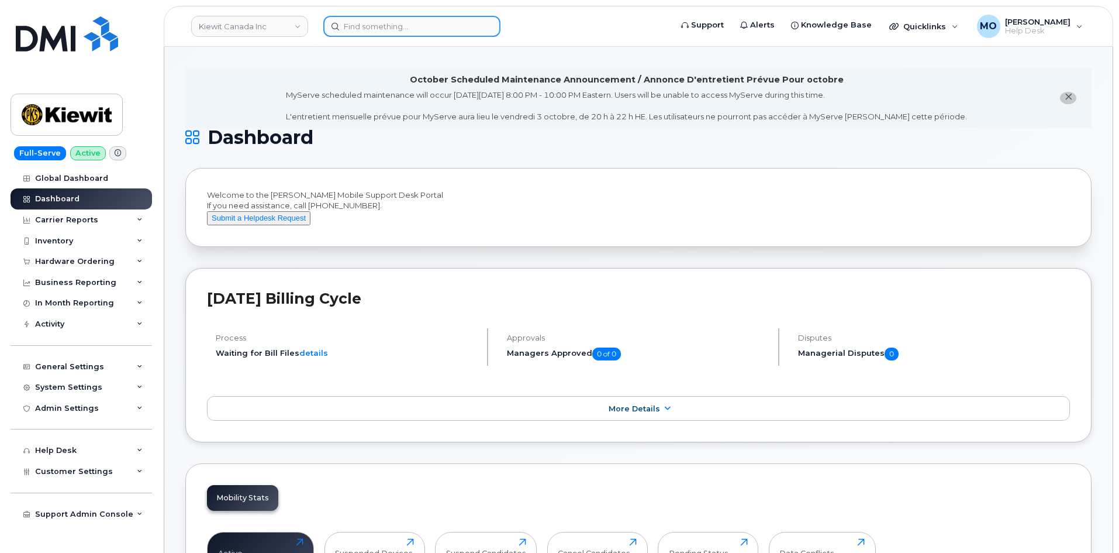
click at [440, 27] on input at bounding box center [411, 26] width 177 height 21
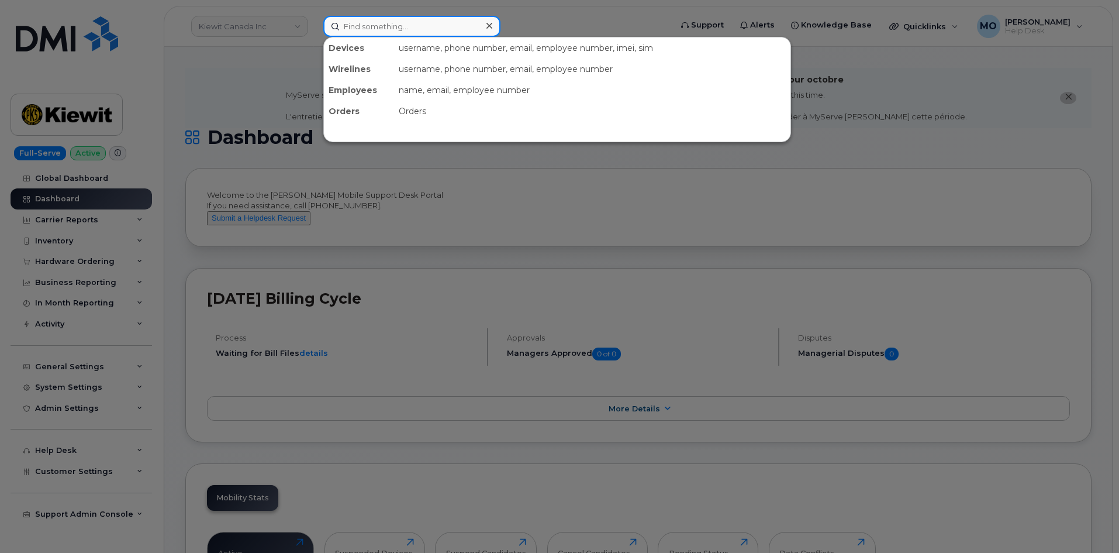
paste input "Jason Seney"
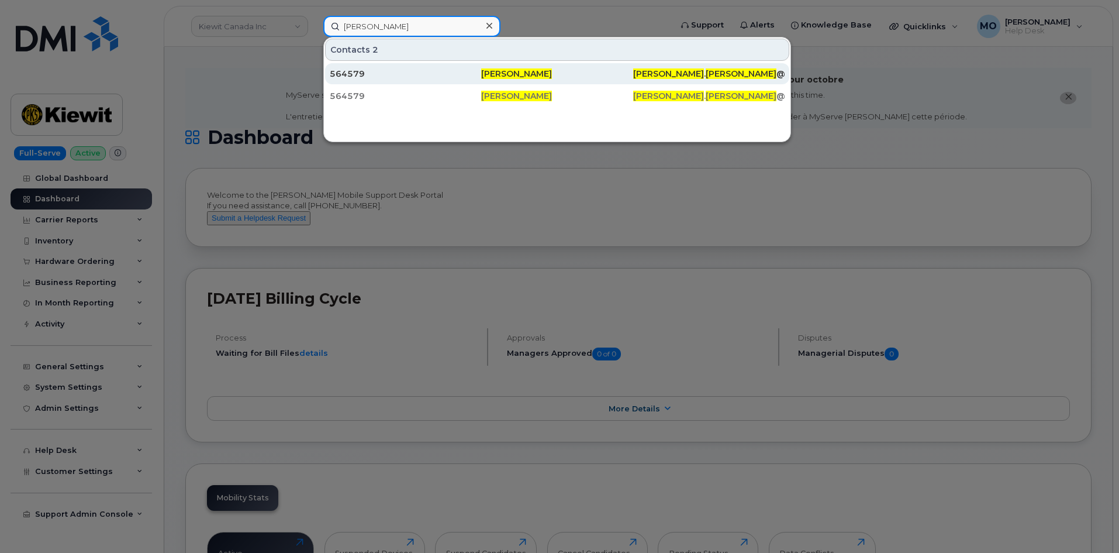
type input "Jason Seney"
click at [549, 65] on div "Jason Seney" at bounding box center [556, 73] width 151 height 21
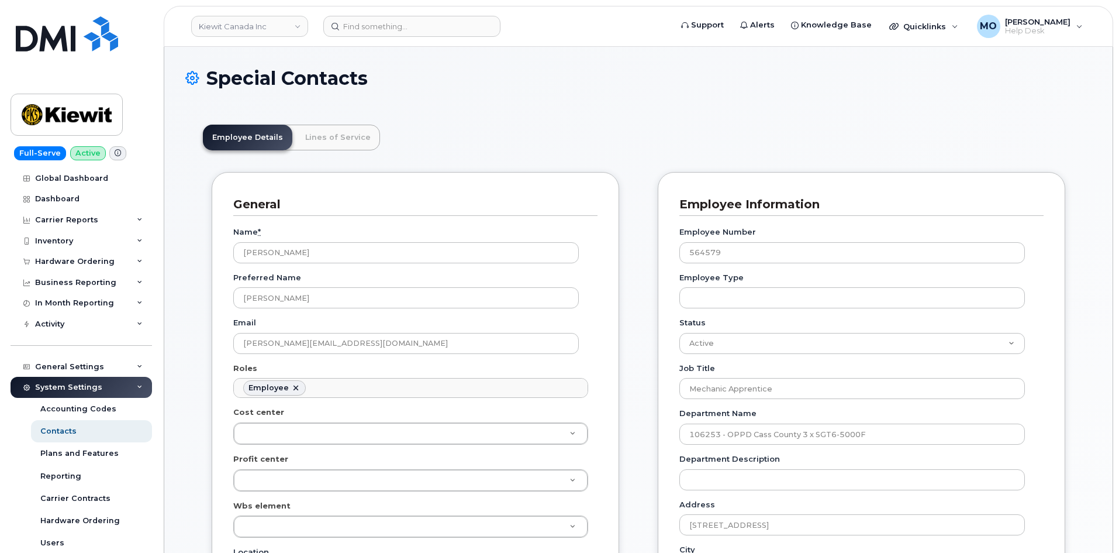
scroll to position [35, 0]
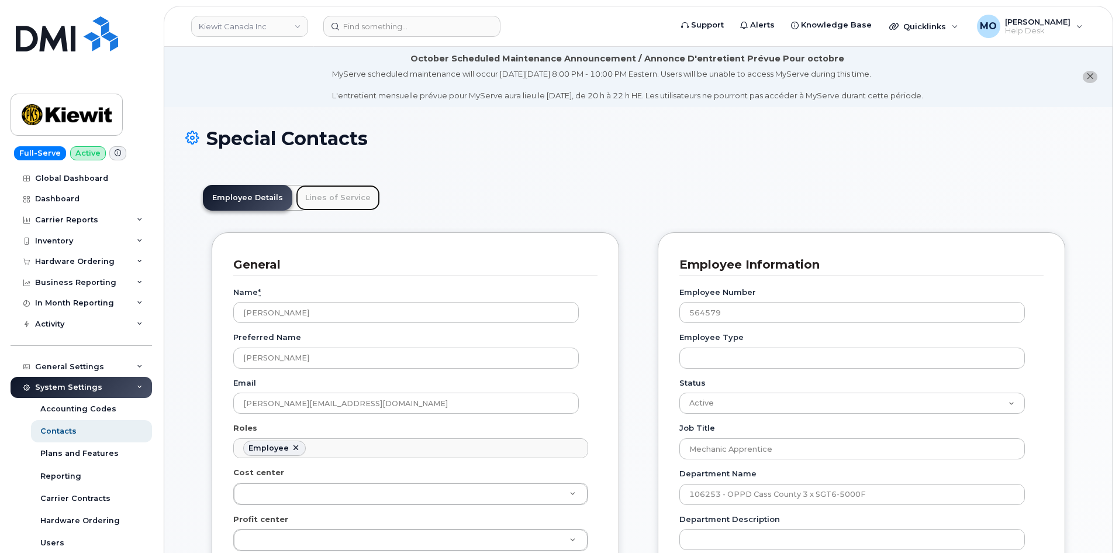
click at [336, 202] on link "Lines of Service" at bounding box center [338, 198] width 84 height 26
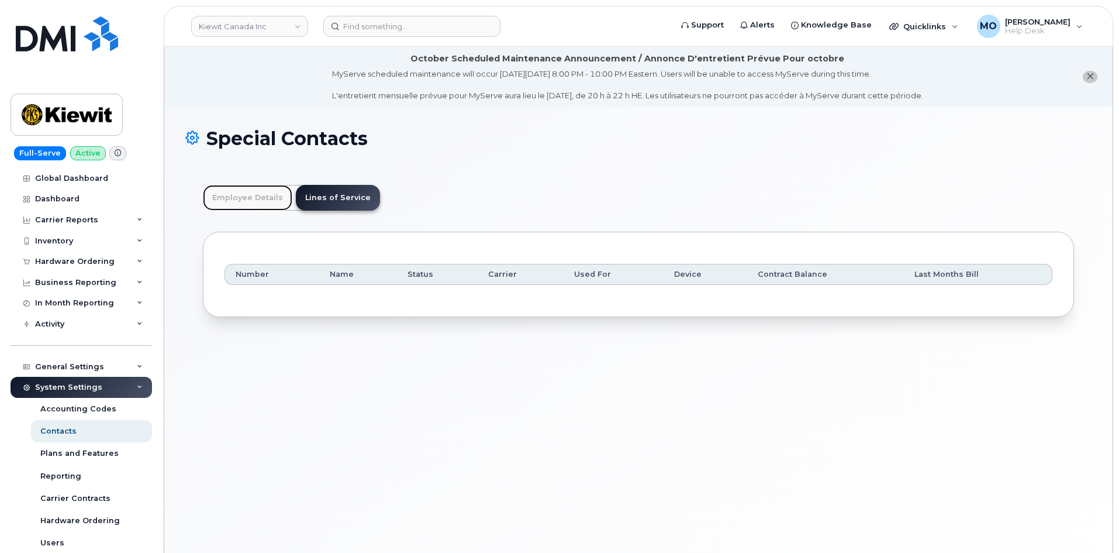
click at [273, 197] on link "Employee Details" at bounding box center [247, 198] width 89 height 26
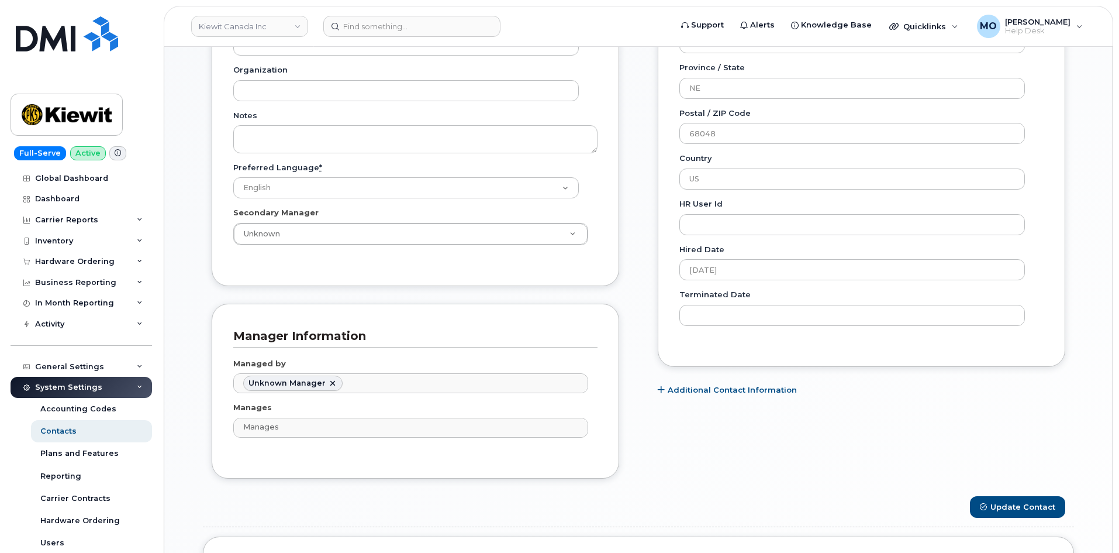
scroll to position [643, 0]
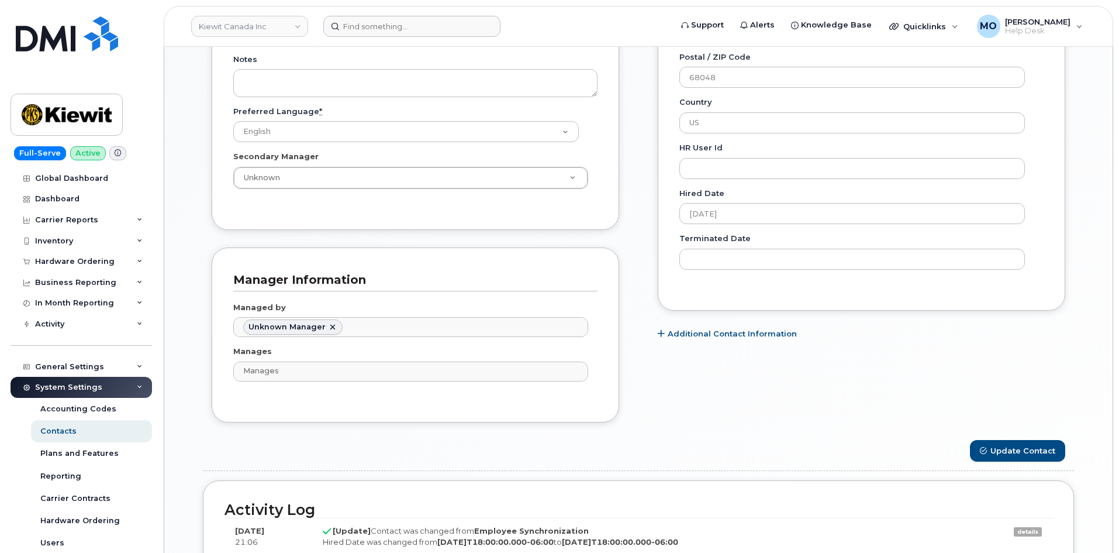
click at [580, 19] on form at bounding box center [493, 26] width 340 height 21
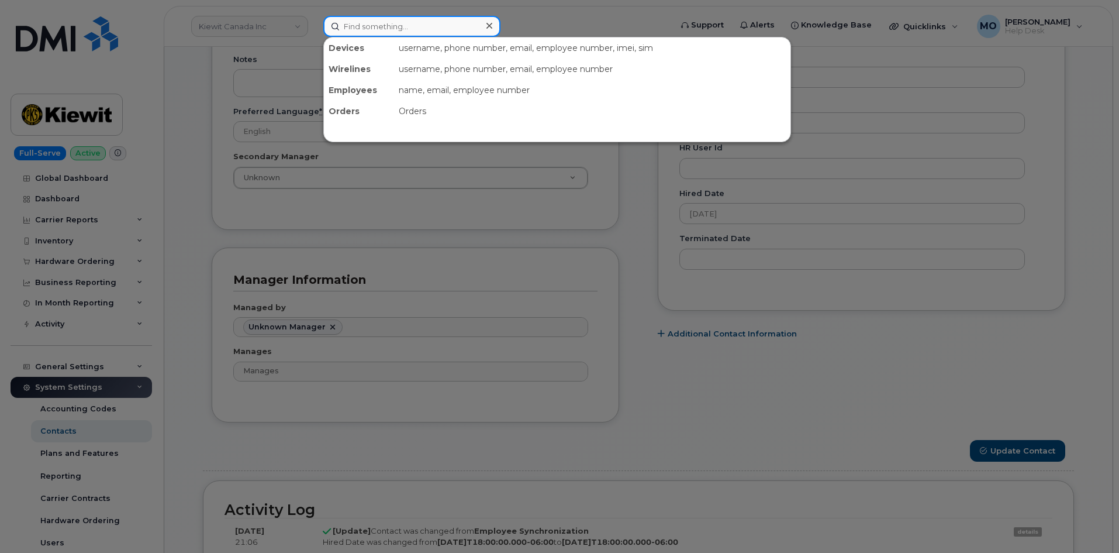
click at [396, 32] on input at bounding box center [411, 26] width 177 height 21
paste input "7202158798"
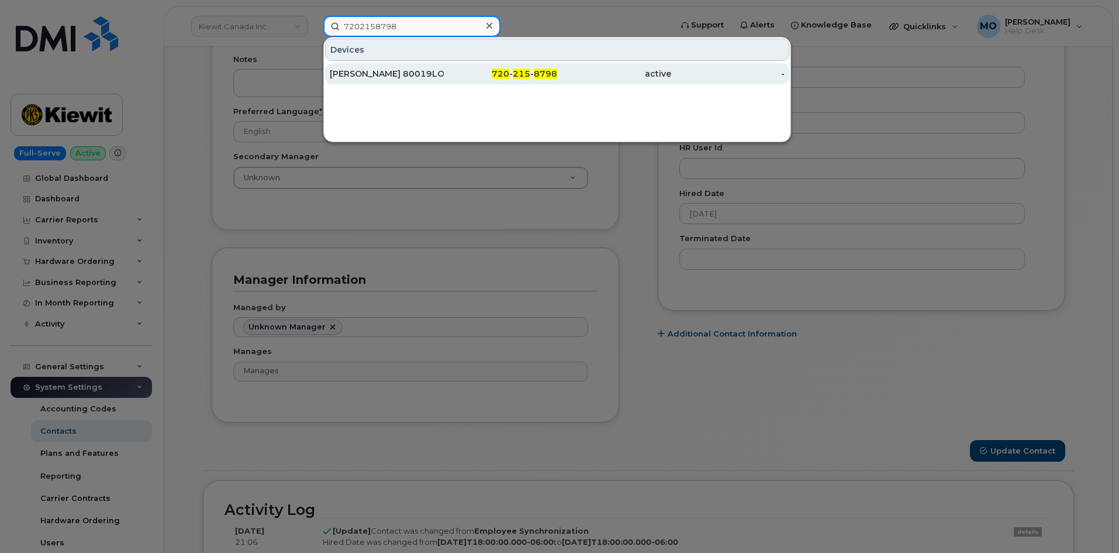
type input "7202158798"
click at [609, 76] on div "active" at bounding box center [614, 74] width 114 height 12
click at [608, 73] on div "active" at bounding box center [614, 74] width 114 height 12
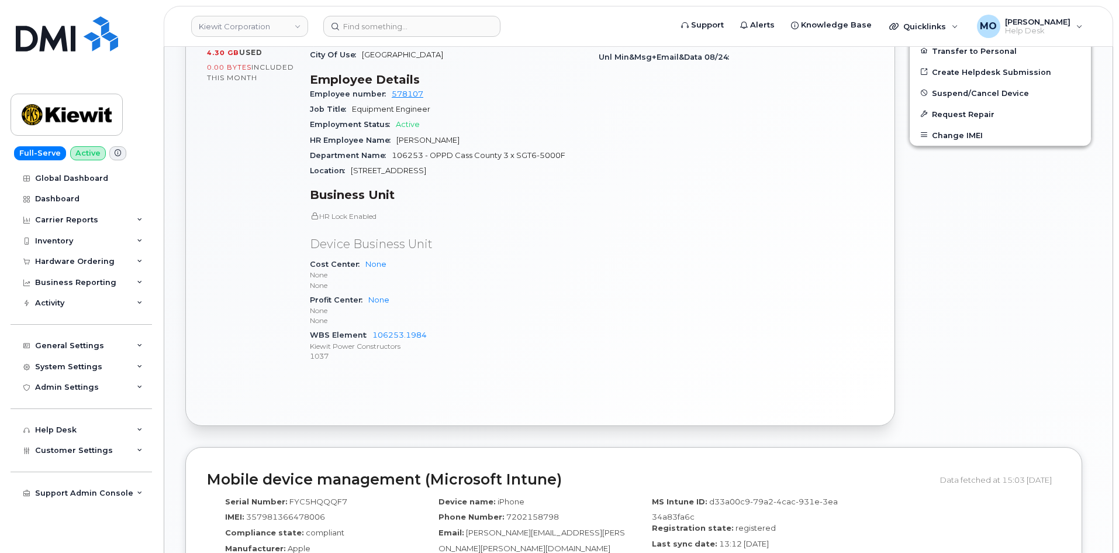
scroll to position [526, 0]
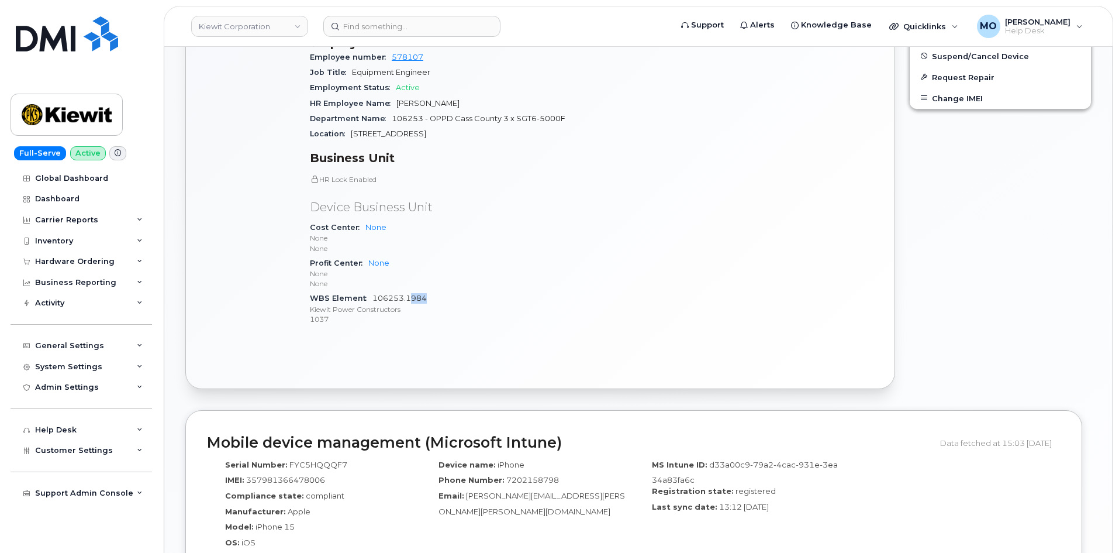
drag, startPoint x: 445, startPoint y: 289, endPoint x: 413, endPoint y: 290, distance: 32.2
click at [412, 291] on div "WBS Element 106253.1984 Kiewit Power Constructors 1037" at bounding box center [447, 309] width 275 height 36
click at [413, 294] on link "106253.1984" at bounding box center [400, 298] width 54 height 9
click at [433, 291] on div "WBS Element 106253.1984 Kiewit Power Constructors 1037" at bounding box center [447, 309] width 275 height 36
drag, startPoint x: 433, startPoint y: 289, endPoint x: 388, endPoint y: 288, distance: 45.0
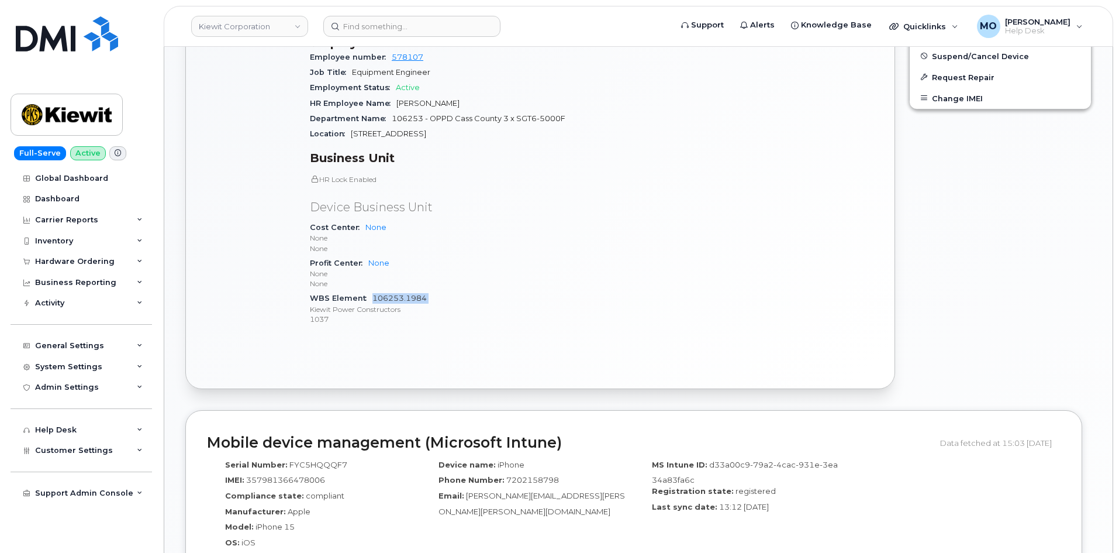
click at [388, 291] on div "WBS Element 106253.1984 Kiewit Power Constructors 1037" at bounding box center [447, 309] width 275 height 36
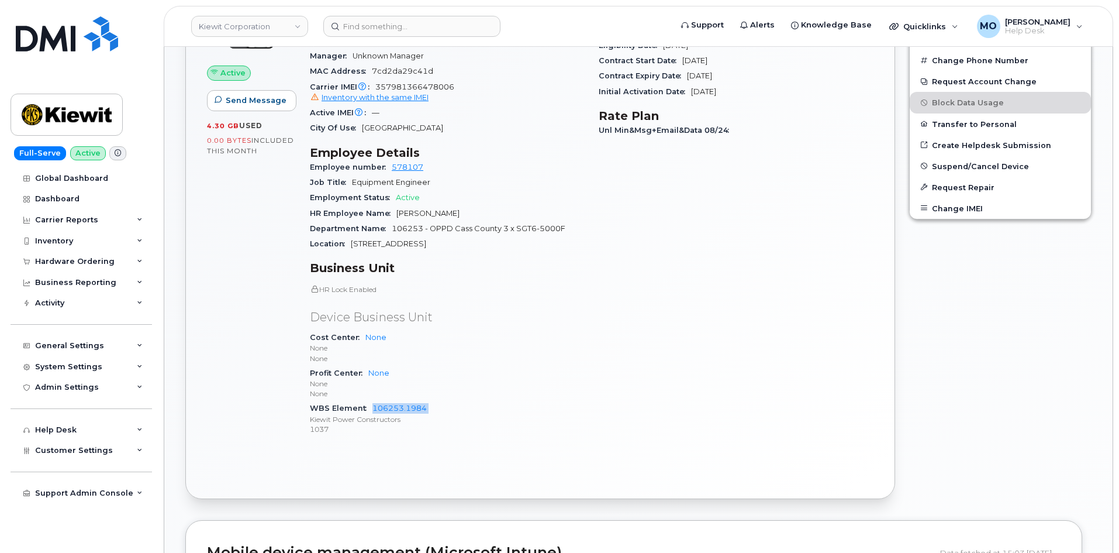
scroll to position [234, 0]
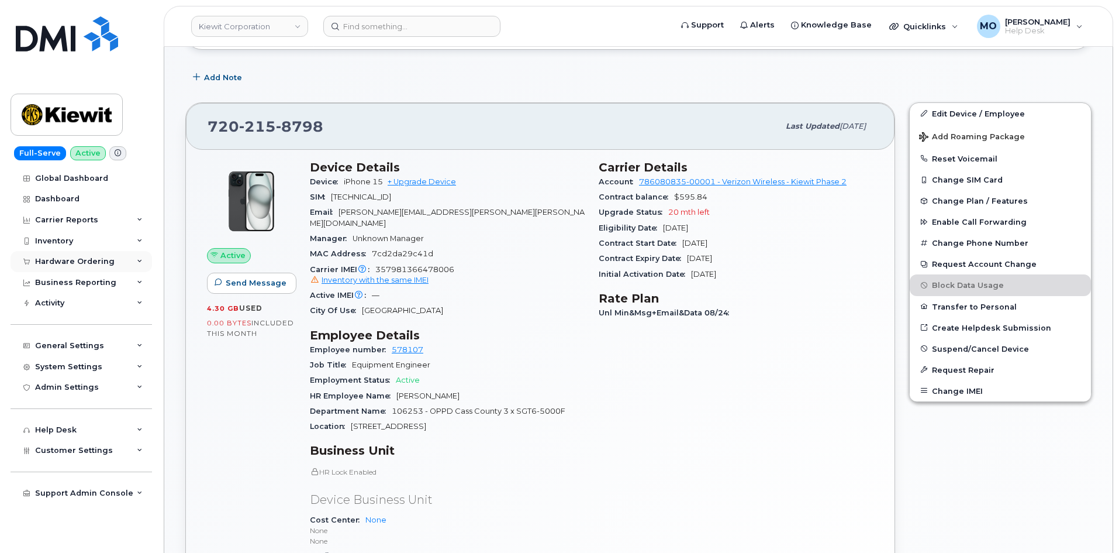
click at [121, 253] on div "Hardware Ordering" at bounding box center [82, 261] width 142 height 21
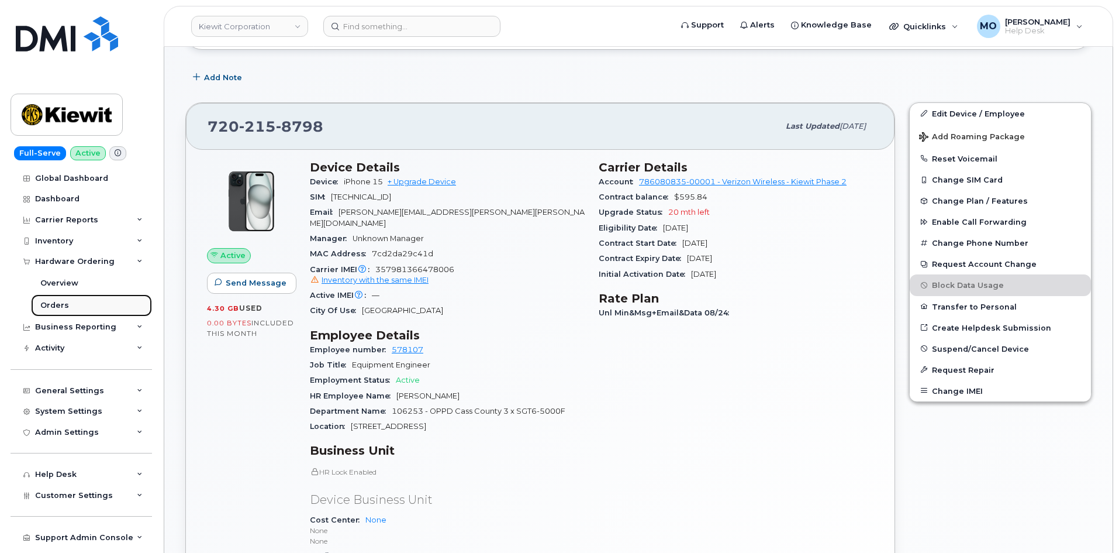
click at [71, 309] on link "Orders" at bounding box center [91, 305] width 121 height 22
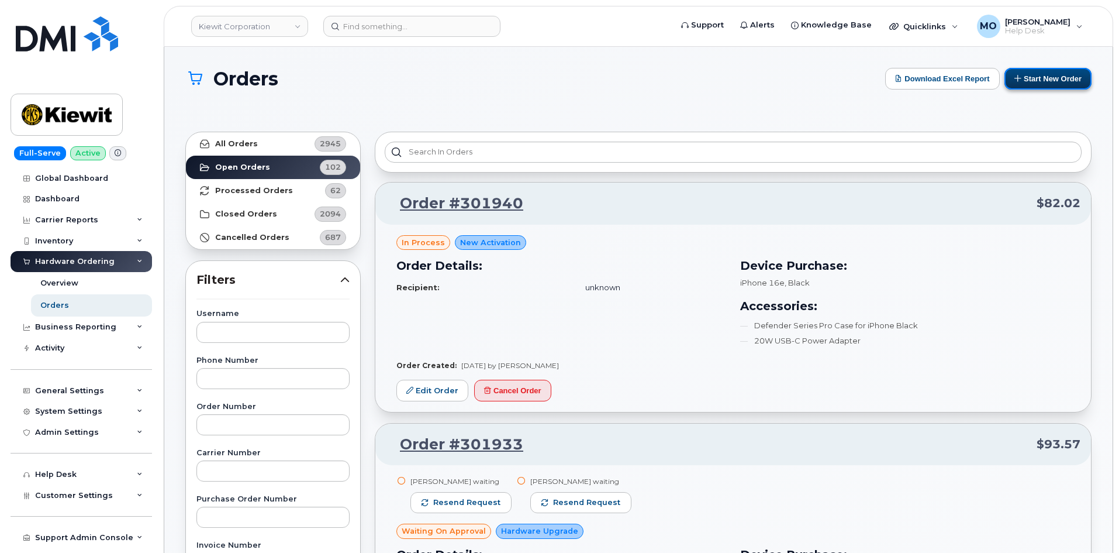
click at [1033, 75] on button "Start New Order" at bounding box center [1048, 79] width 87 height 22
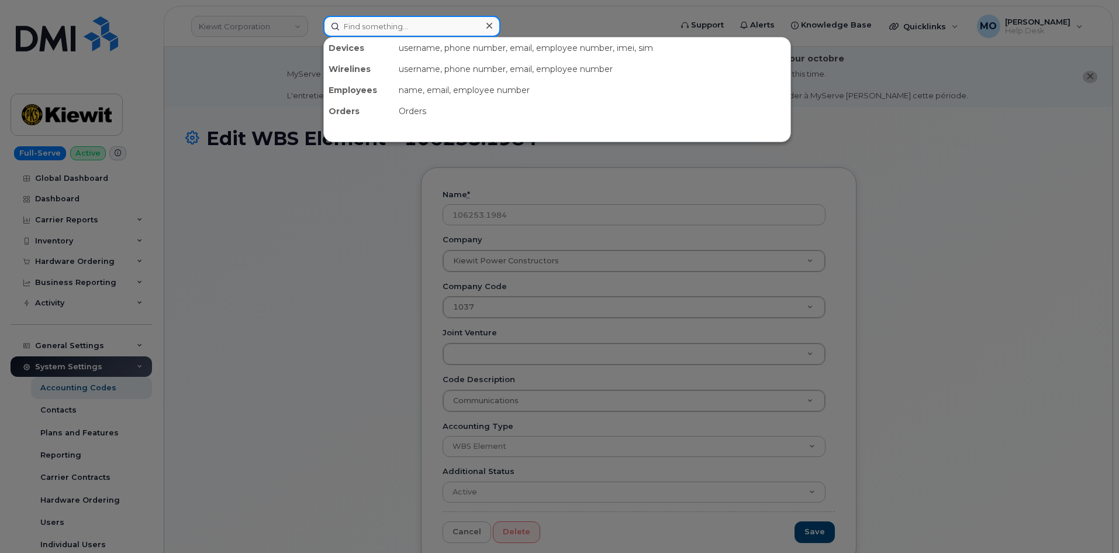
click at [402, 26] on input at bounding box center [411, 26] width 177 height 21
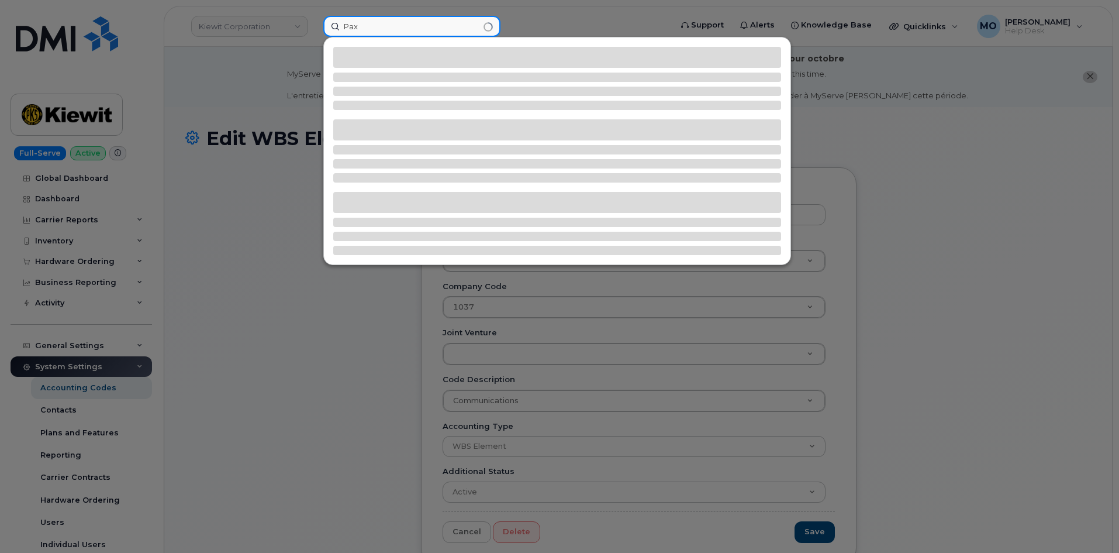
type input "Pax"
click at [864, 146] on div at bounding box center [559, 276] width 1119 height 553
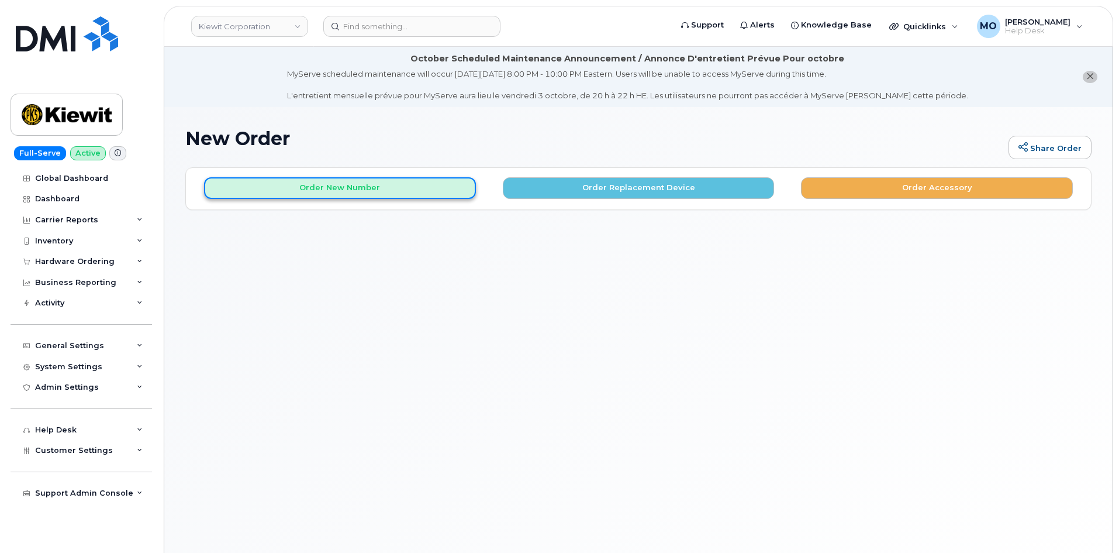
click at [442, 198] on button "Order New Number" at bounding box center [340, 188] width 272 height 22
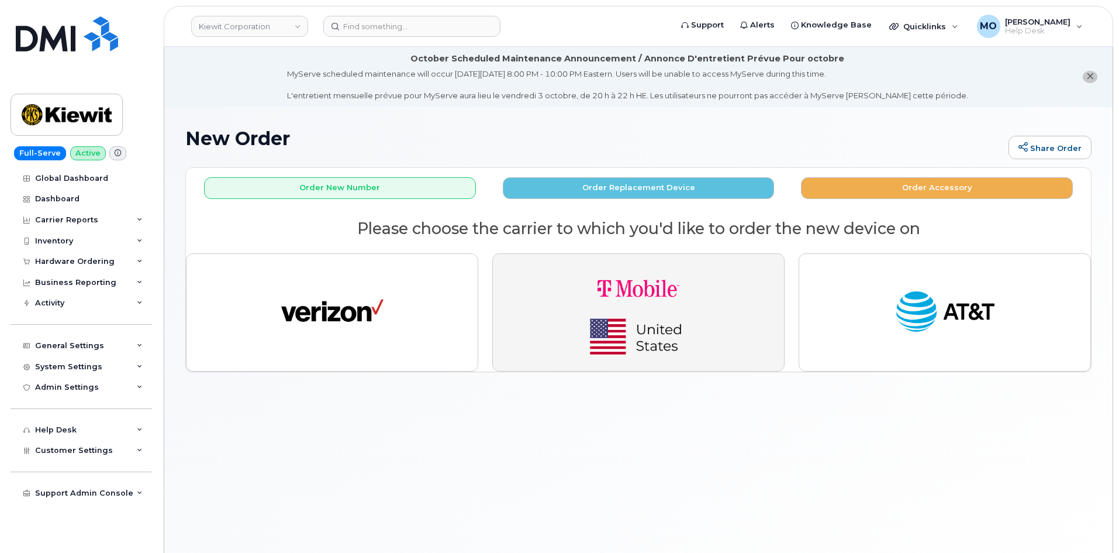
click at [544, 309] on button "button" at bounding box center [638, 312] width 292 height 118
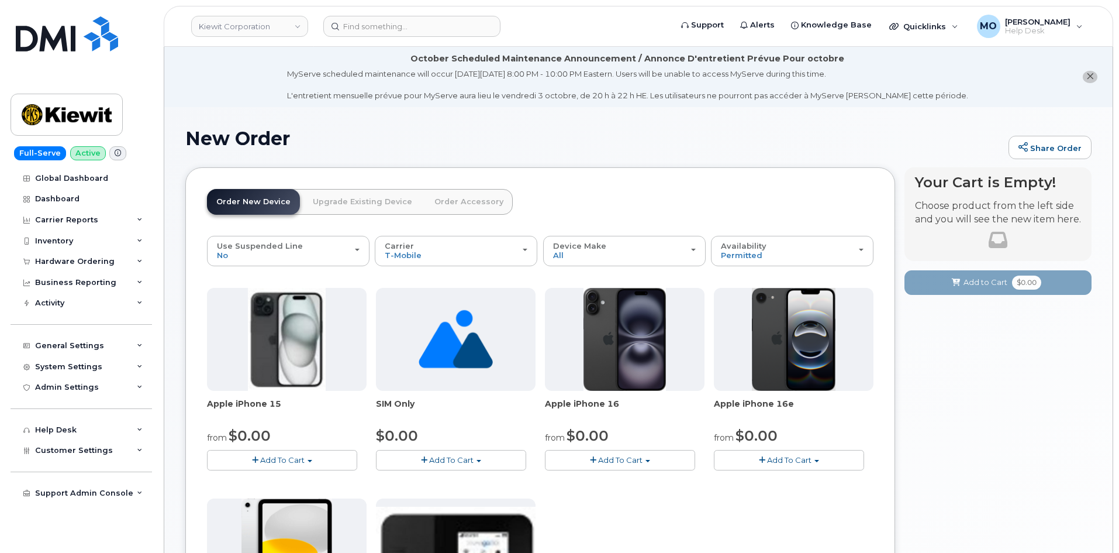
click at [335, 198] on link "Upgrade Existing Device" at bounding box center [363, 202] width 118 height 26
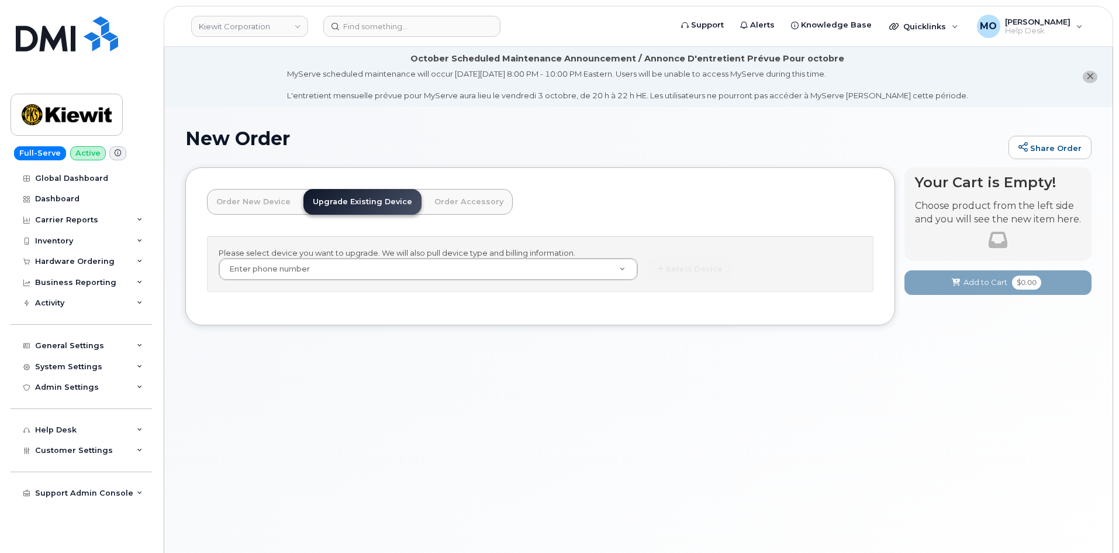
click at [275, 202] on link "Order New Device" at bounding box center [253, 202] width 93 height 26
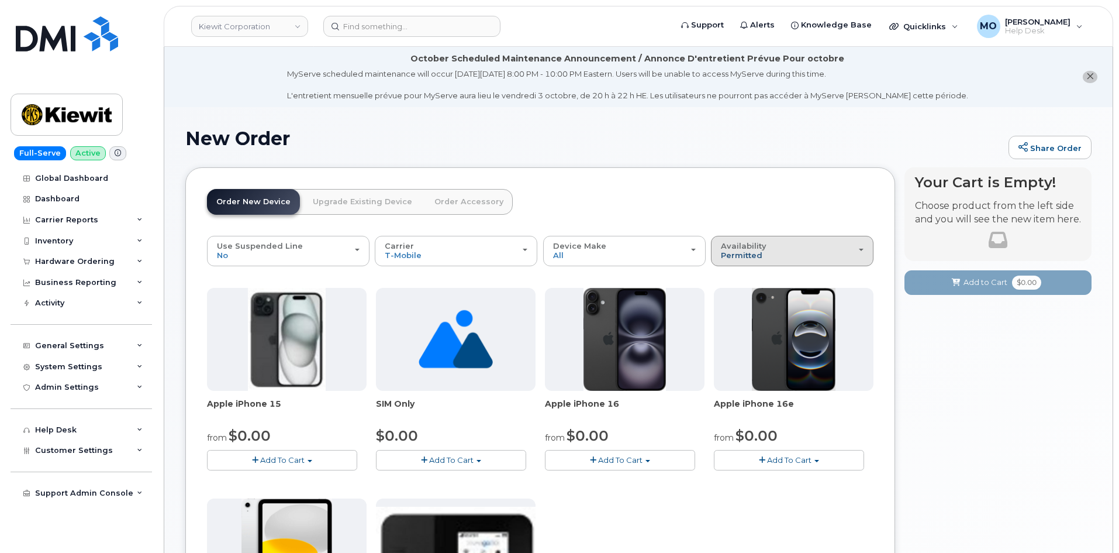
click at [745, 256] on span "Permitted" at bounding box center [742, 254] width 42 height 9
click at [734, 298] on label "All" at bounding box center [726, 297] width 25 height 14
click at [0, 0] on input "All" at bounding box center [0, 0] width 0 height 0
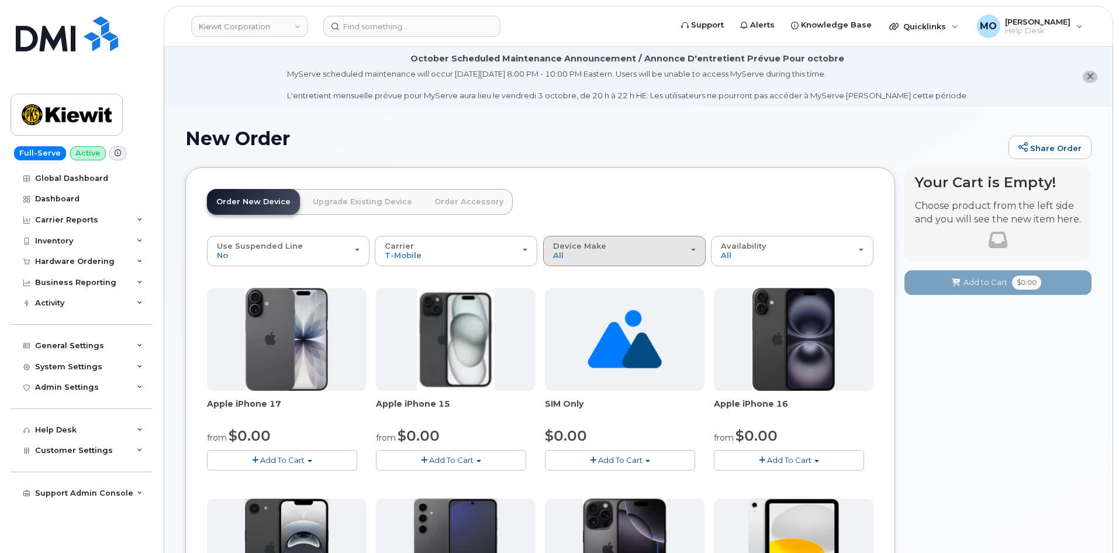
click at [676, 260] on button "Device Make All Android Cell Phone iPhone Modem Tablet" at bounding box center [624, 251] width 163 height 30
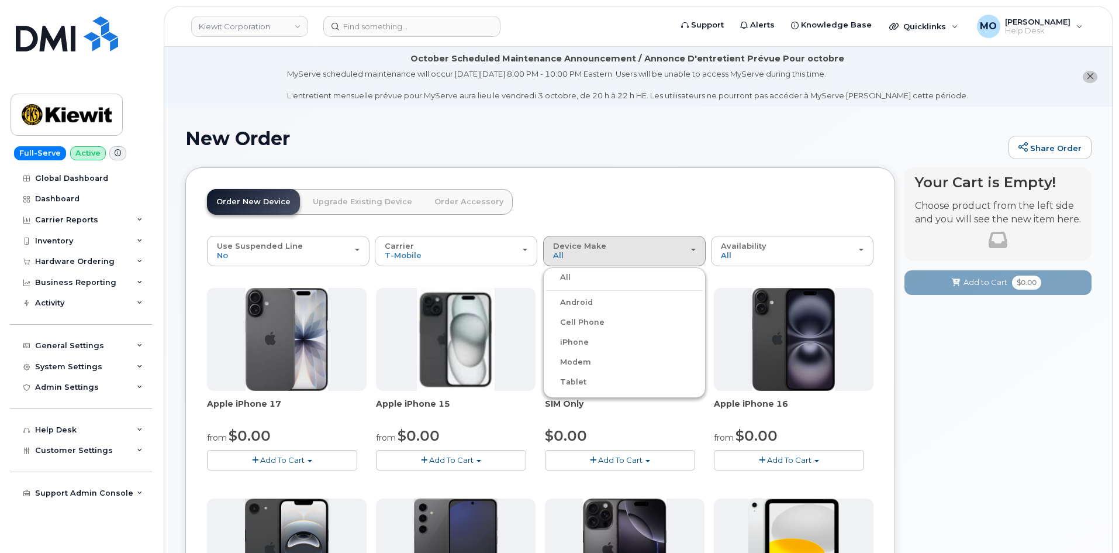
click at [556, 197] on header "Order New Device Upgrade Existing Device Order Accessory Order new device and n…" at bounding box center [540, 212] width 667 height 47
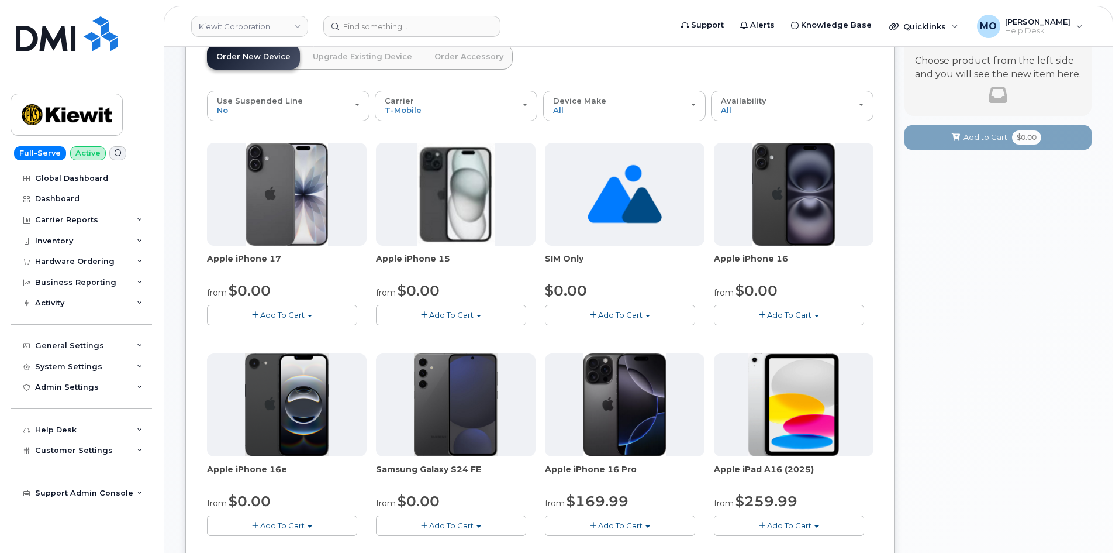
scroll to position [87, 0]
